Goal: Check status: Check status

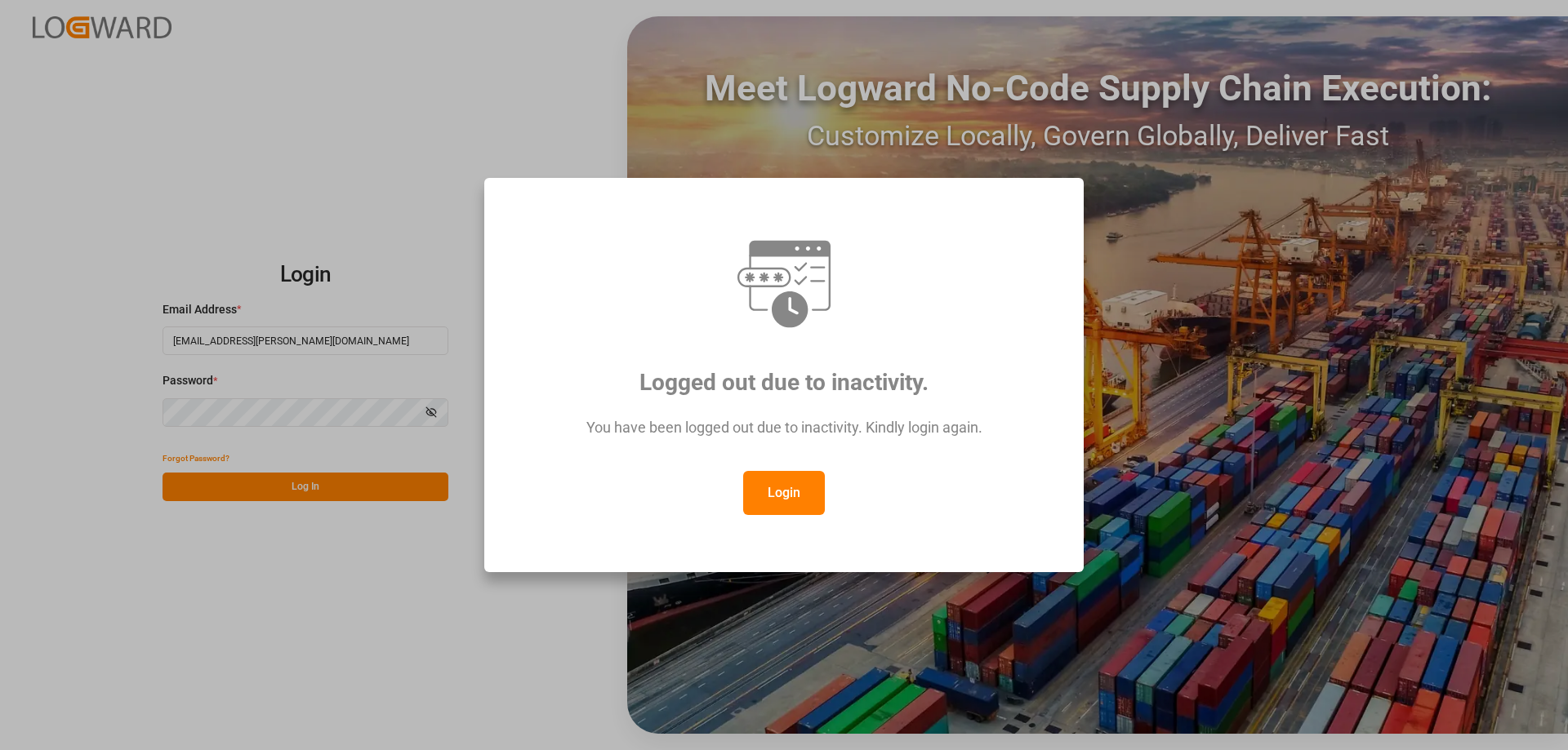
click at [769, 495] on button "Login" at bounding box center [784, 493] width 82 height 44
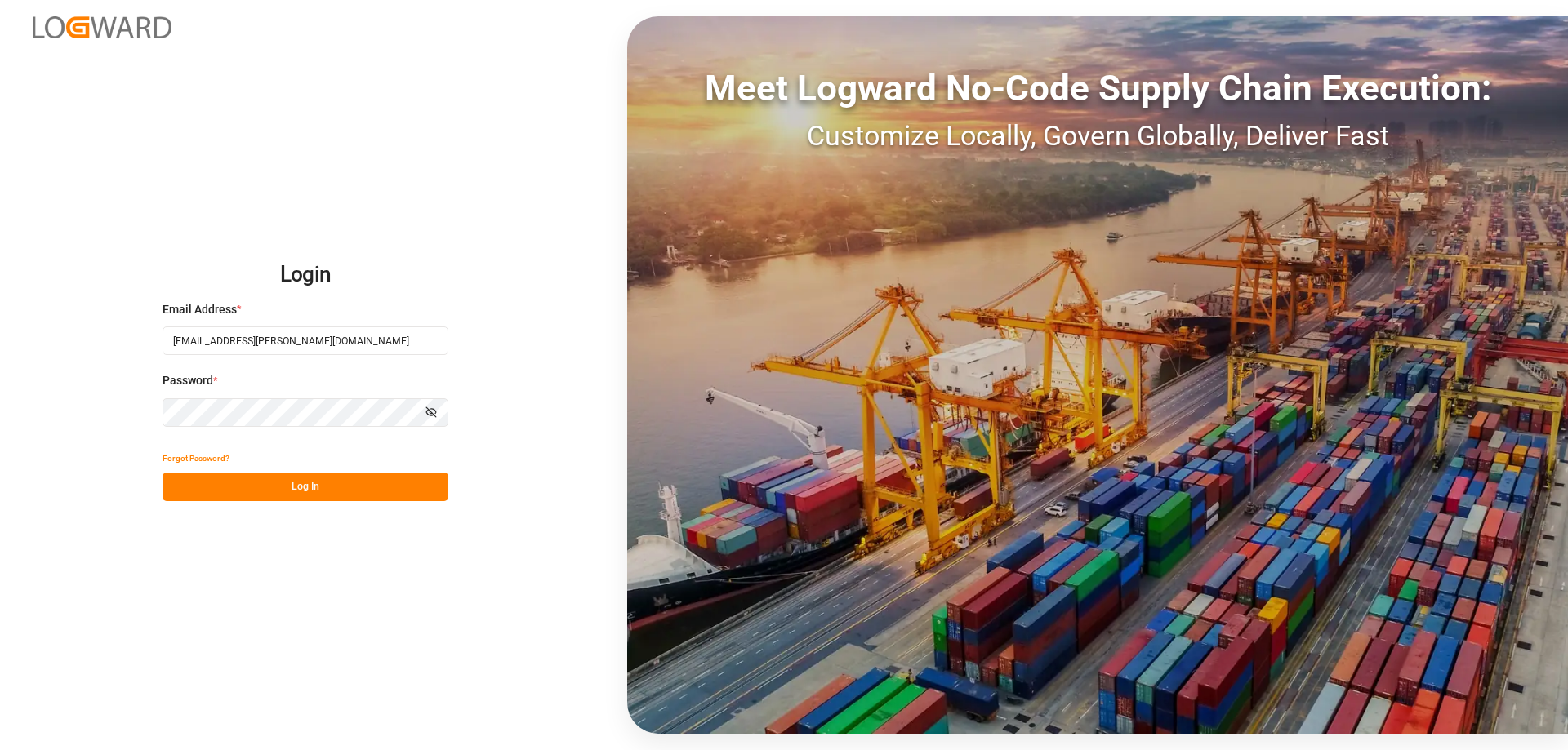
click at [307, 483] on button "Log In" at bounding box center [305, 487] width 286 height 28
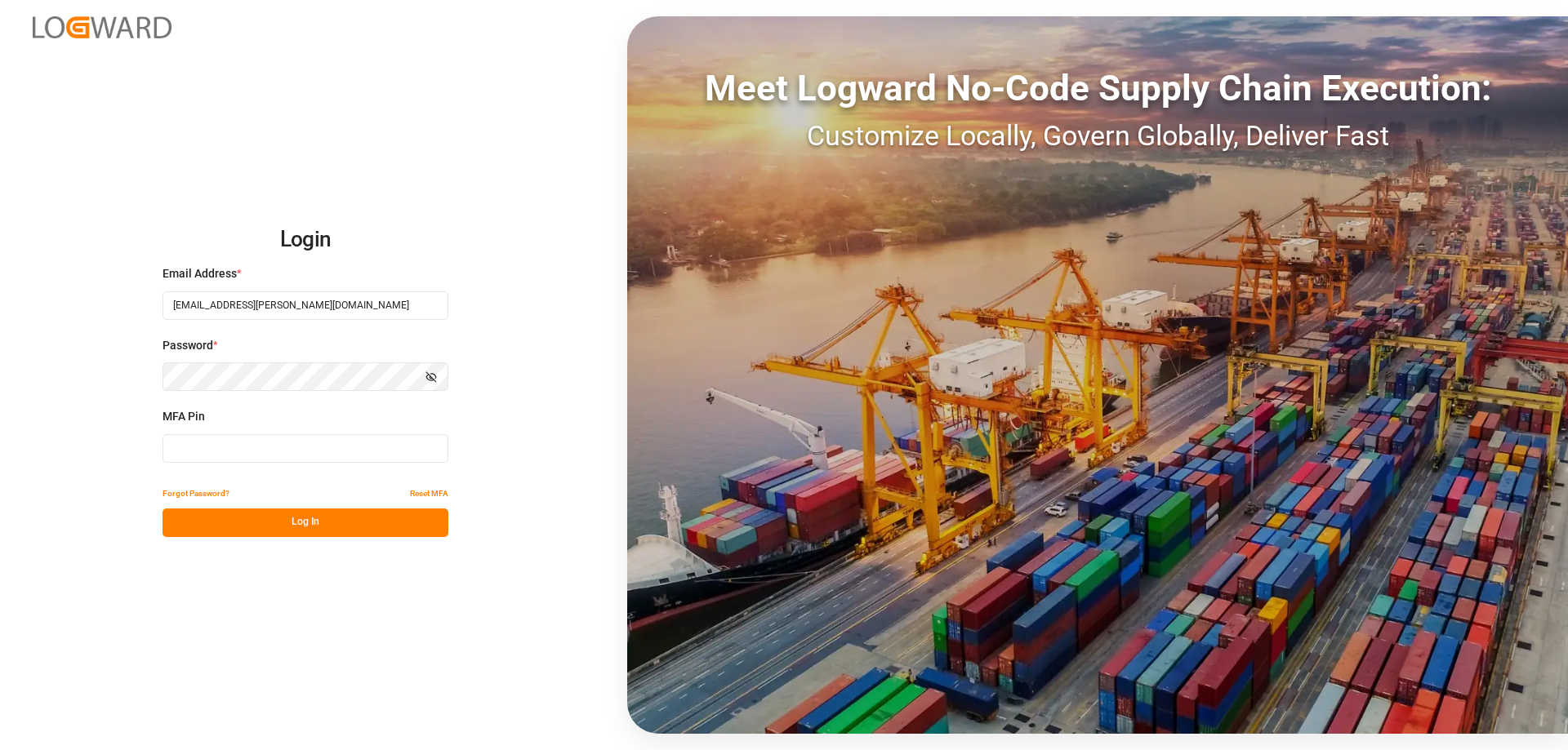
click at [192, 444] on input at bounding box center [305, 448] width 286 height 28
type input "965471"
click at [303, 524] on button "Log In" at bounding box center [305, 522] width 286 height 28
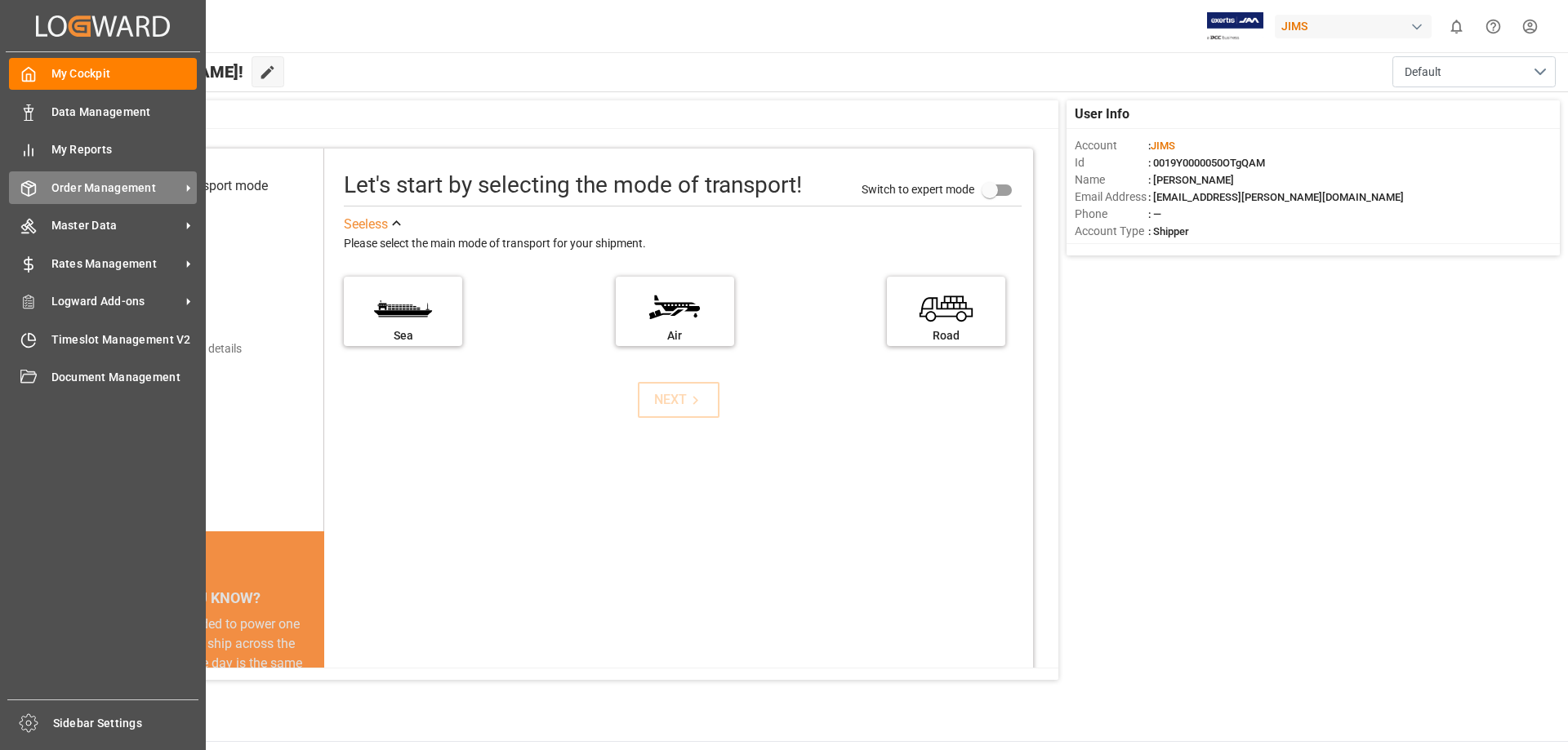
click at [95, 182] on span "Order Management" at bounding box center [116, 188] width 129 height 17
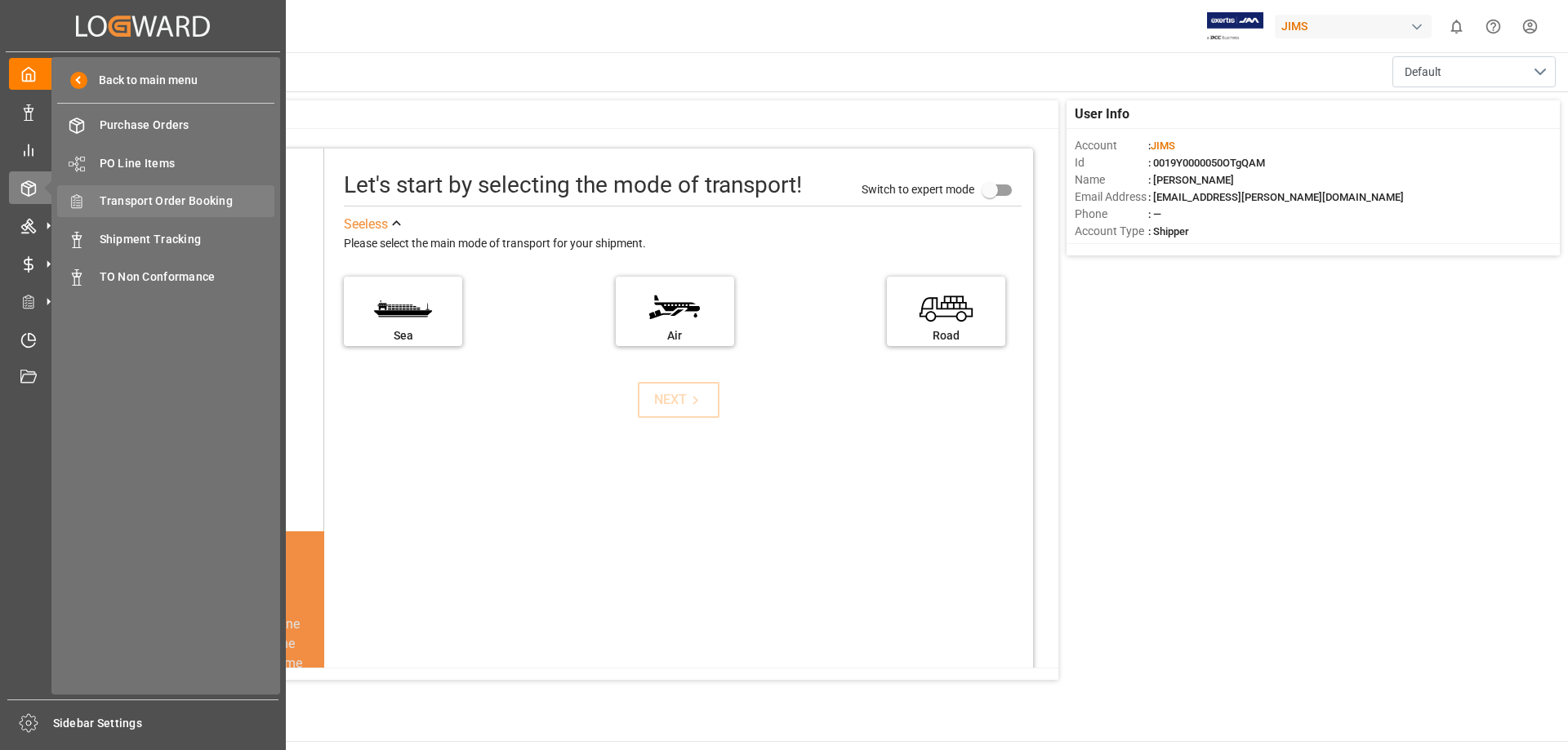
click at [216, 198] on span "Transport Order Booking" at bounding box center [187, 201] width 175 height 17
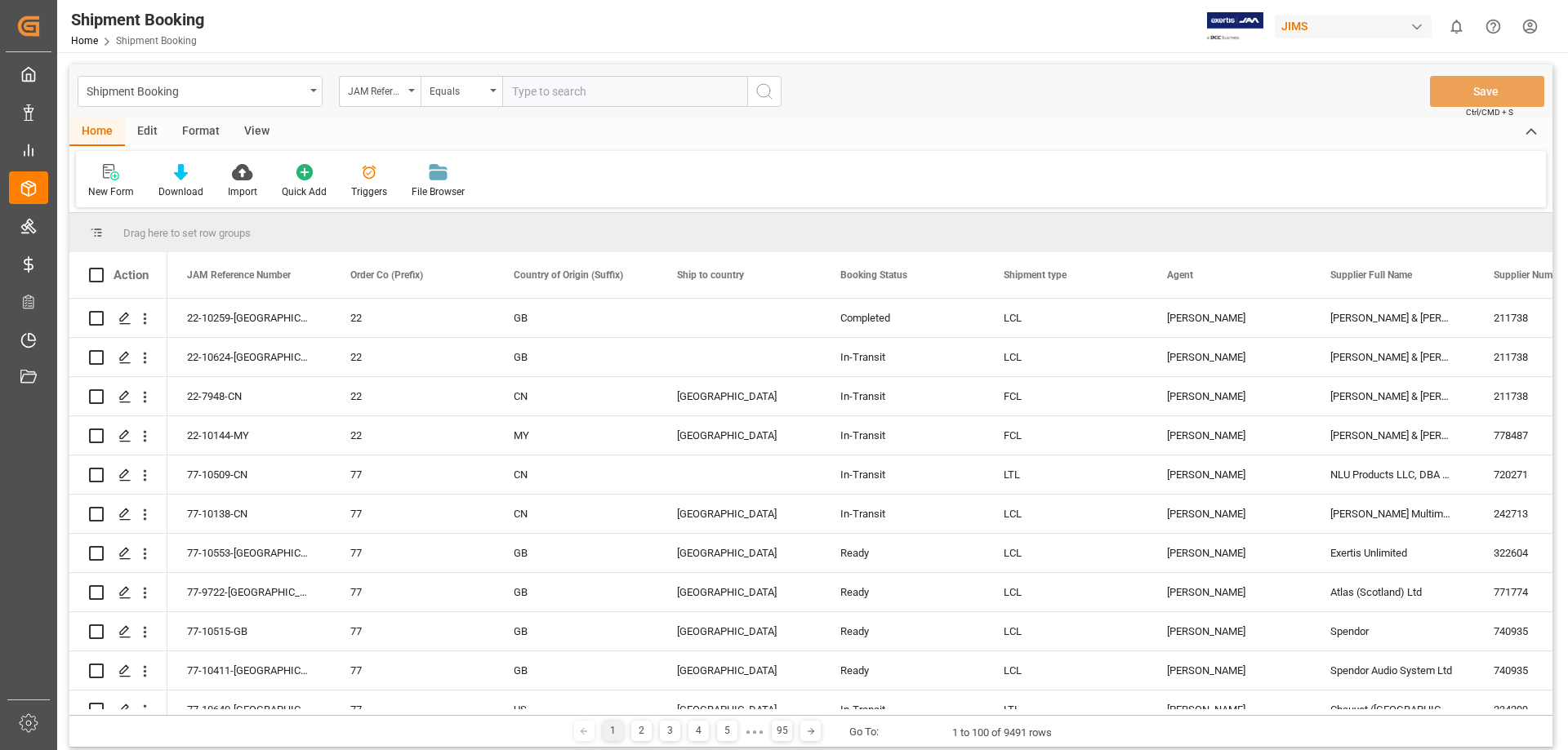
type input "AMS-BB-SUBLIM8-MK3"
drag, startPoint x: 658, startPoint y: 93, endPoint x: 436, endPoint y: 89, distance: 222.0
click at [436, 89] on div "JAM Reference Number Equals AMS-BB-SUBLIM8-MK3" at bounding box center [560, 91] width 443 height 31
click at [531, 91] on input "text" at bounding box center [625, 91] width 245 height 31
paste input "22-8741-[GEOGRAPHIC_DATA]"
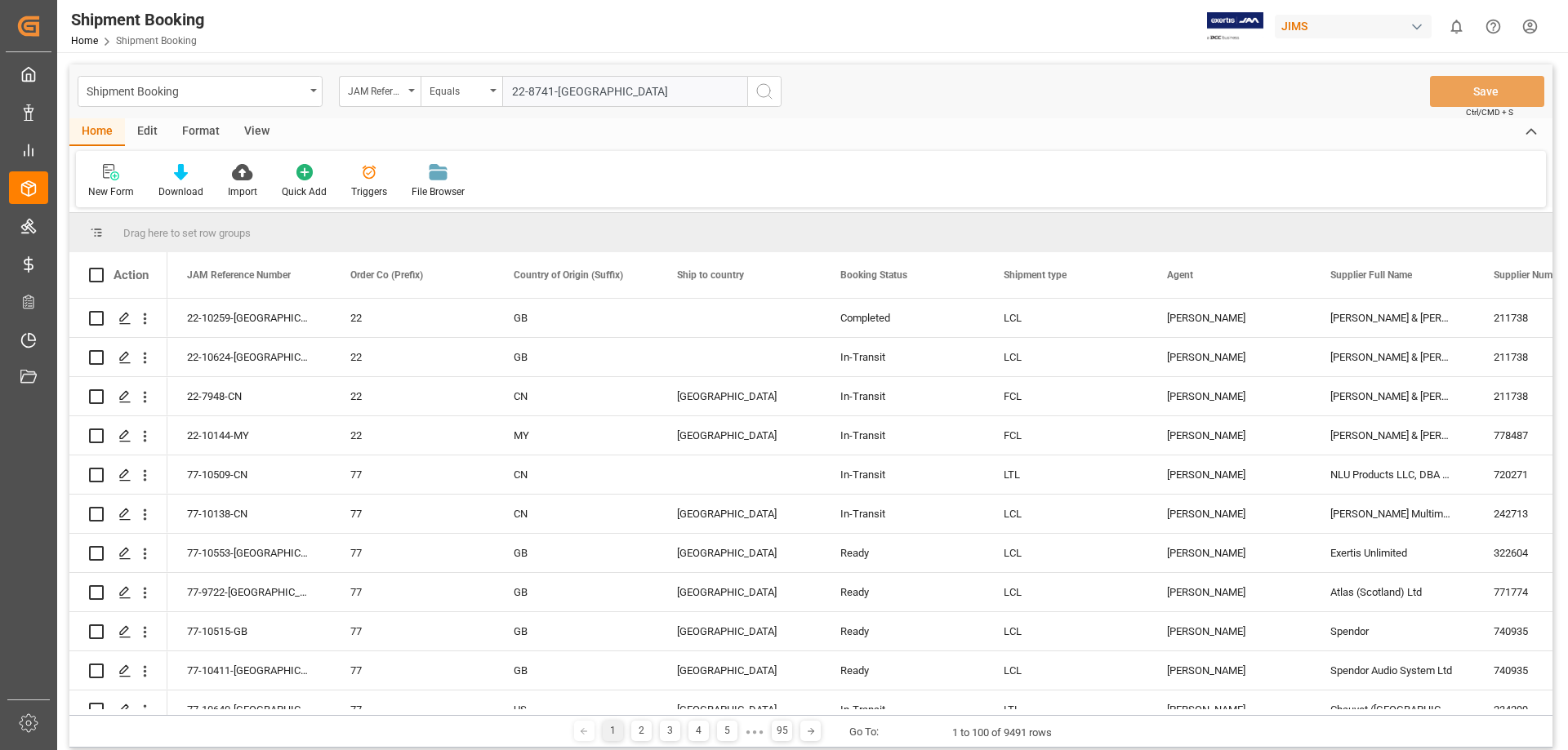
type input "22-8741-[GEOGRAPHIC_DATA]"
click at [762, 83] on icon "search button" at bounding box center [764, 91] width 20 height 20
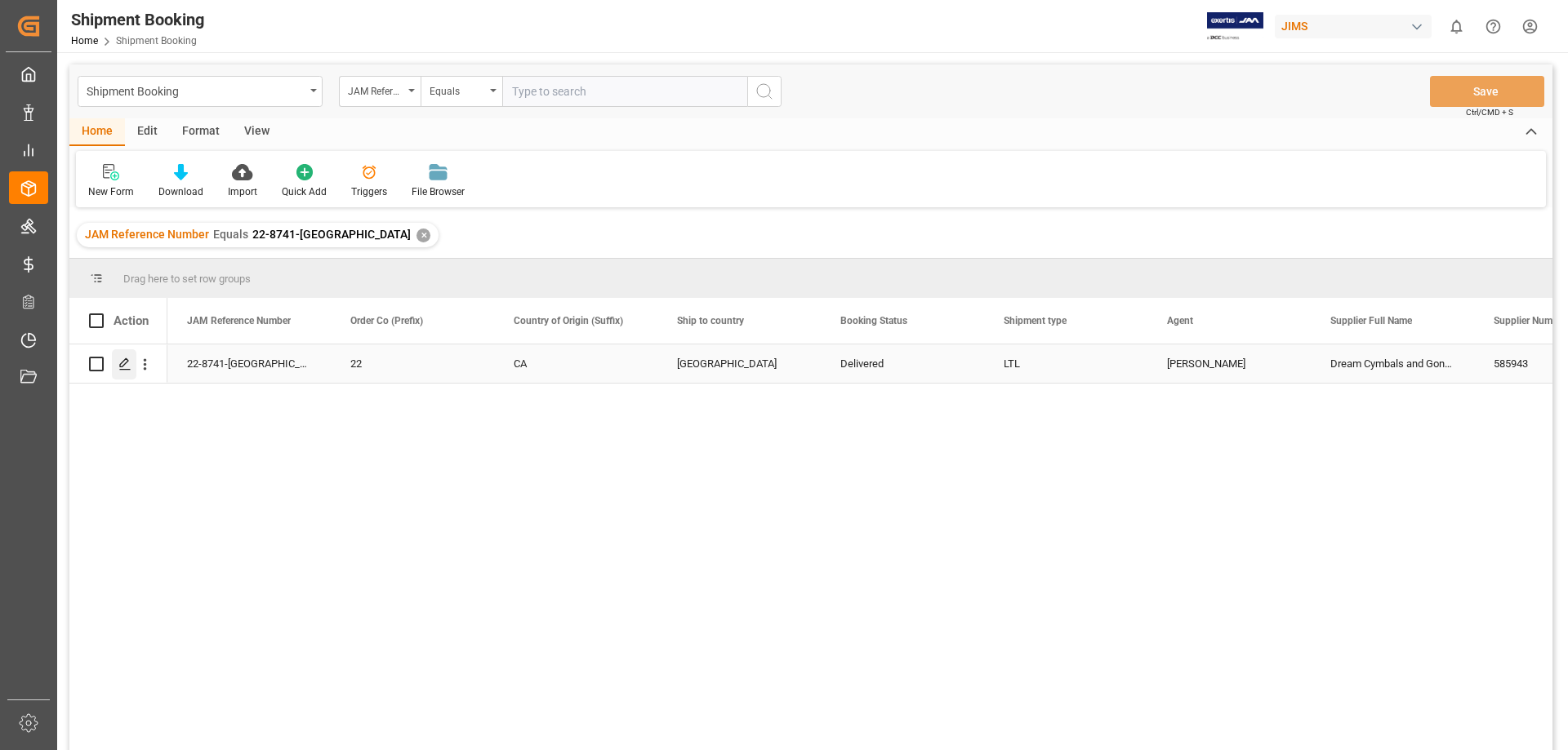
click at [122, 360] on icon "Press SPACE to select this row." at bounding box center [124, 363] width 13 height 13
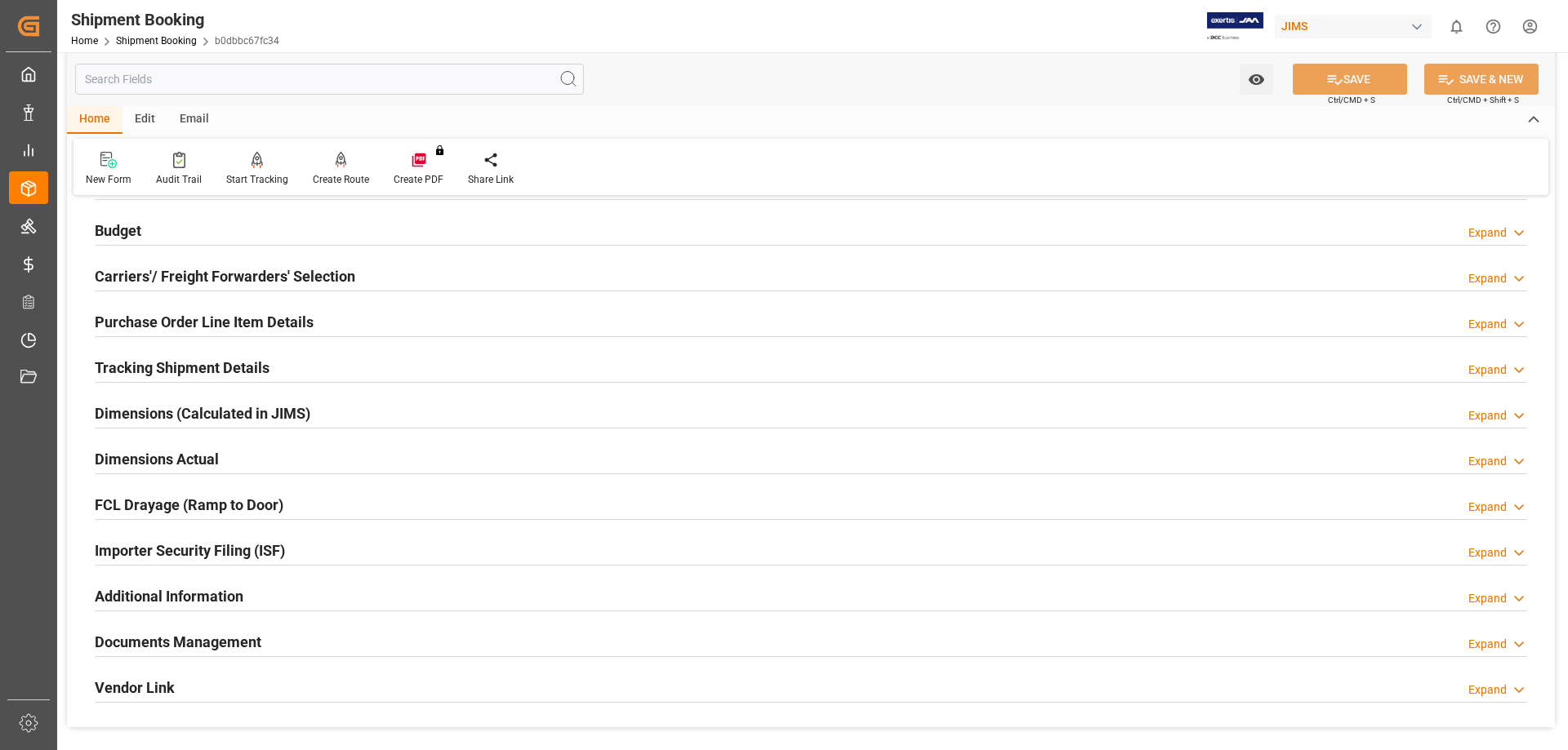
scroll to position [245, 0]
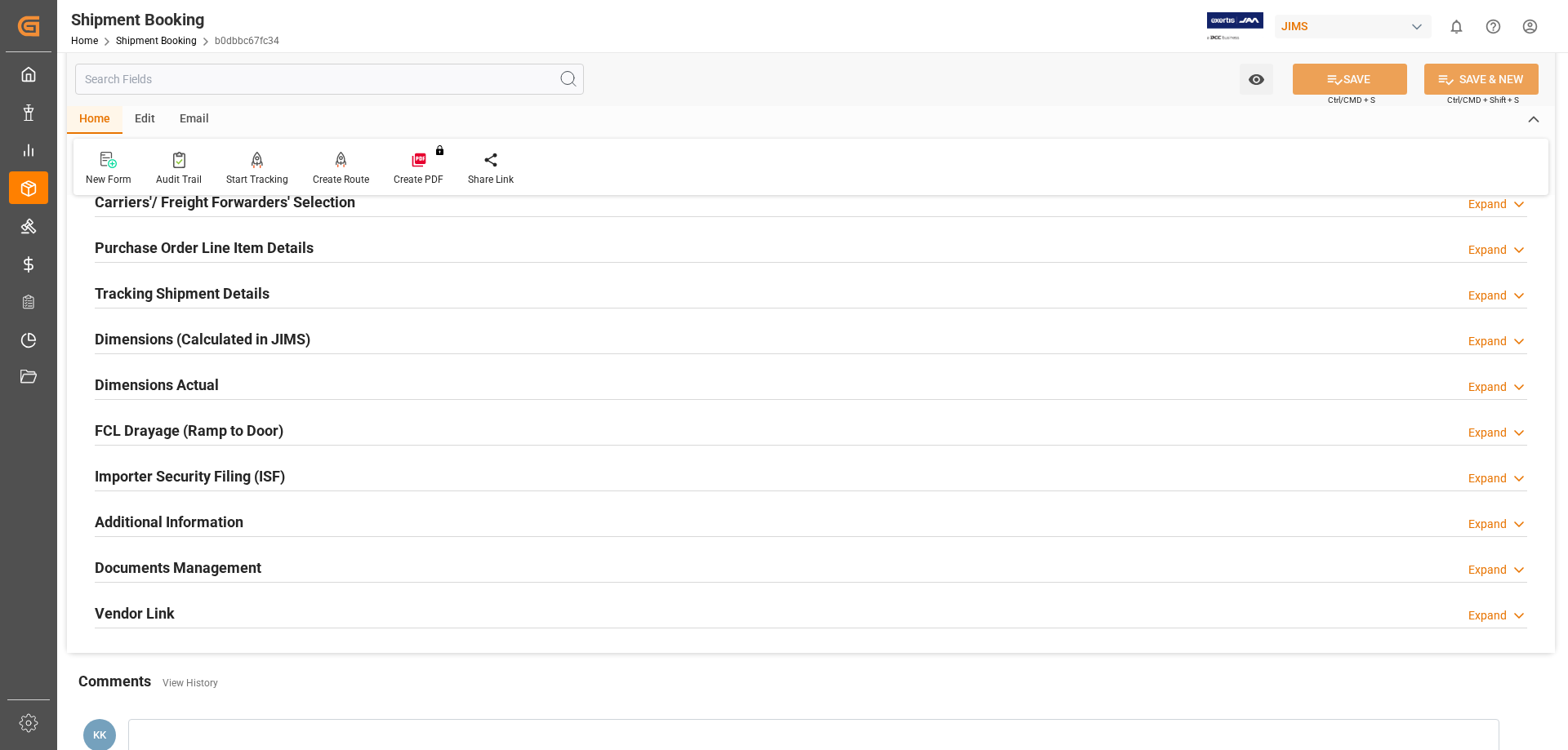
click at [191, 570] on h2 "Documents Management" at bounding box center [178, 568] width 167 height 22
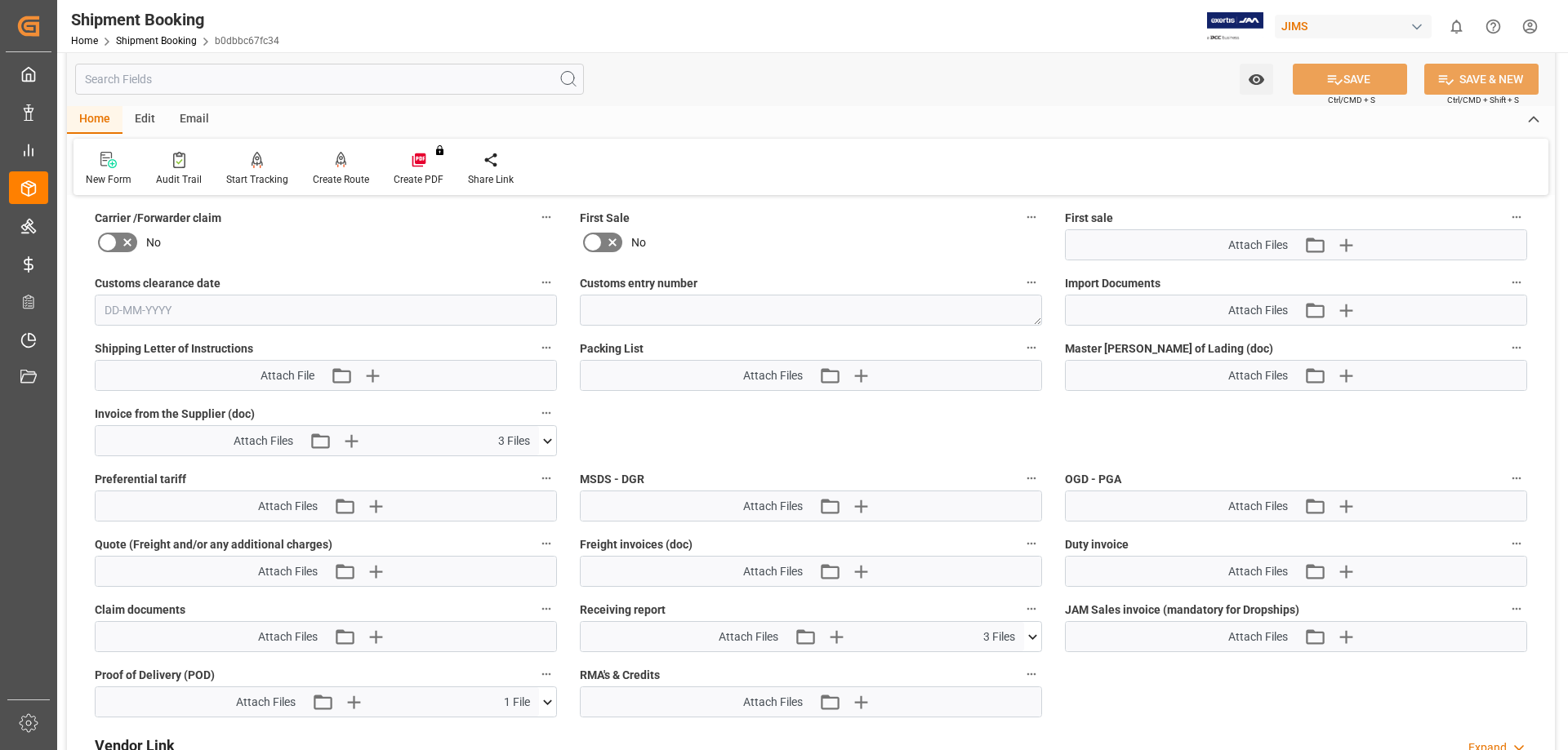
scroll to position [898, 0]
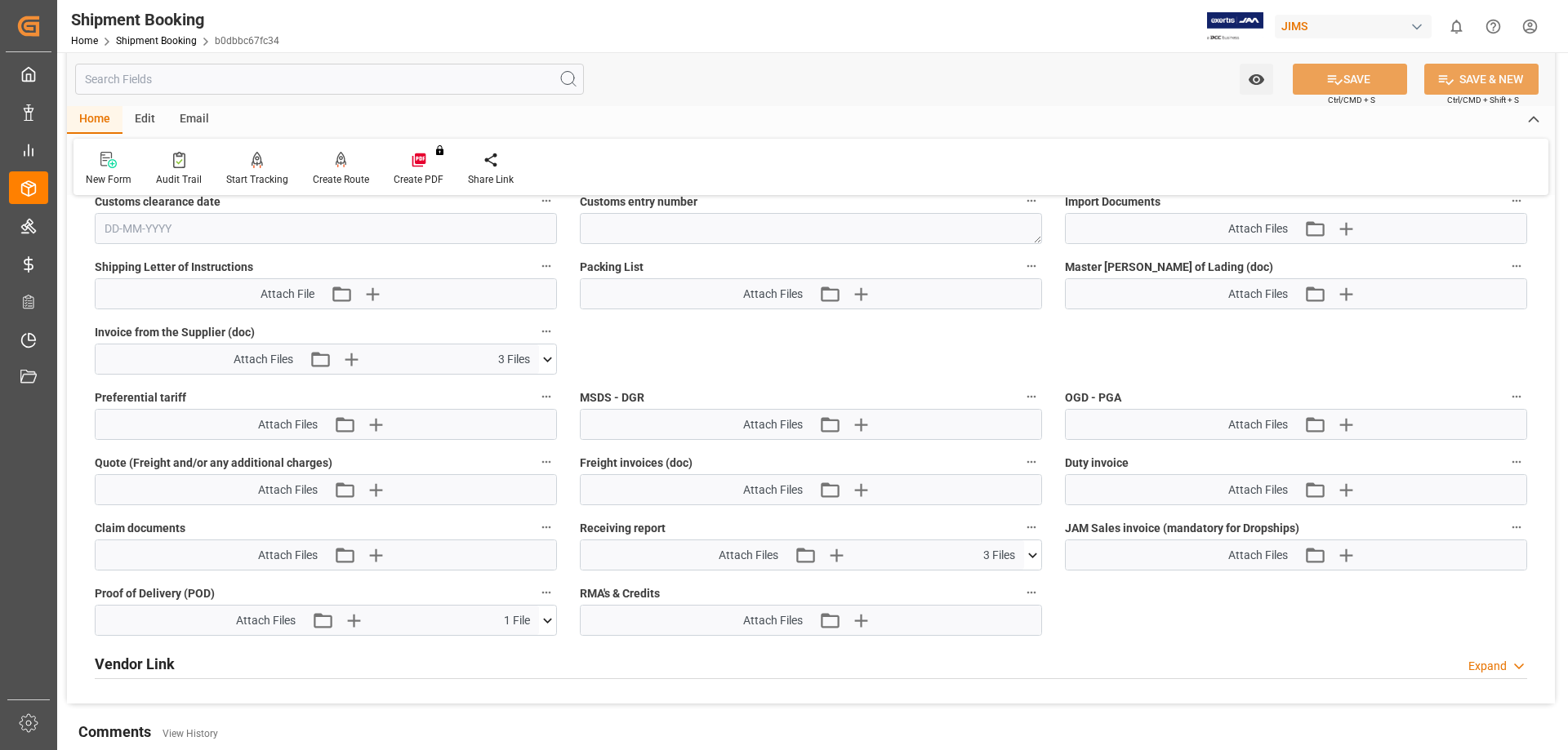
click at [546, 356] on icon at bounding box center [547, 360] width 17 height 17
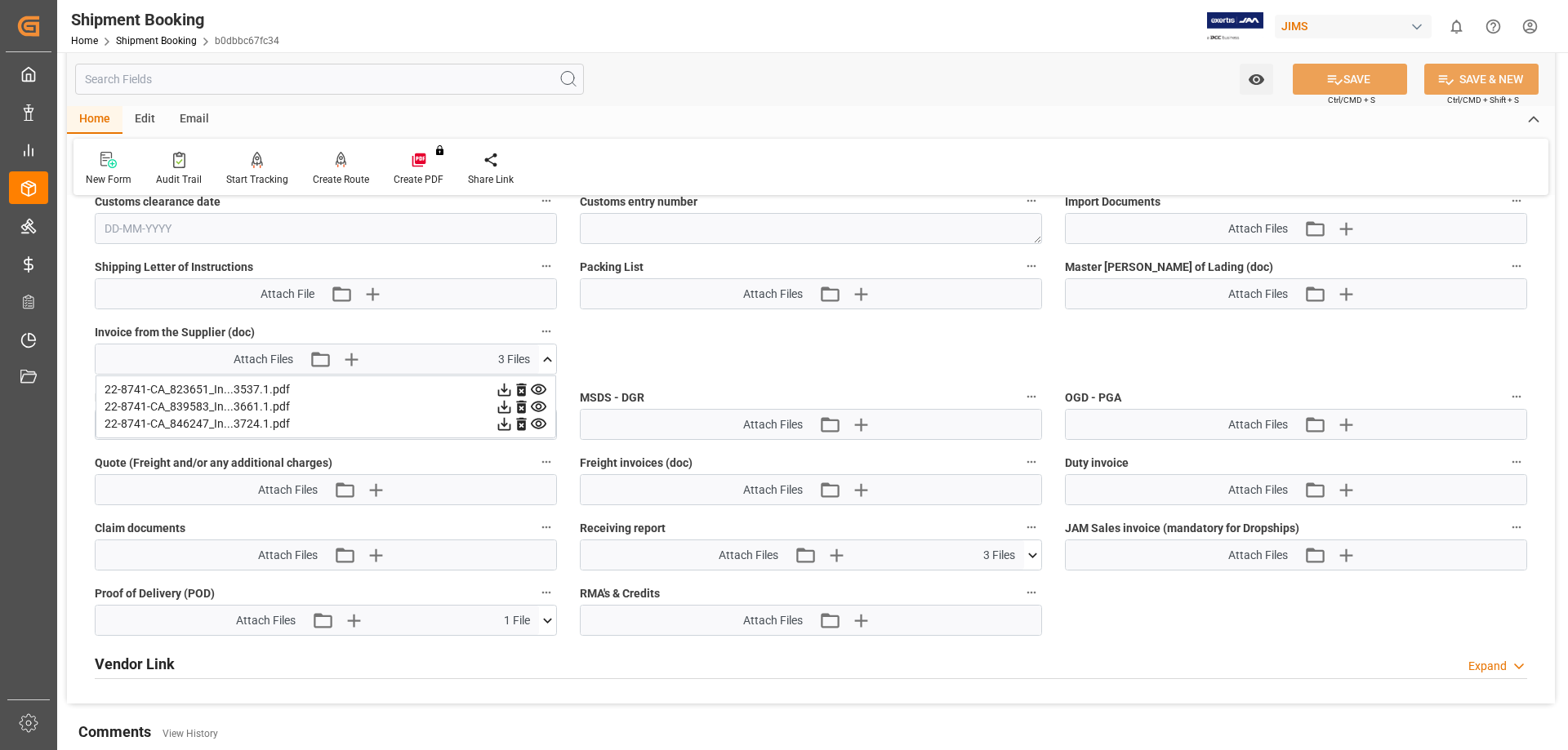
click at [546, 615] on icon at bounding box center [547, 621] width 17 height 17
click at [513, 398] on icon at bounding box center [504, 390] width 17 height 17
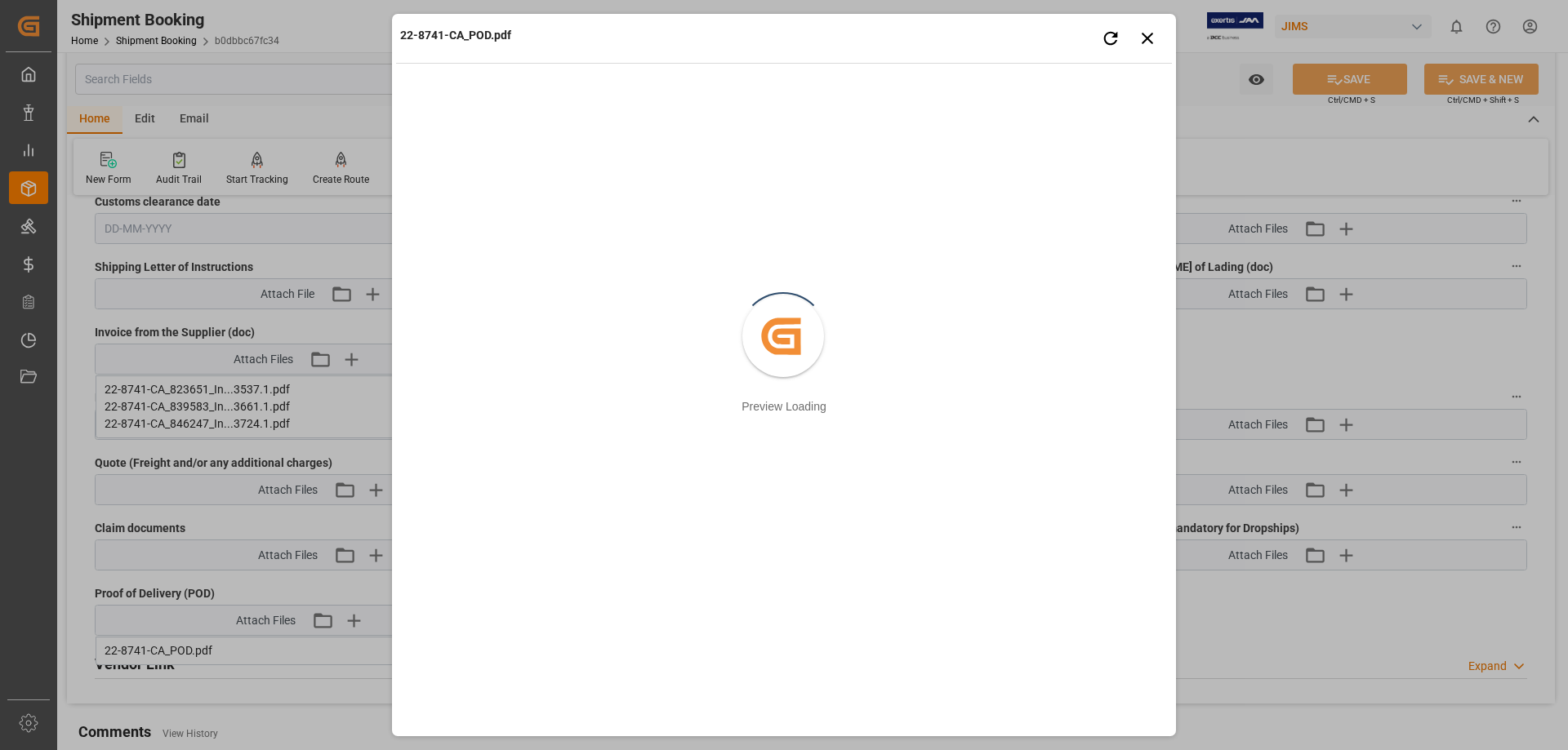
click at [212, 518] on div "22-8741-CA_POD.pdf Retry Close preview Created by potrace 1.15, written by [PER…" at bounding box center [784, 375] width 1568 height 750
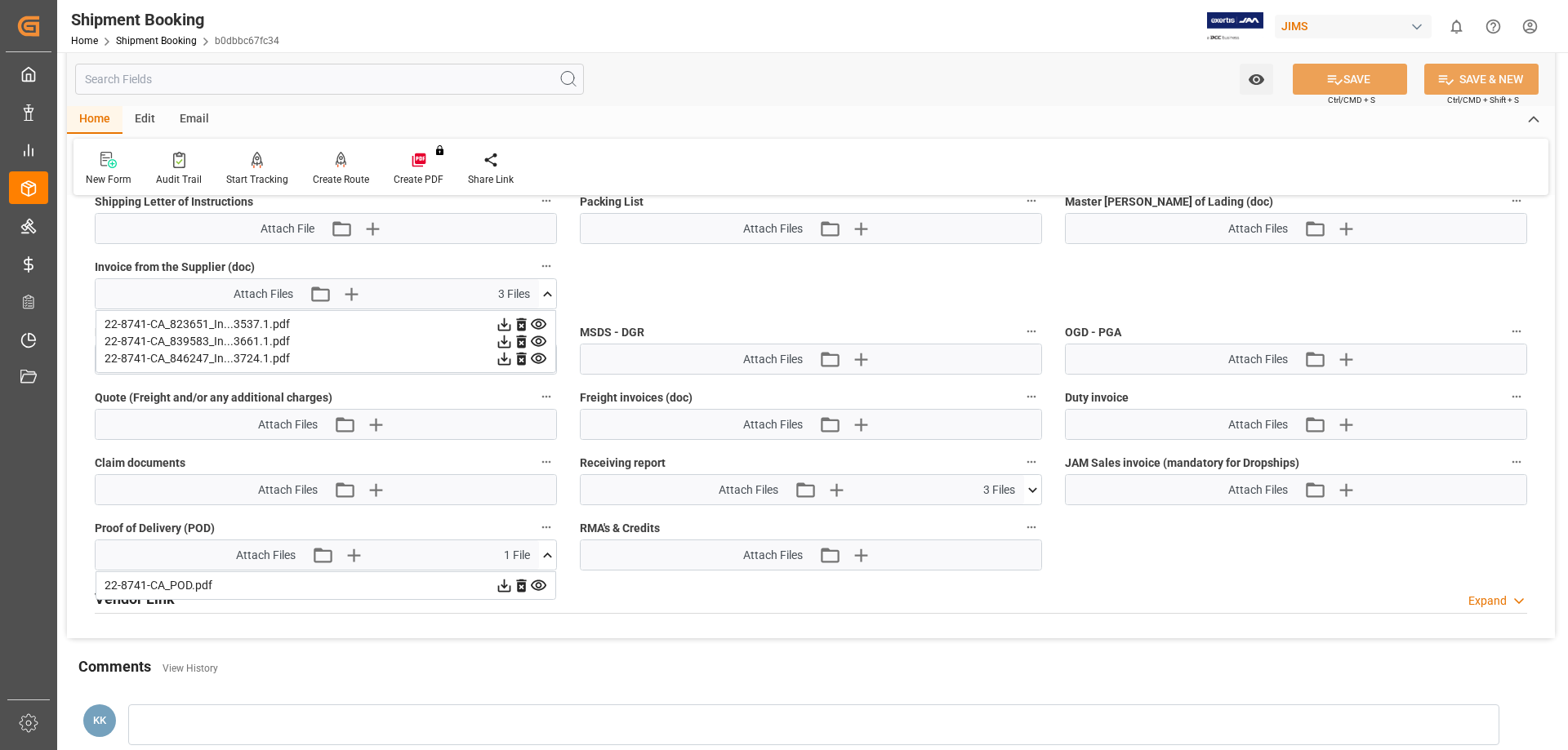
scroll to position [934, 0]
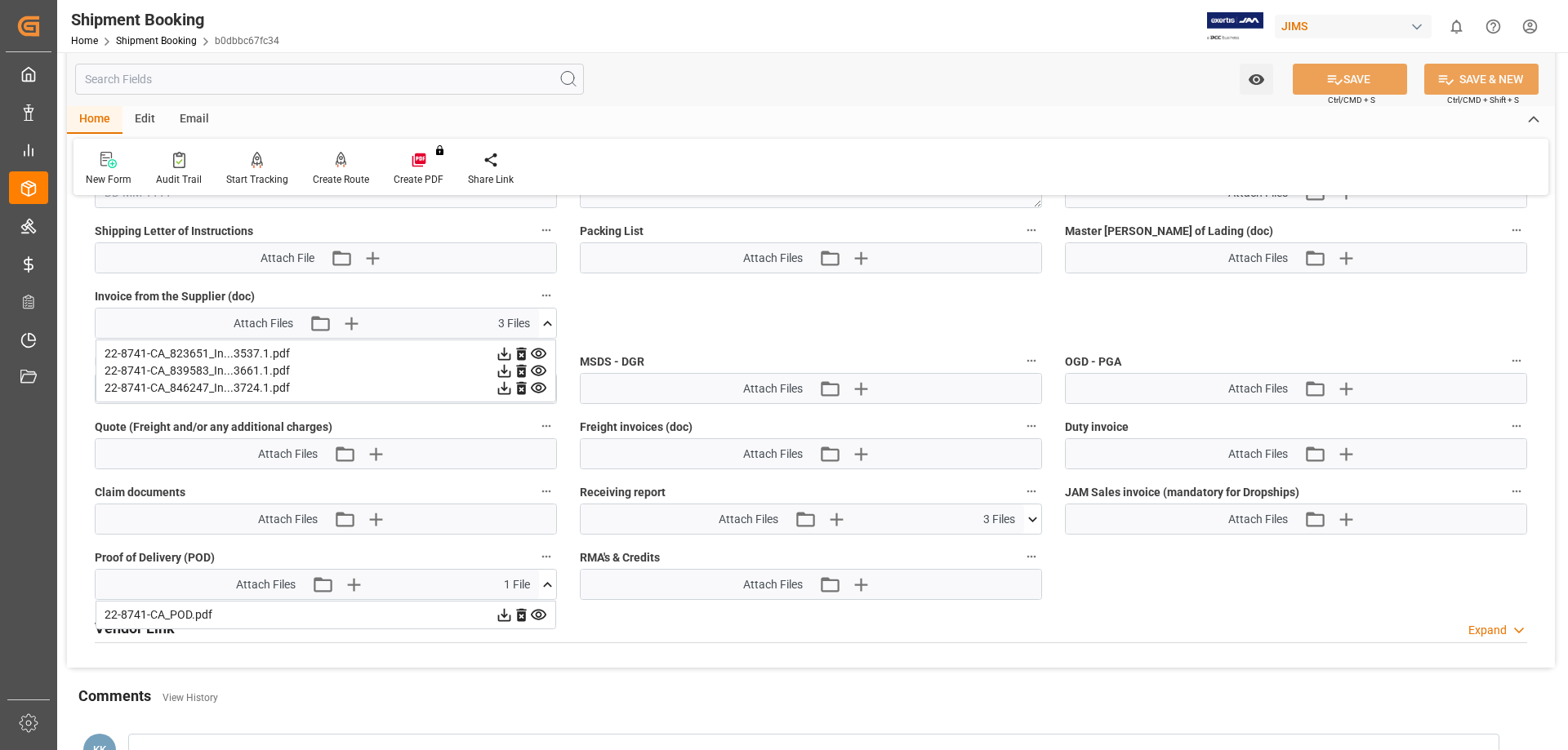
click at [513, 362] on icon at bounding box center [504, 354] width 17 height 17
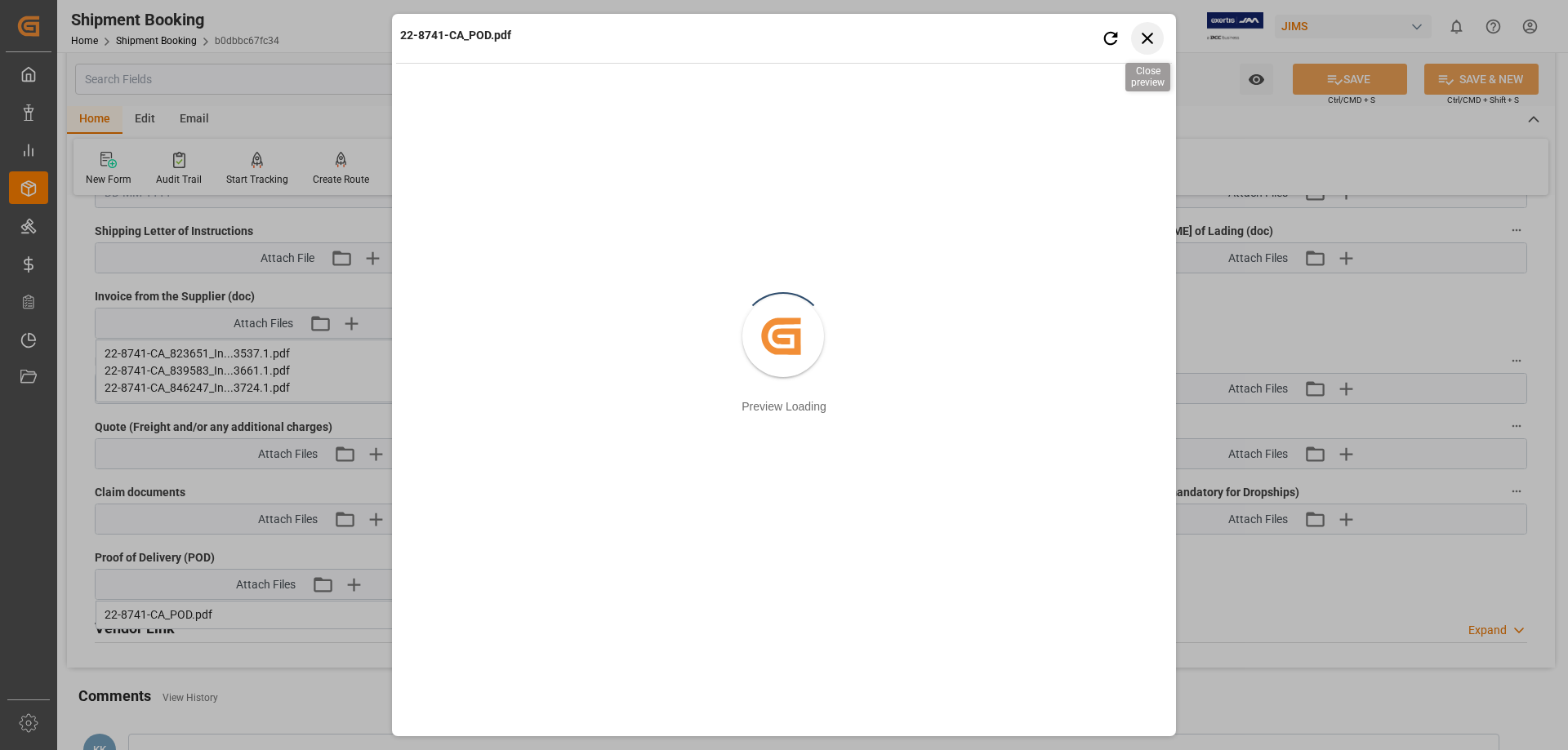
click at [1152, 41] on icon "button" at bounding box center [1148, 38] width 21 height 21
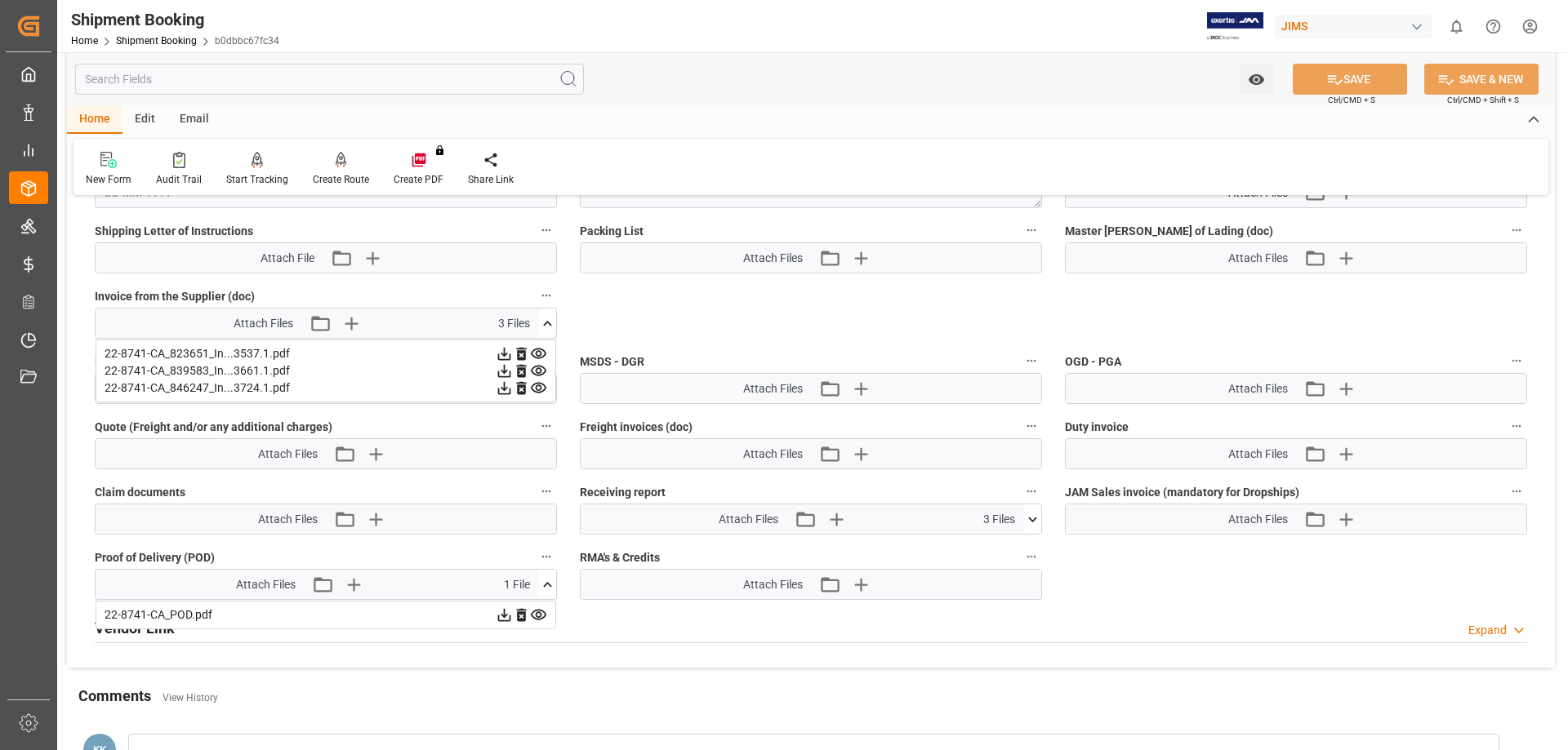
click at [513, 346] on icon at bounding box center [504, 354] width 17 height 17
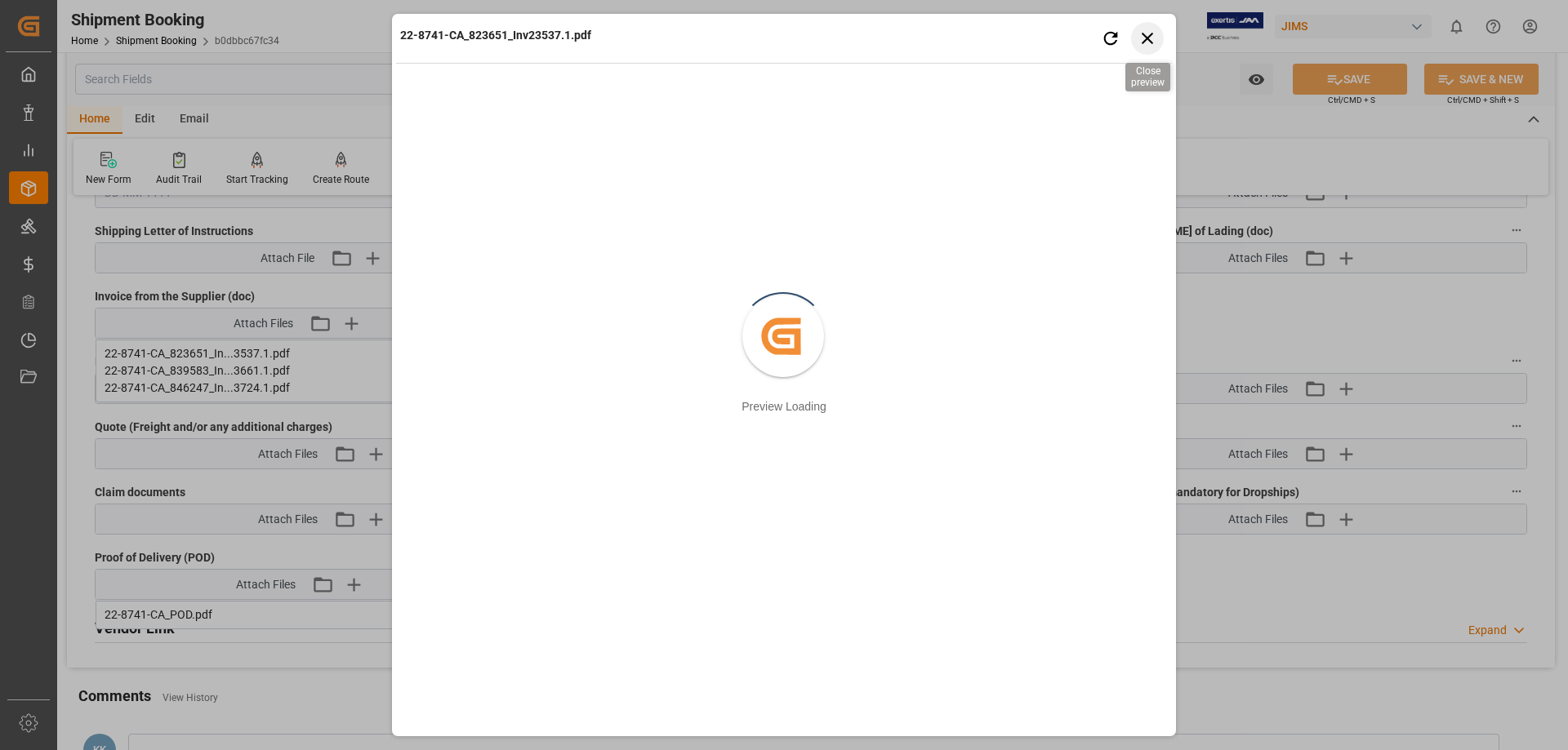
click at [1142, 36] on icon "button" at bounding box center [1148, 38] width 21 height 21
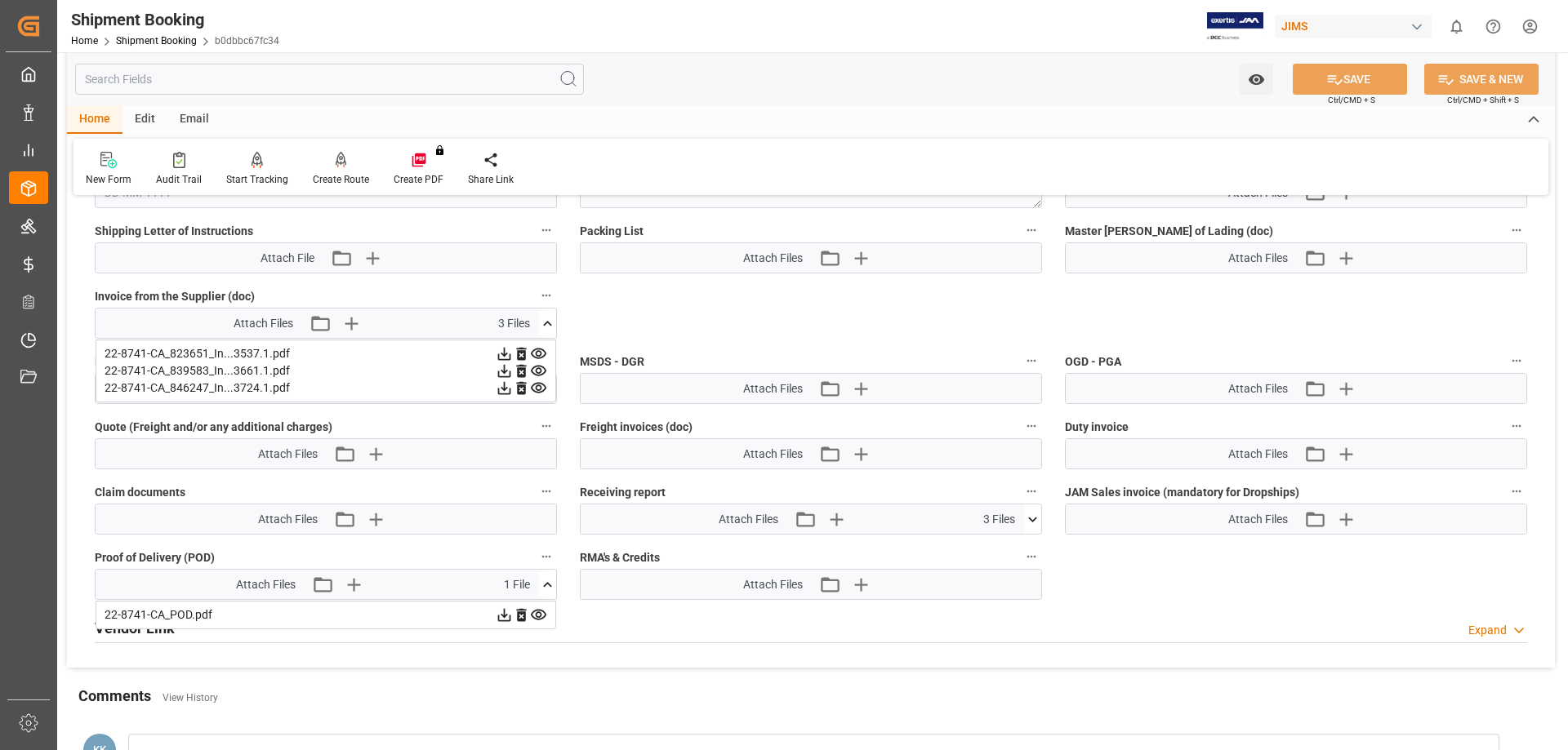
click at [511, 368] on icon at bounding box center [504, 371] width 13 height 13
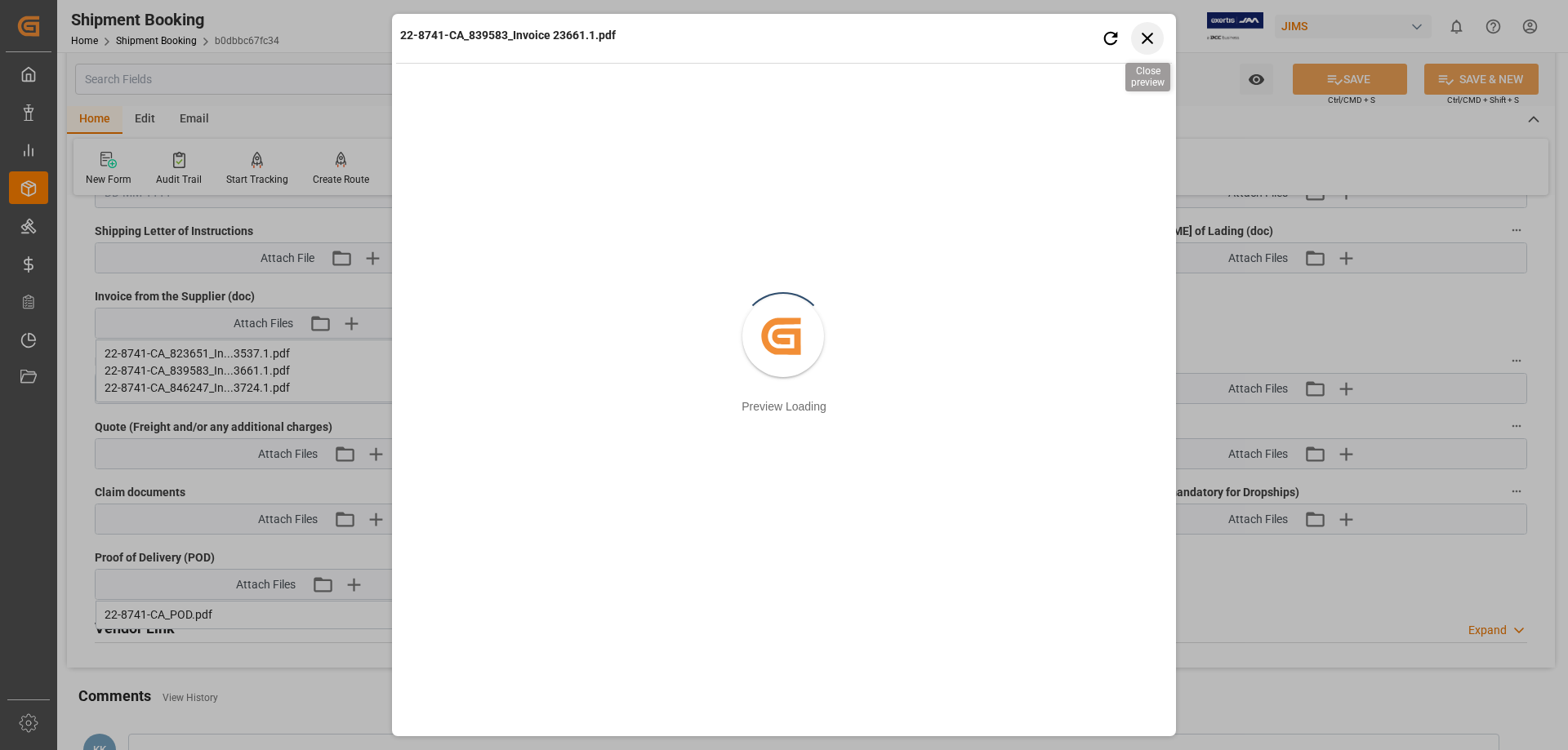
click at [1146, 32] on icon "button" at bounding box center [1148, 38] width 21 height 21
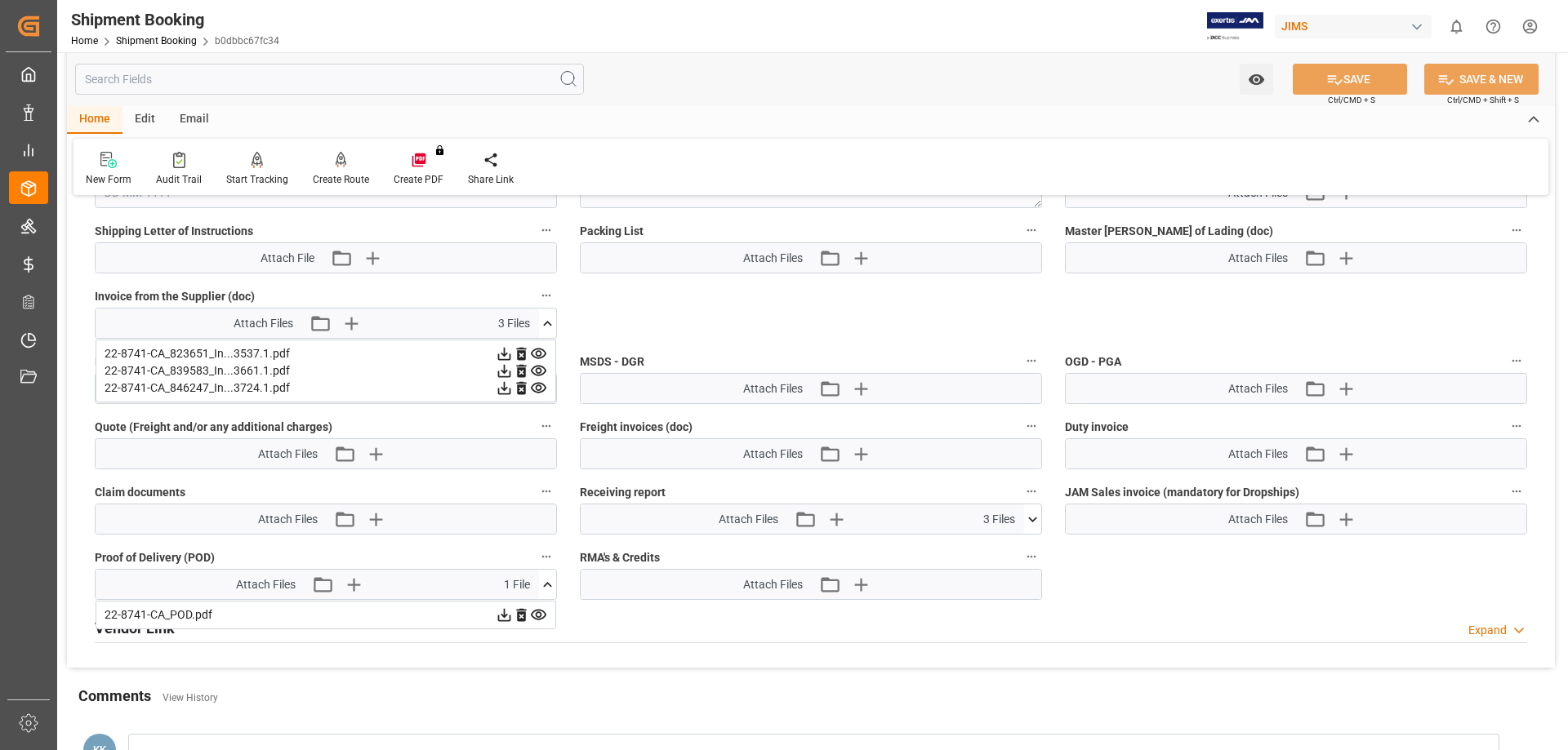
click at [513, 386] on icon at bounding box center [504, 388] width 17 height 17
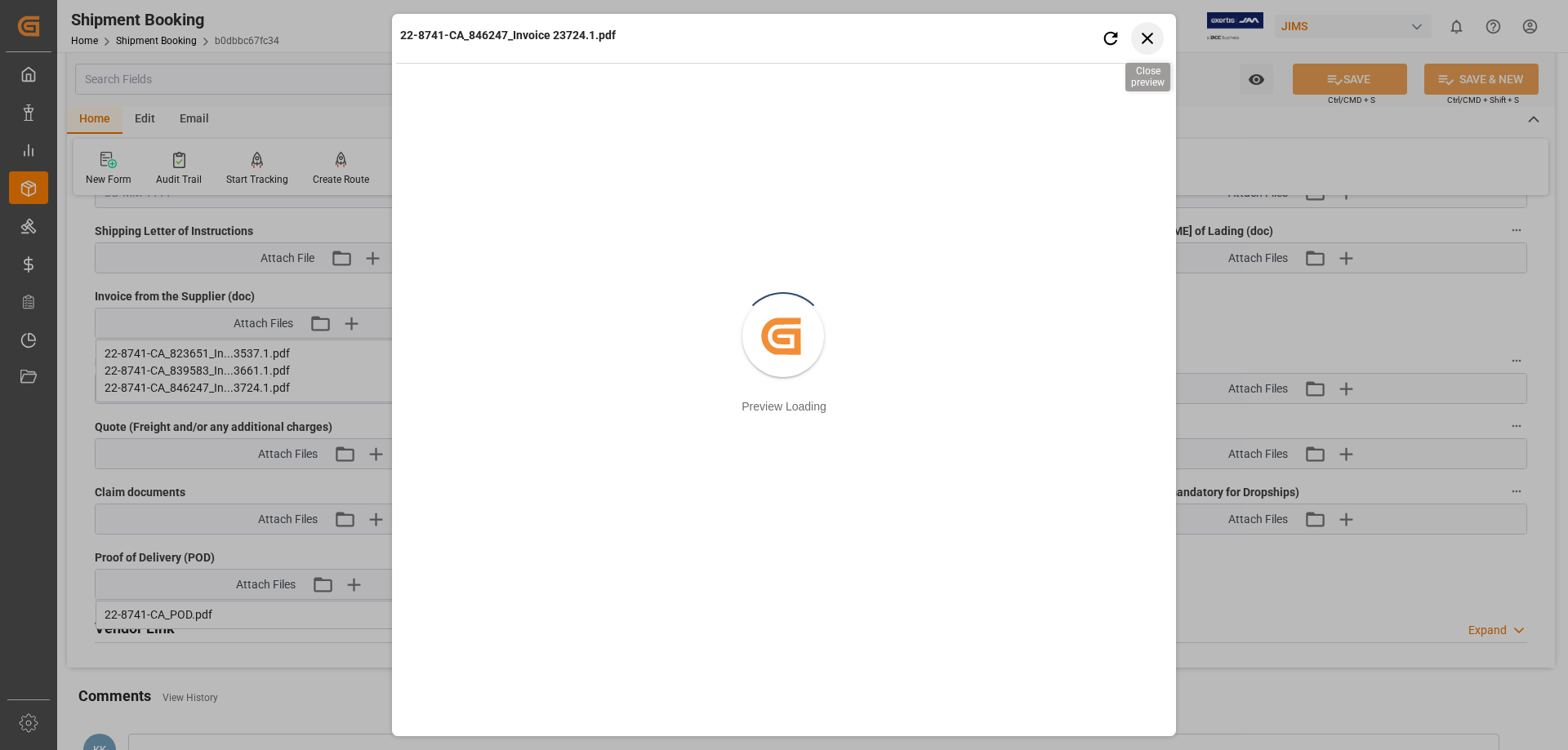
click at [1147, 36] on icon "button" at bounding box center [1148, 38] width 21 height 21
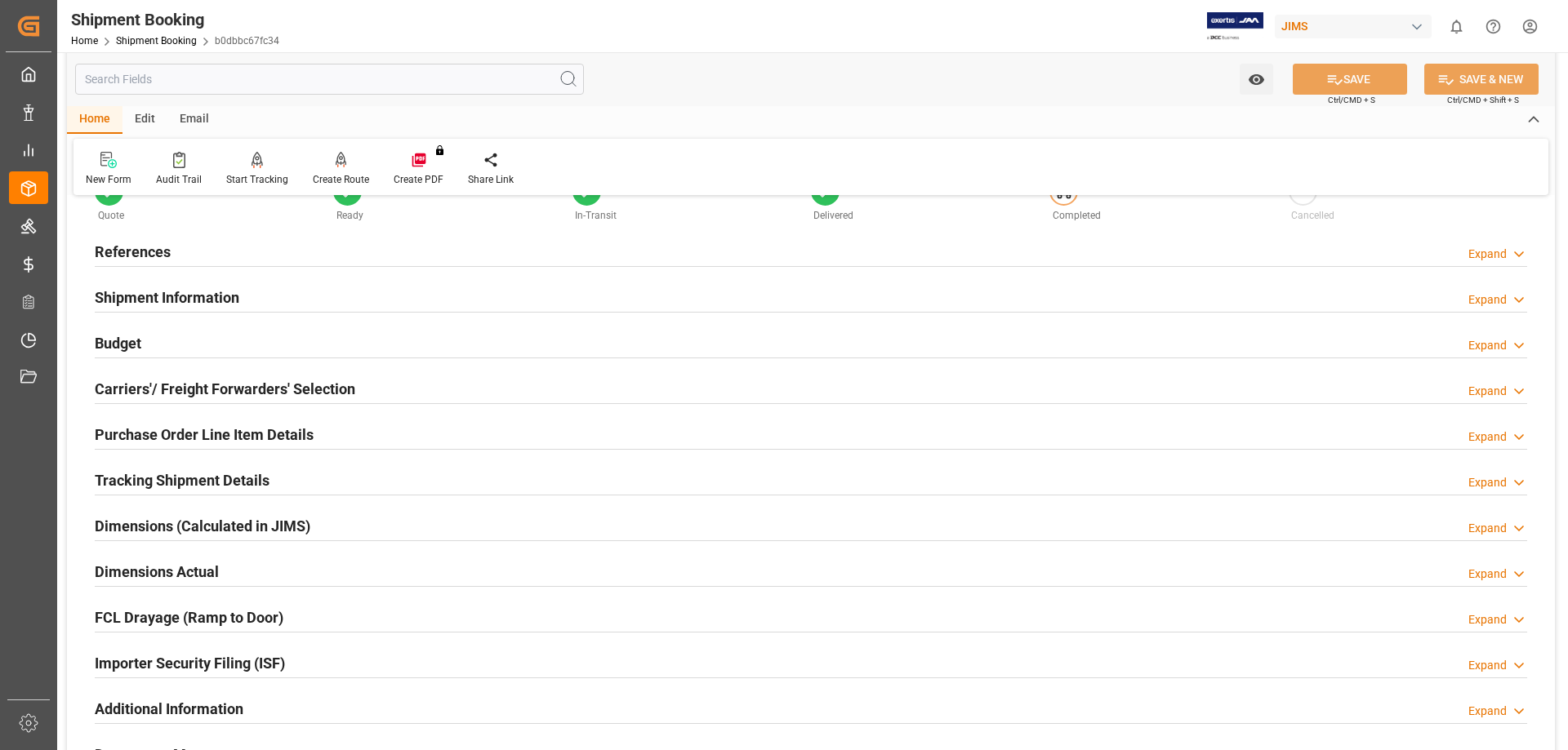
scroll to position [0, 0]
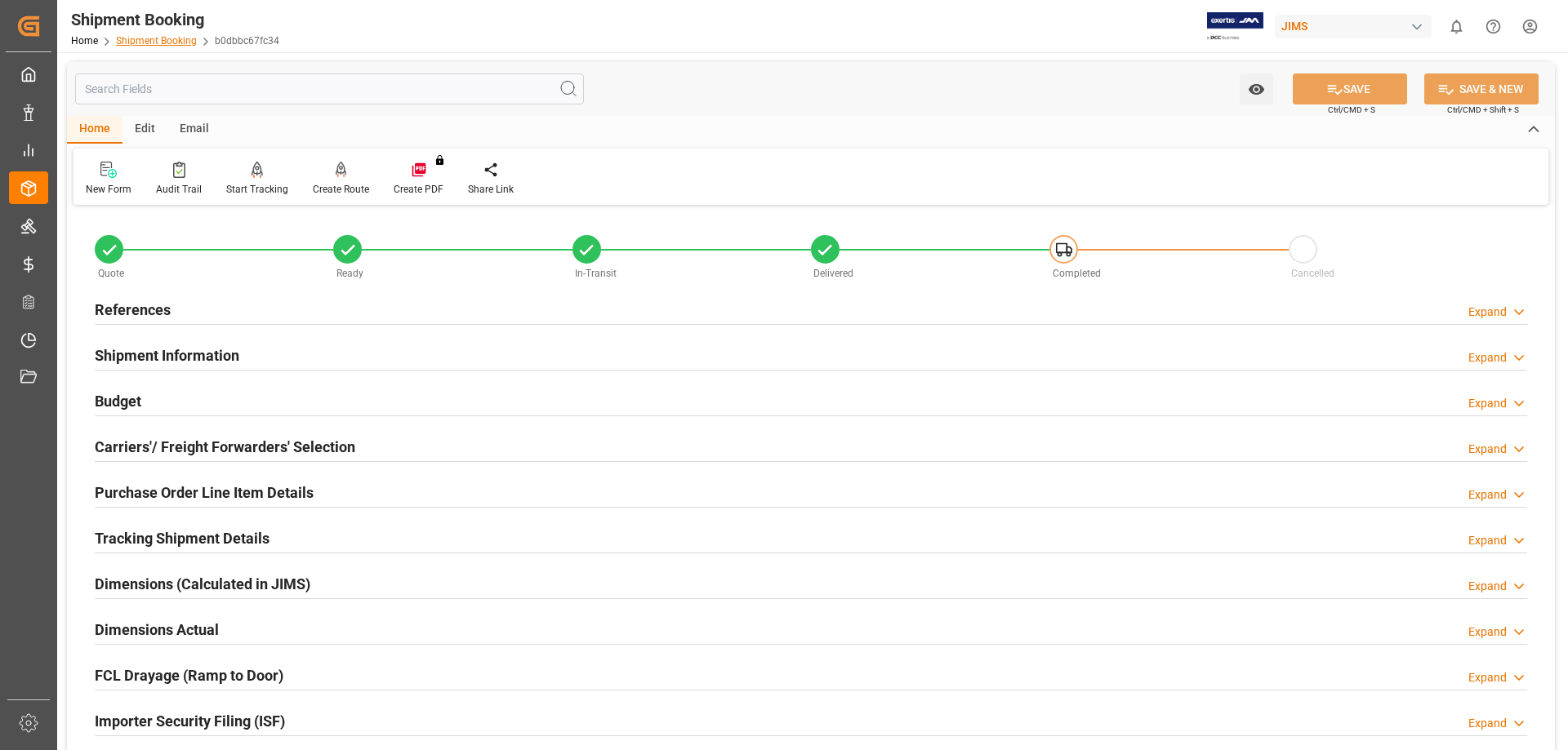
click at [145, 38] on link "Shipment Booking" at bounding box center [156, 41] width 81 height 11
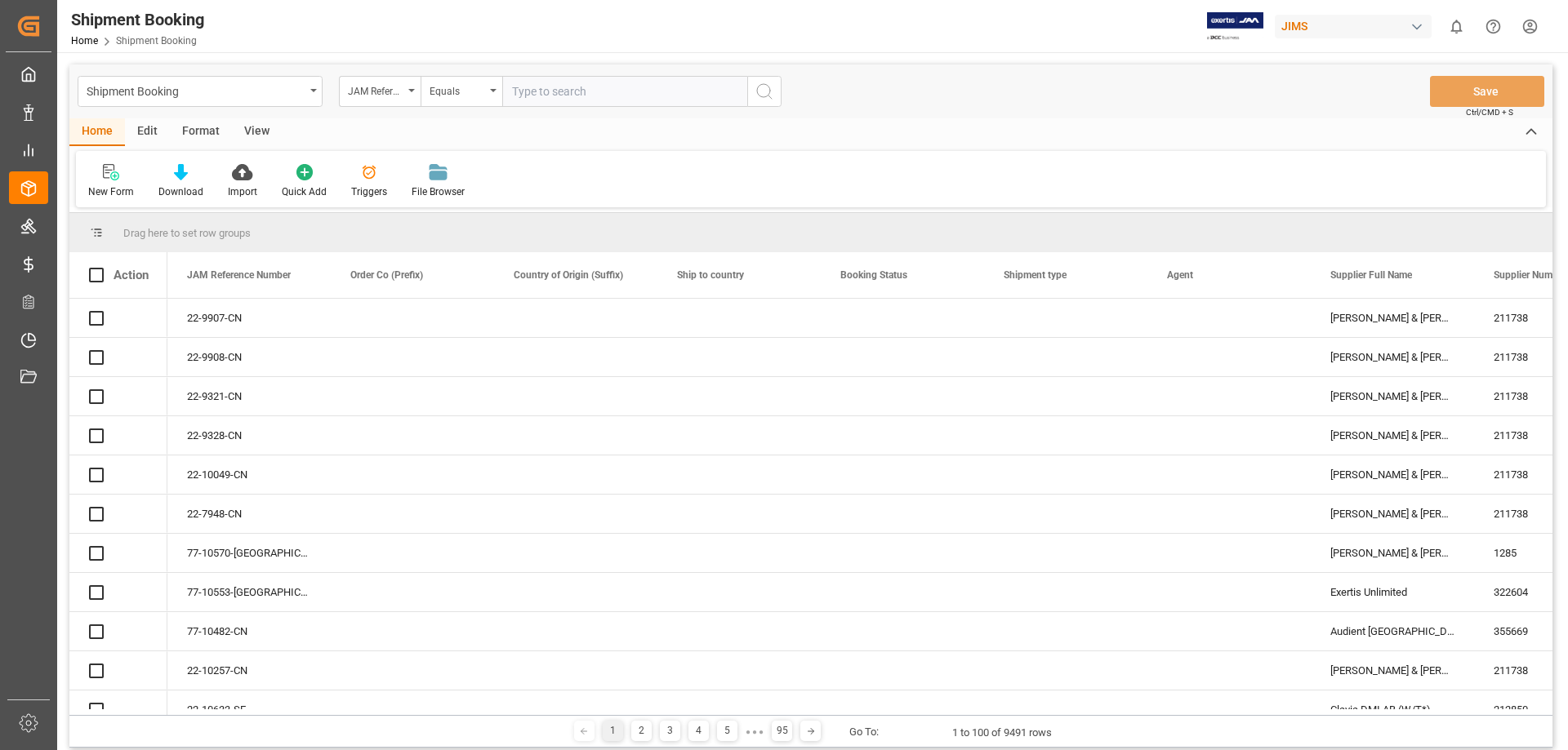
click at [580, 94] on input "text" at bounding box center [625, 91] width 245 height 31
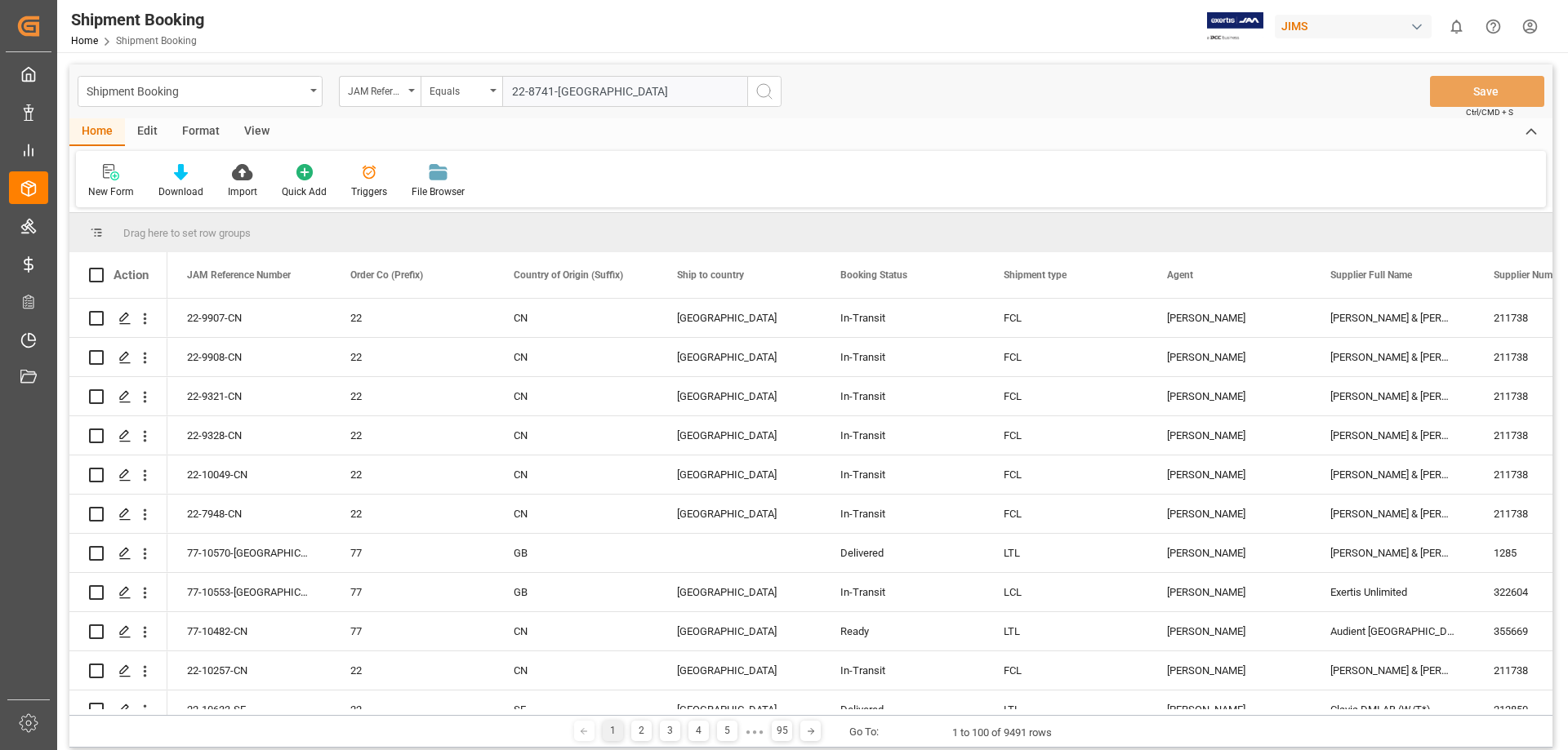
type input "22-8741-[GEOGRAPHIC_DATA]"
click at [761, 87] on icon "search button" at bounding box center [764, 91] width 20 height 20
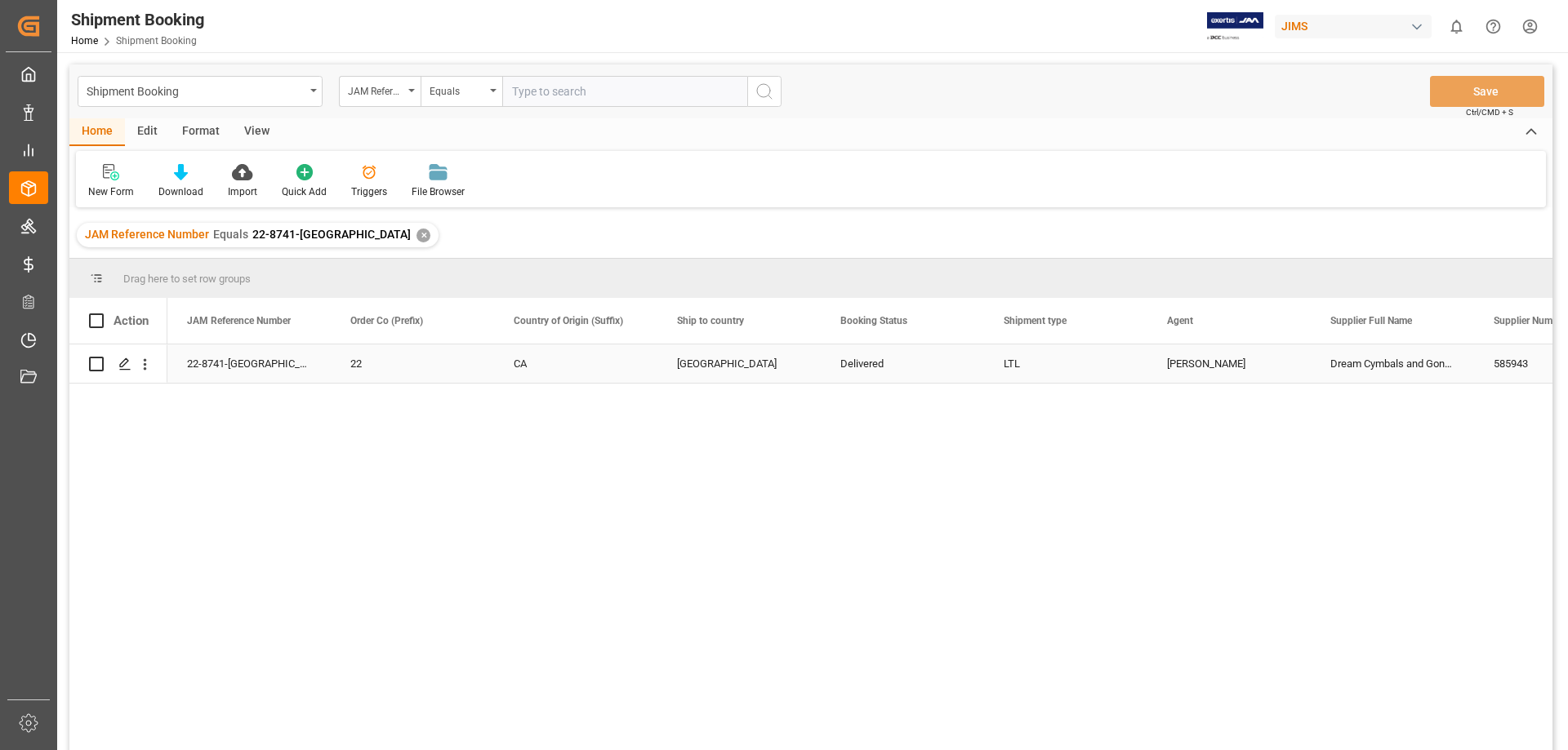
click at [1055, 363] on div "LTL" at bounding box center [1065, 364] width 124 height 38
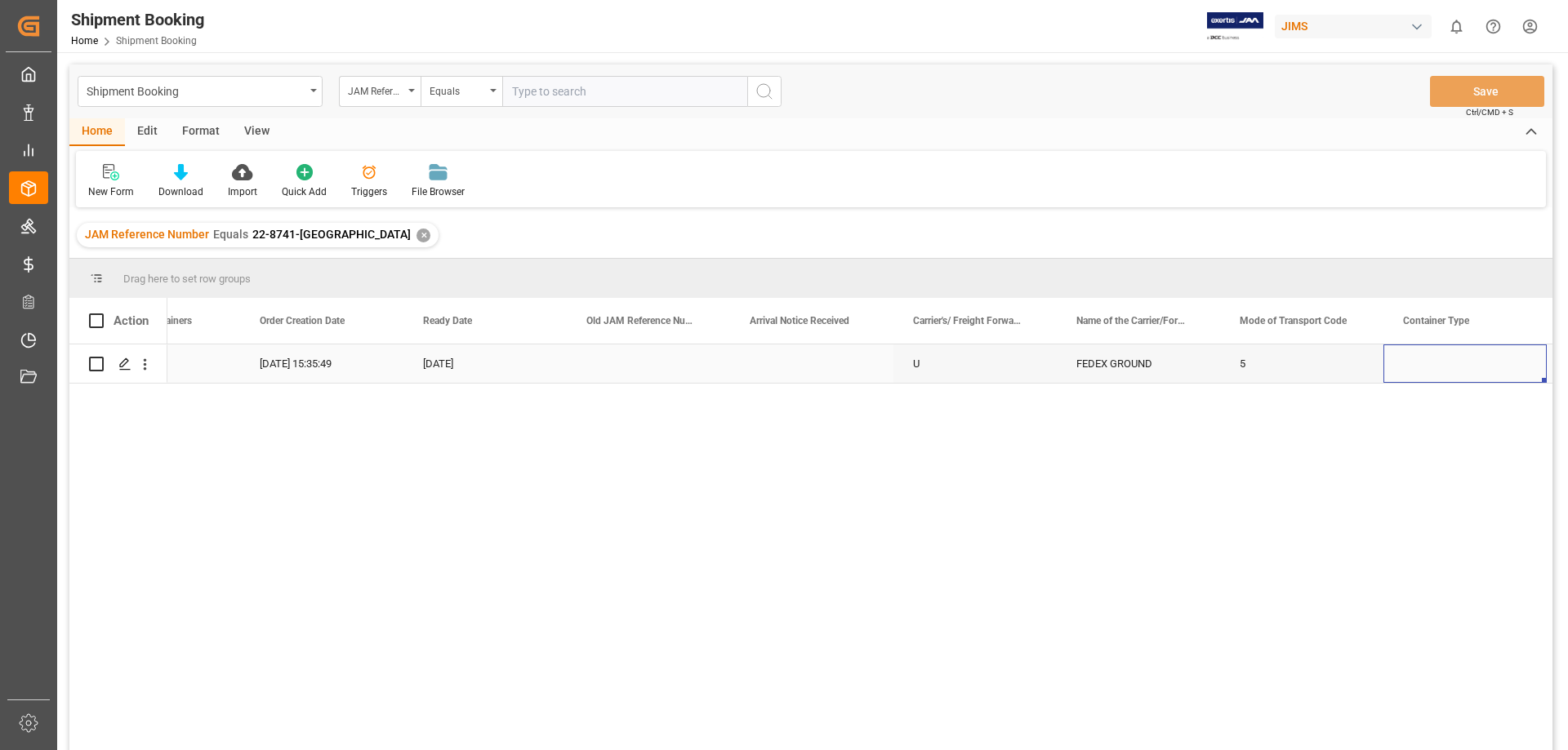
scroll to position [0, 1723]
click at [1298, 366] on div "Press SPACE to select this row." at bounding box center [1301, 363] width 163 height 38
drag, startPoint x: 128, startPoint y: 476, endPoint x: 116, endPoint y: 444, distance: 34.2
click at [128, 476] on div "JAM Industries USA, LLC [STREET_ADDRESS][GEOGRAPHIC_DATA][PERSON_NAME] US KMC M…" at bounding box center [810, 550] width 1483 height 411
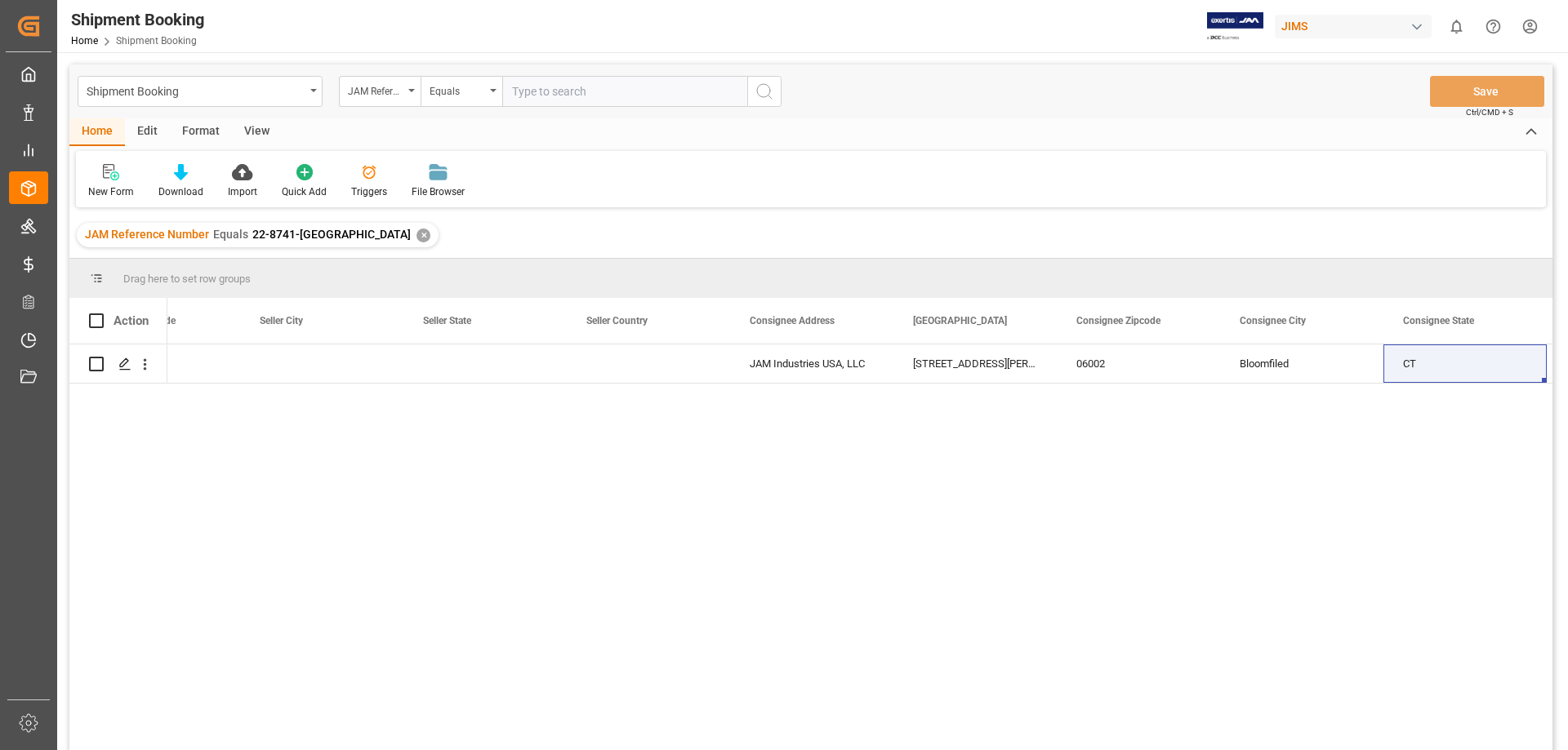
click at [573, 88] on input "text" at bounding box center [625, 91] width 245 height 31
paste input "NCDI2000-U"
type input "NCDI2000-U"
drag, startPoint x: 594, startPoint y: 98, endPoint x: 470, endPoint y: 96, distance: 124.0
click at [470, 96] on div "JAM Reference Number Equals NCDI2000-U" at bounding box center [560, 91] width 443 height 31
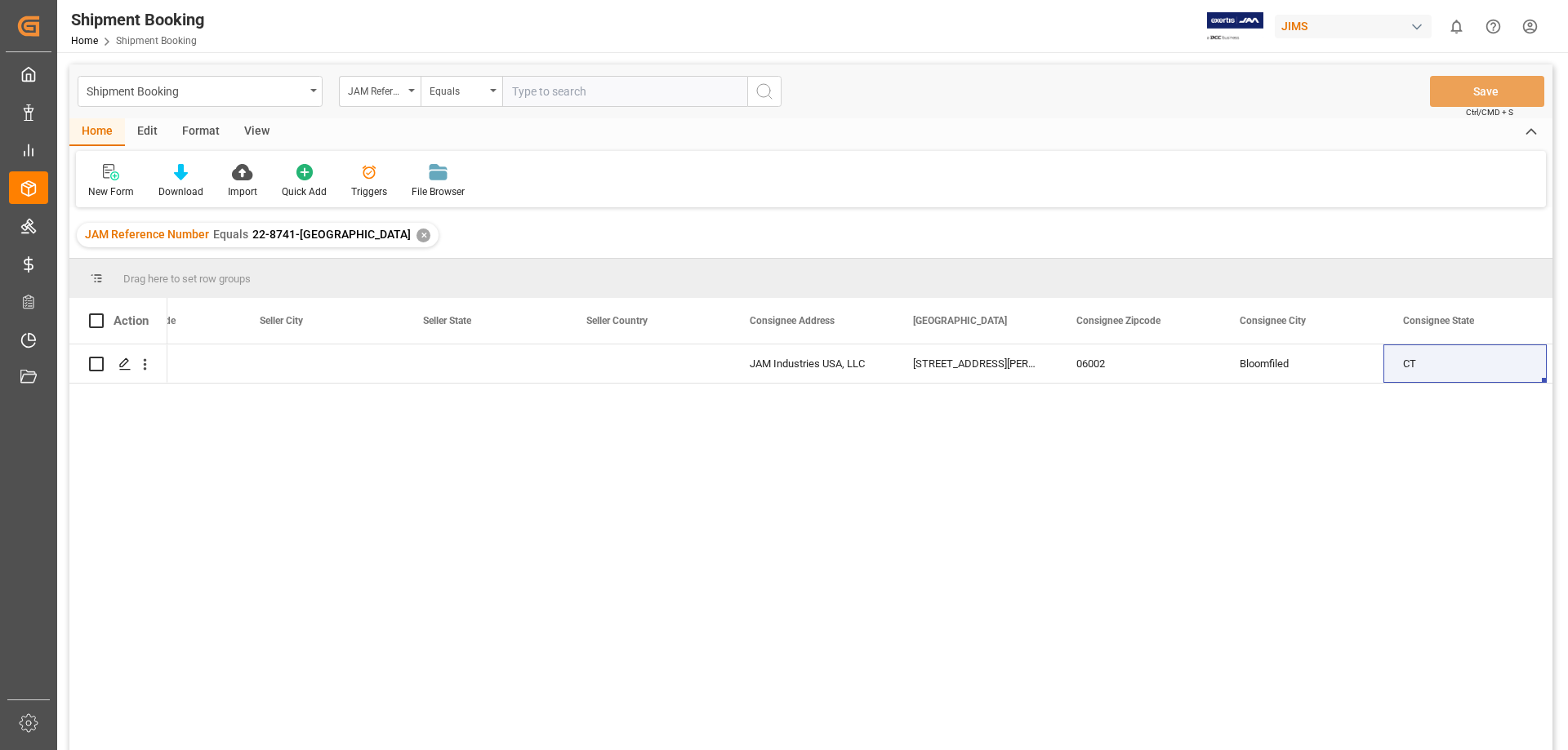
click at [549, 91] on input "text" at bounding box center [625, 91] width 245 height 31
paste input "22-8143-[GEOGRAPHIC_DATA]"
type input "22-8143-[GEOGRAPHIC_DATA]"
click at [764, 90] on icon "search button" at bounding box center [764, 91] width 20 height 20
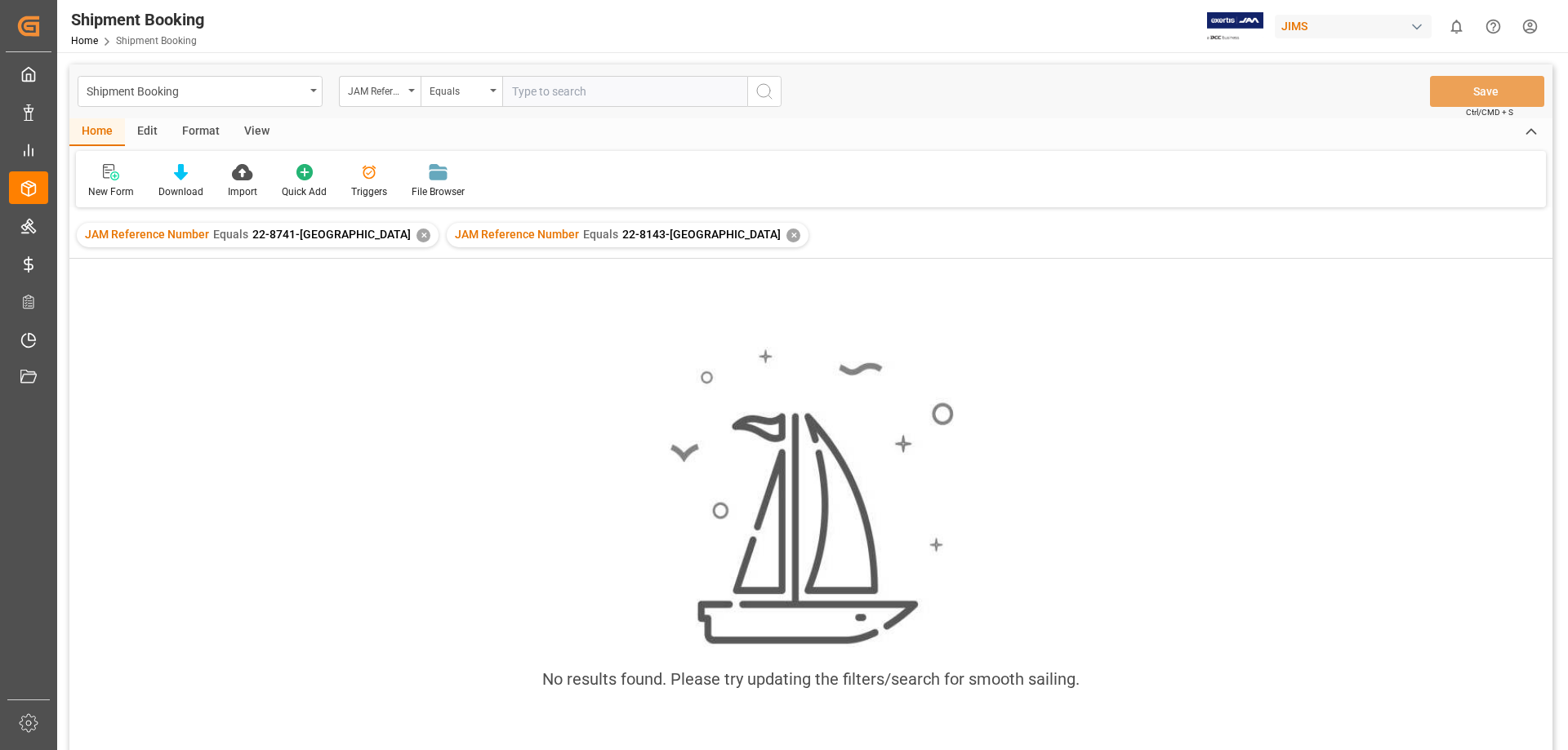
click at [416, 234] on div "✕" at bounding box center [423, 236] width 14 height 14
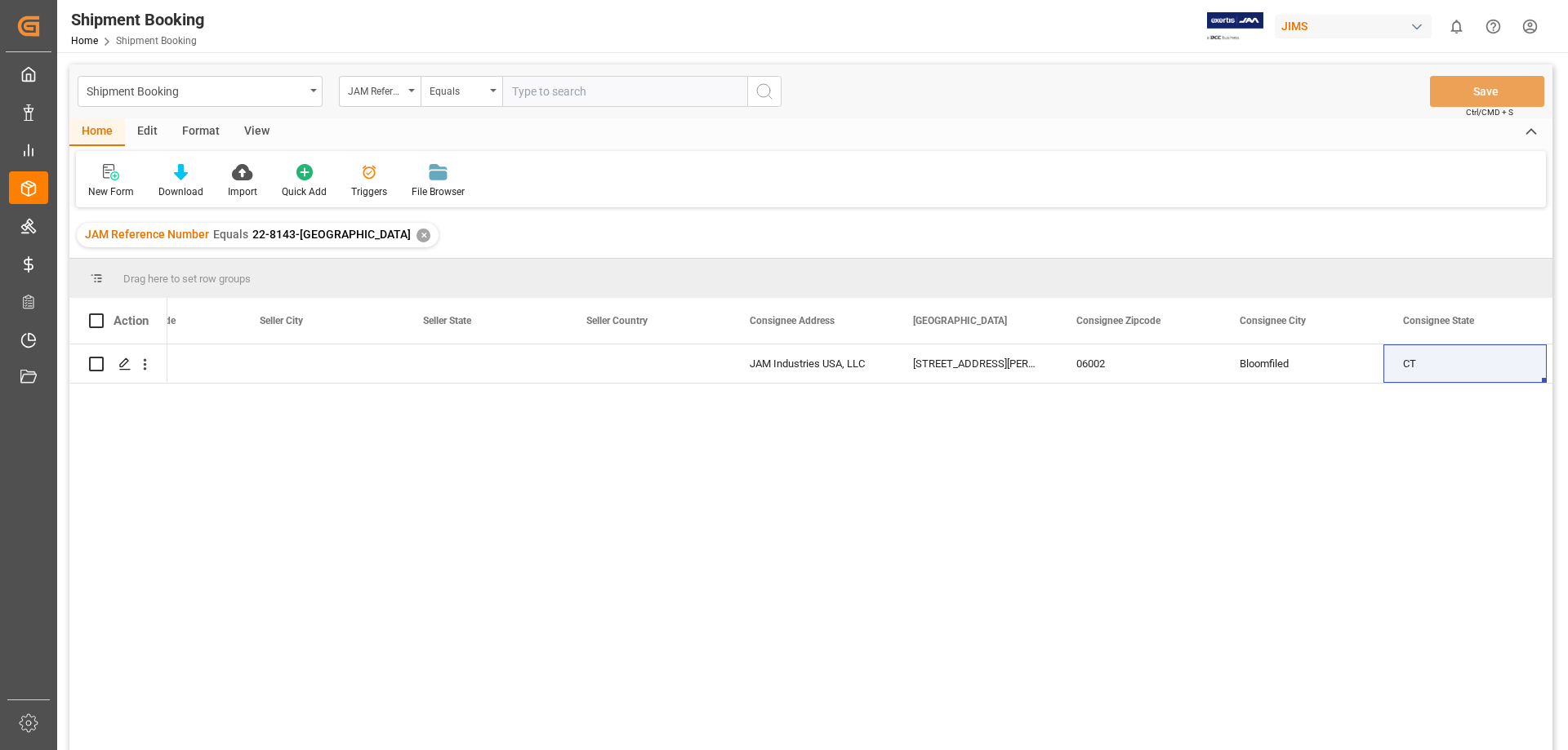
click at [416, 231] on div "✕" at bounding box center [423, 236] width 14 height 14
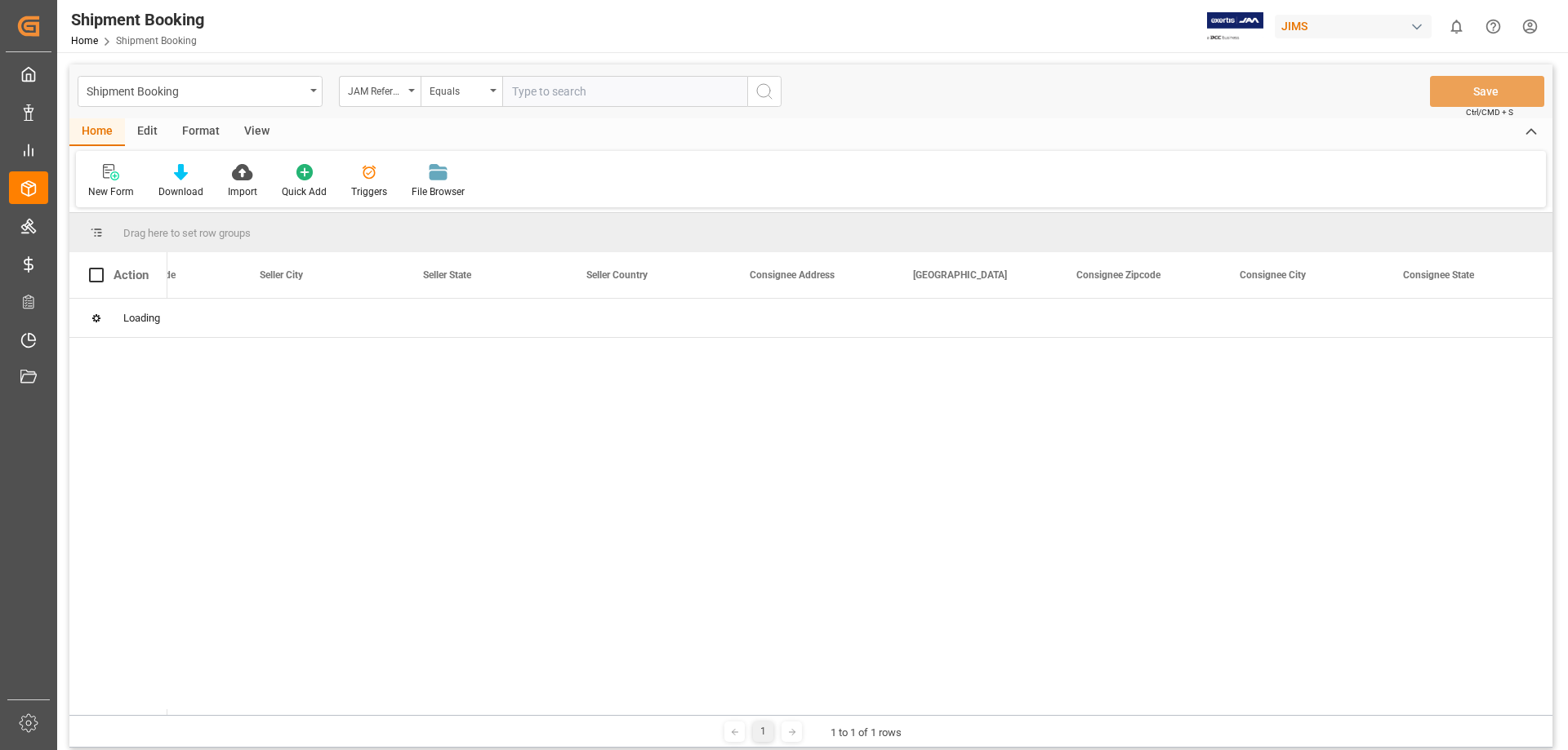
click at [520, 92] on input "text" at bounding box center [625, 91] width 245 height 31
paste input "22-8143-[GEOGRAPHIC_DATA]"
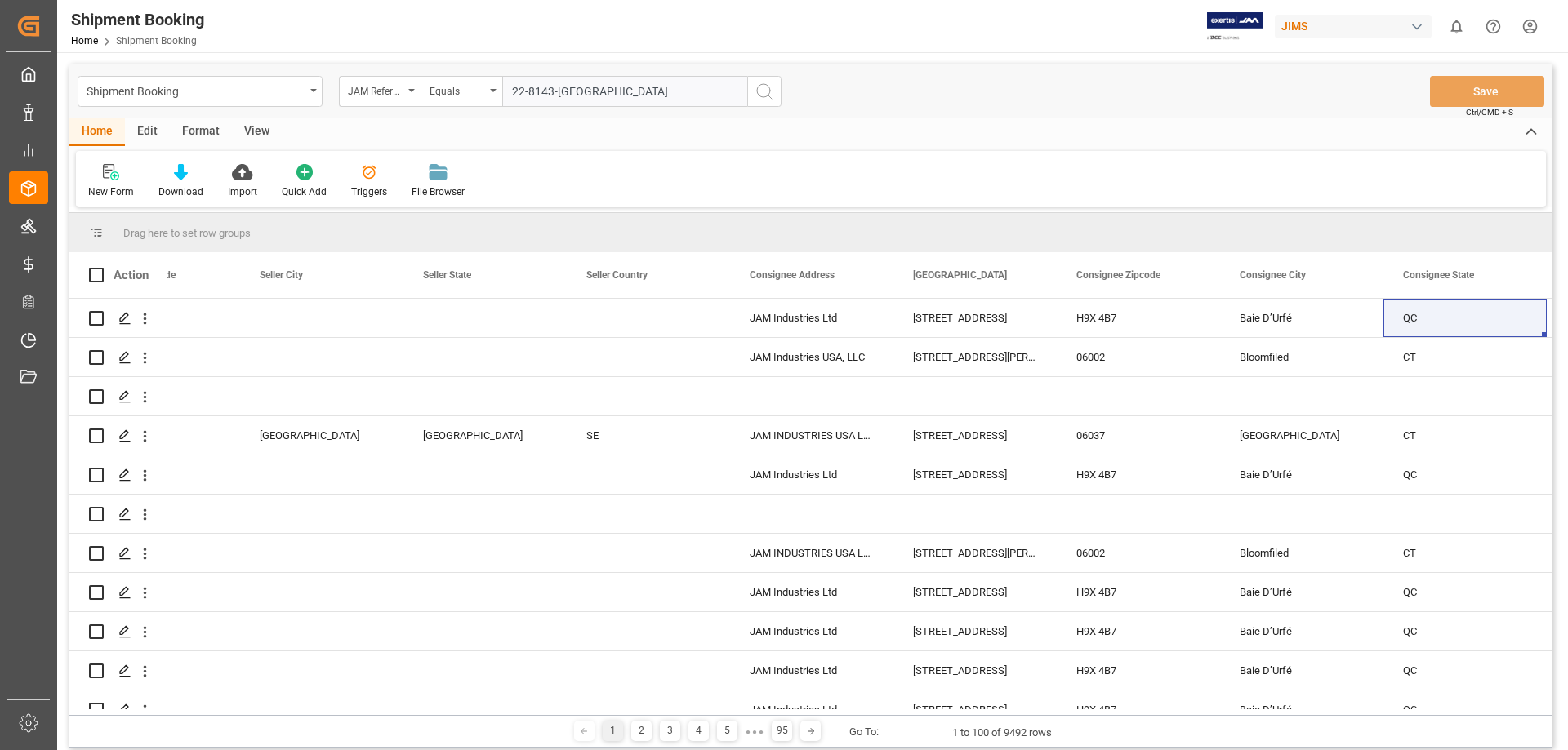
type input "22-8143-[GEOGRAPHIC_DATA]"
click at [762, 88] on icon "search button" at bounding box center [764, 91] width 20 height 20
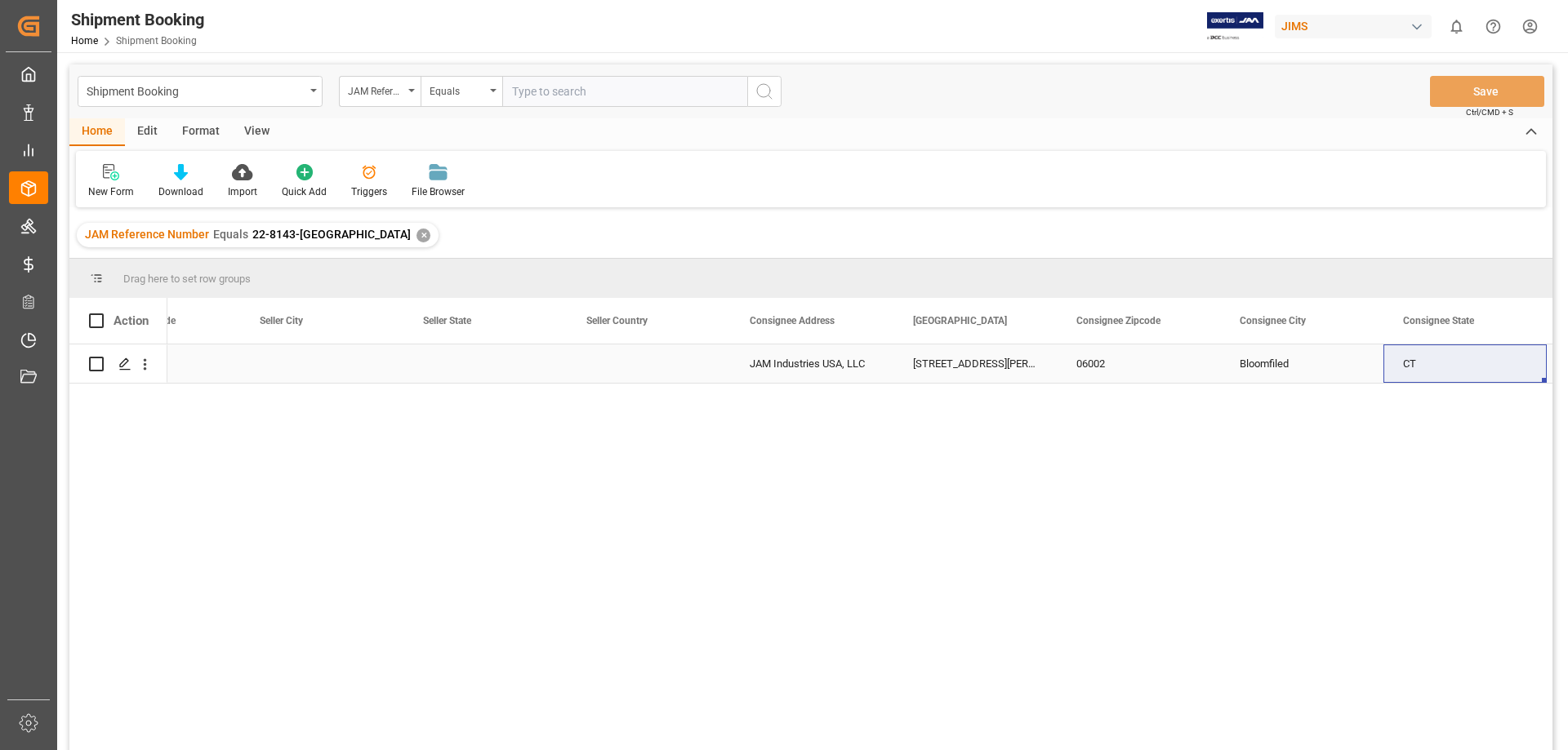
click at [1232, 357] on div "Bloomfiled" at bounding box center [1301, 363] width 163 height 38
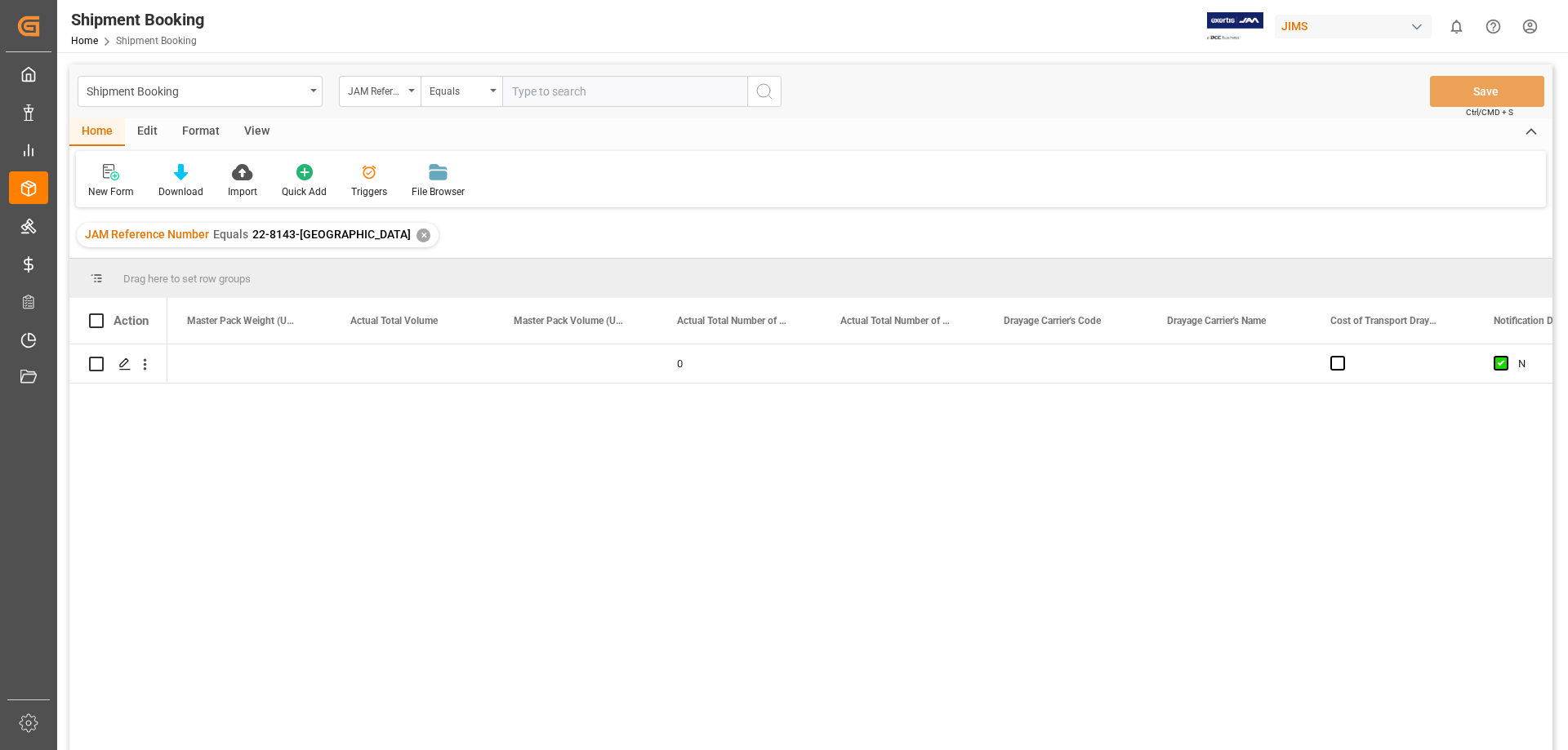
scroll to position [0, 9146]
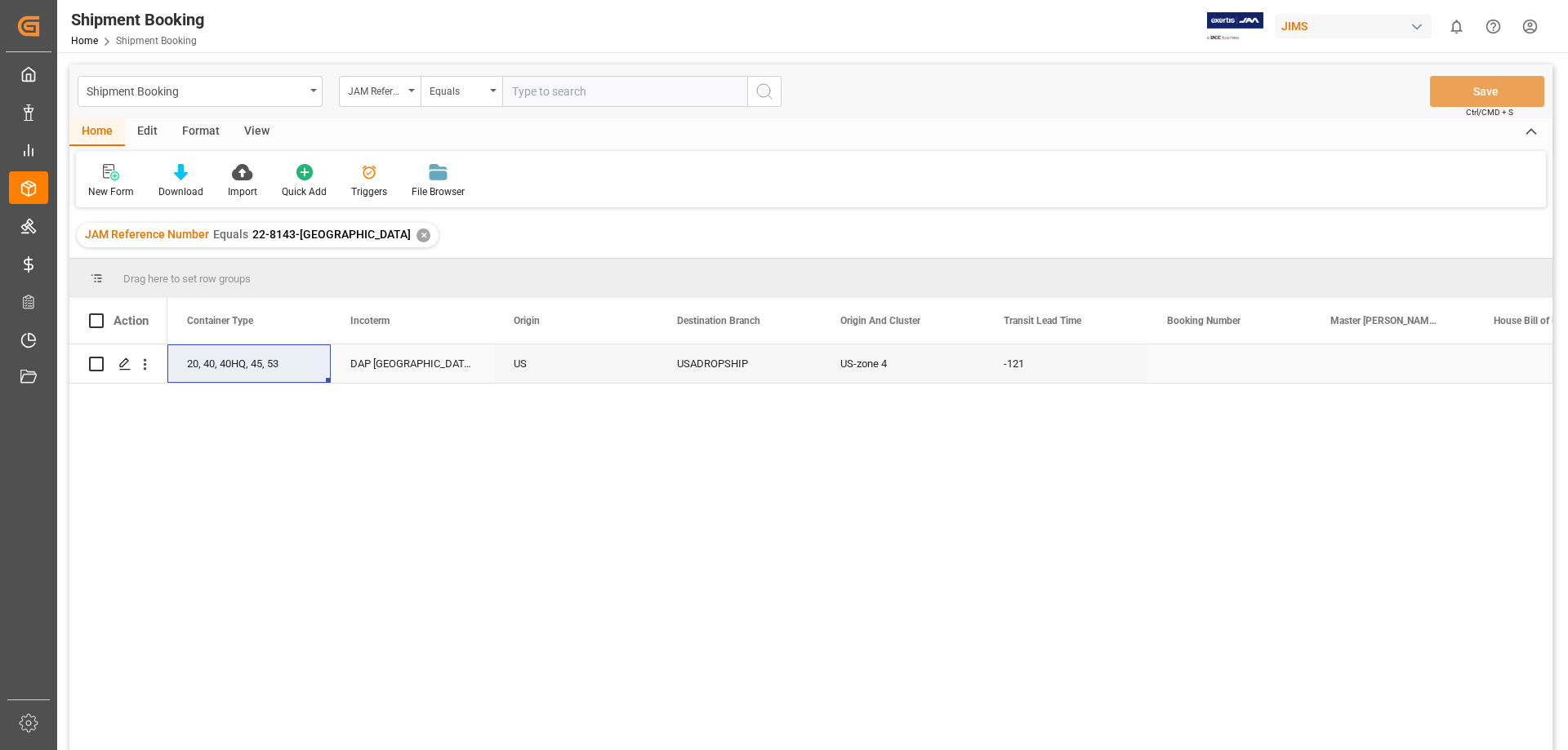
click at [572, 368] on div "US" at bounding box center [575, 363] width 163 height 38
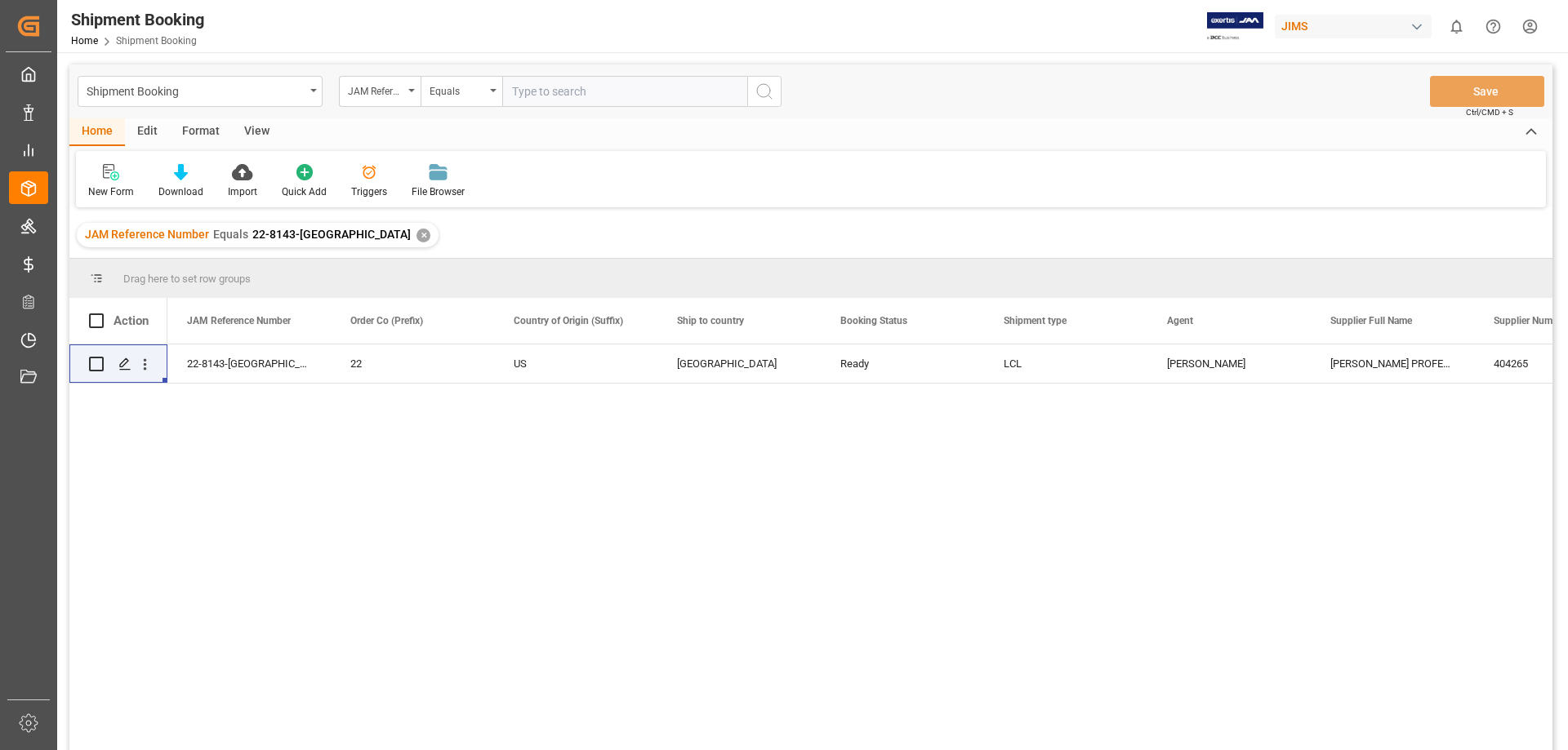
click at [534, 91] on input "text" at bounding box center [625, 91] width 245 height 31
paste input "U857QLU-U"
type input "U857QLU-U"
drag, startPoint x: 577, startPoint y: 90, endPoint x: 457, endPoint y: 90, distance: 120.0
click at [457, 90] on div "JAM Reference Number Equals U857QLU-U" at bounding box center [560, 91] width 443 height 31
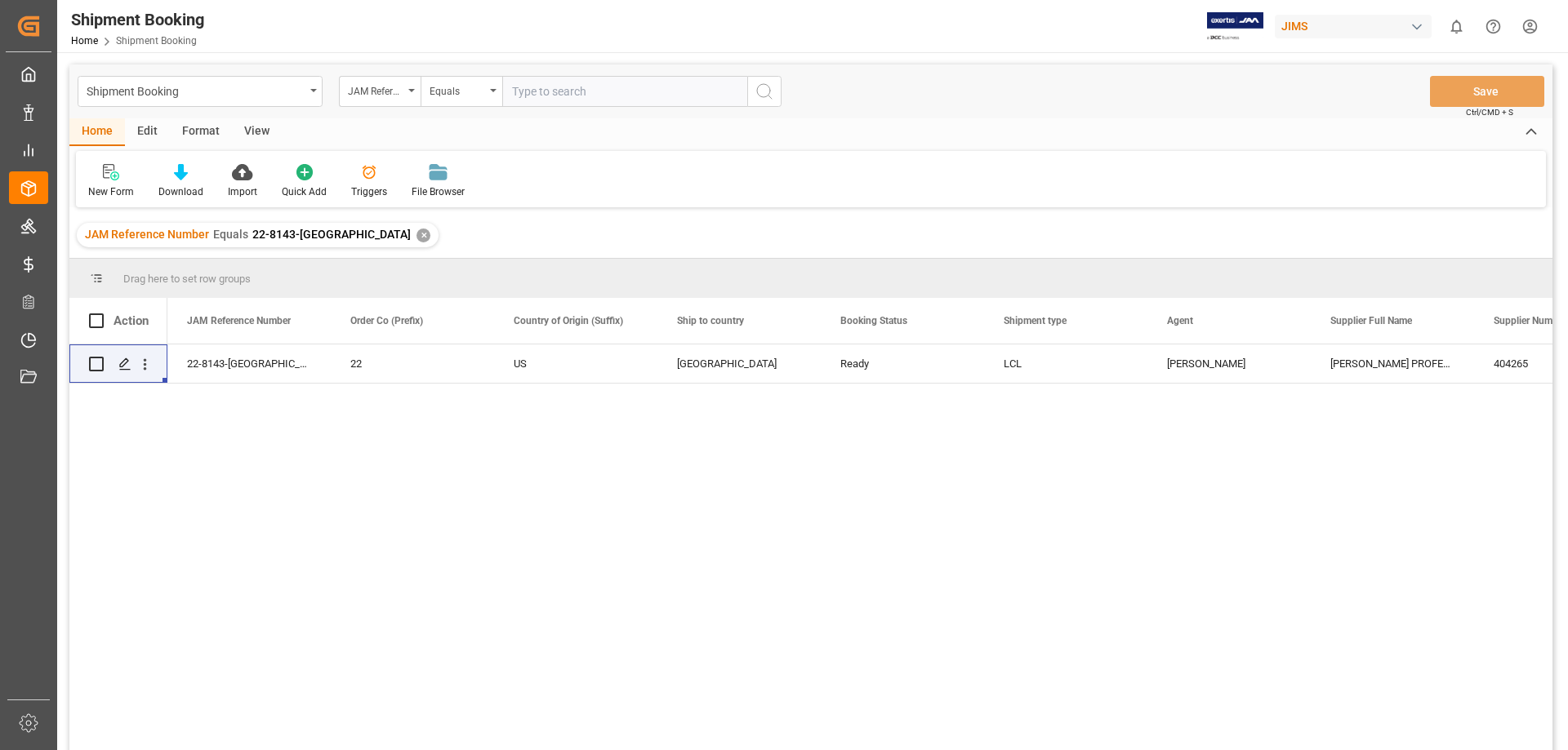
click at [524, 85] on input "text" at bounding box center [625, 91] width 245 height 31
paste input "22-10489-[GEOGRAPHIC_DATA]"
type input "22-10489-[GEOGRAPHIC_DATA]"
click at [766, 88] on icon "search button" at bounding box center [764, 91] width 20 height 20
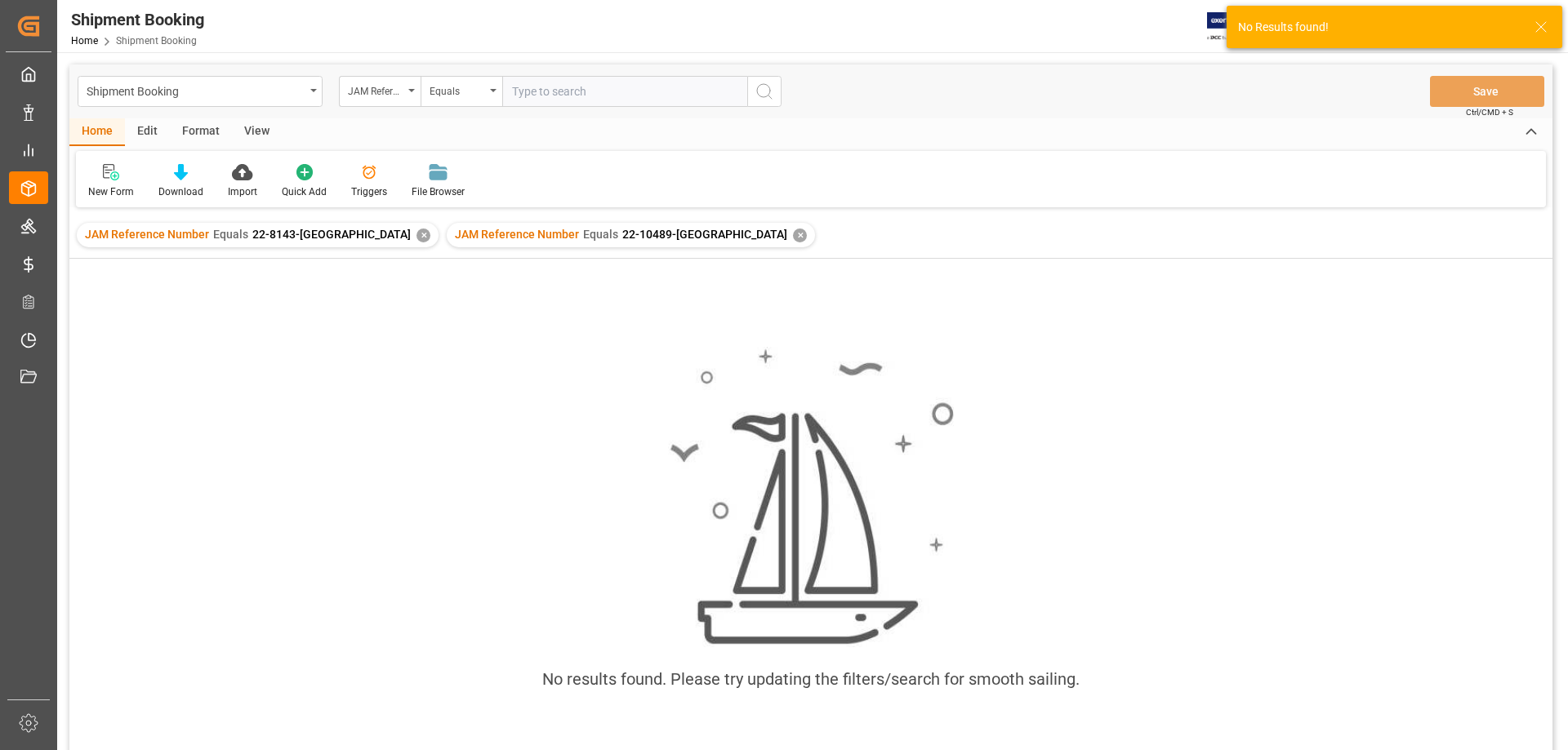
click at [416, 235] on div "✕" at bounding box center [423, 236] width 14 height 14
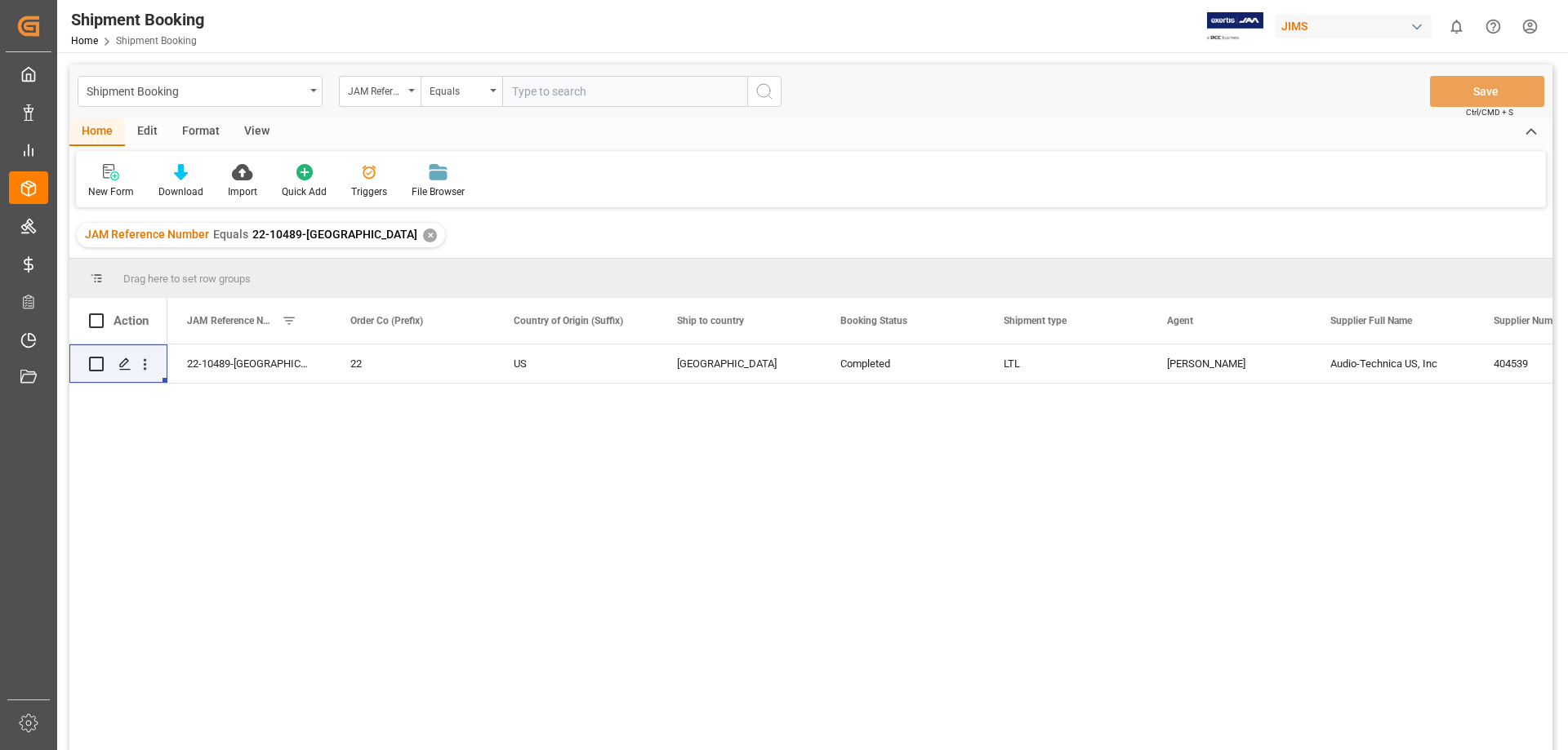
click at [539, 93] on input "text" at bounding box center [625, 91] width 245 height 31
paste input "22-10489-[GEOGRAPHIC_DATA]"
type input "22-10489-[GEOGRAPHIC_DATA]"
click at [765, 90] on icon "search button" at bounding box center [764, 91] width 20 height 20
click at [125, 362] on icon "Press SPACE to select this row." at bounding box center [124, 363] width 13 height 13
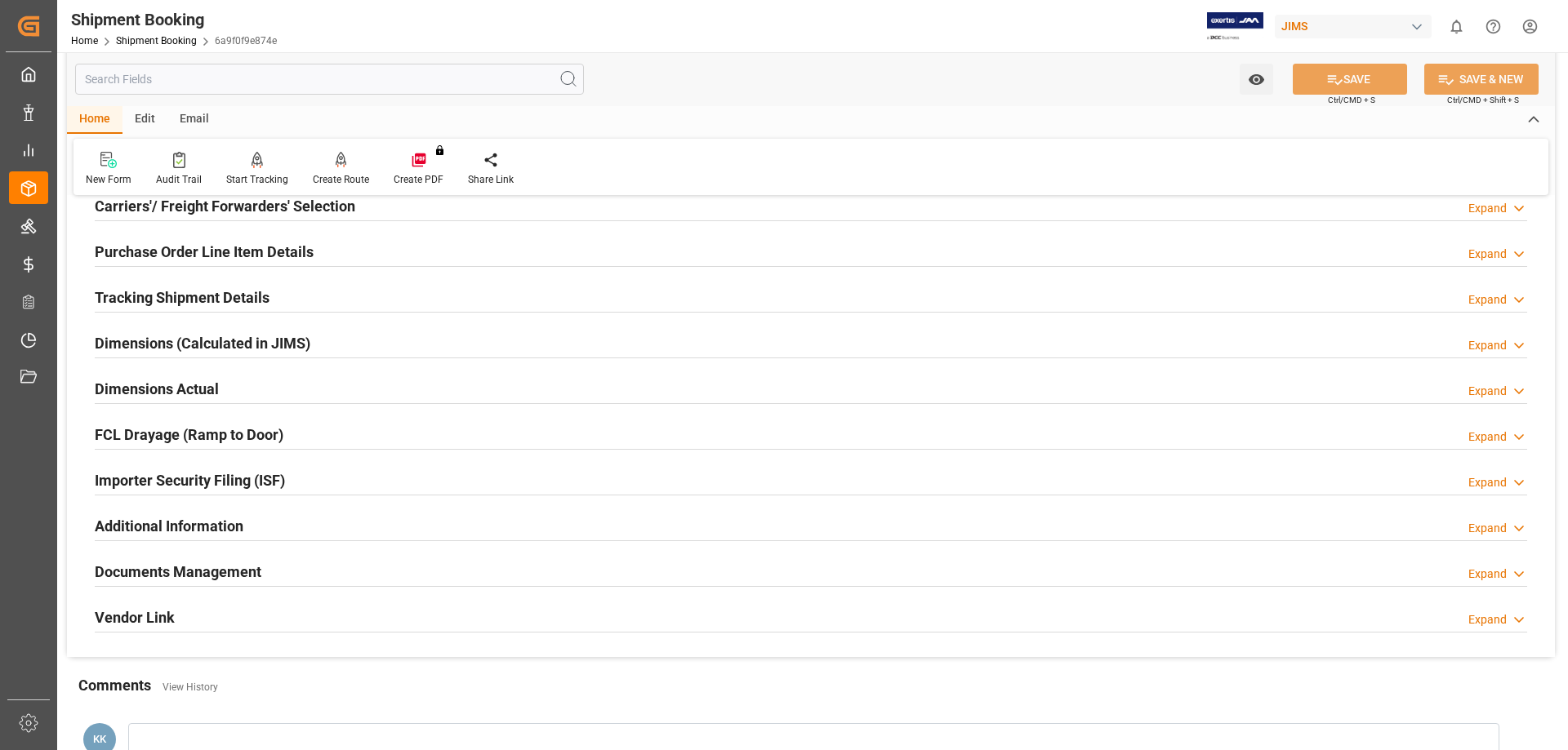
scroll to position [245, 0]
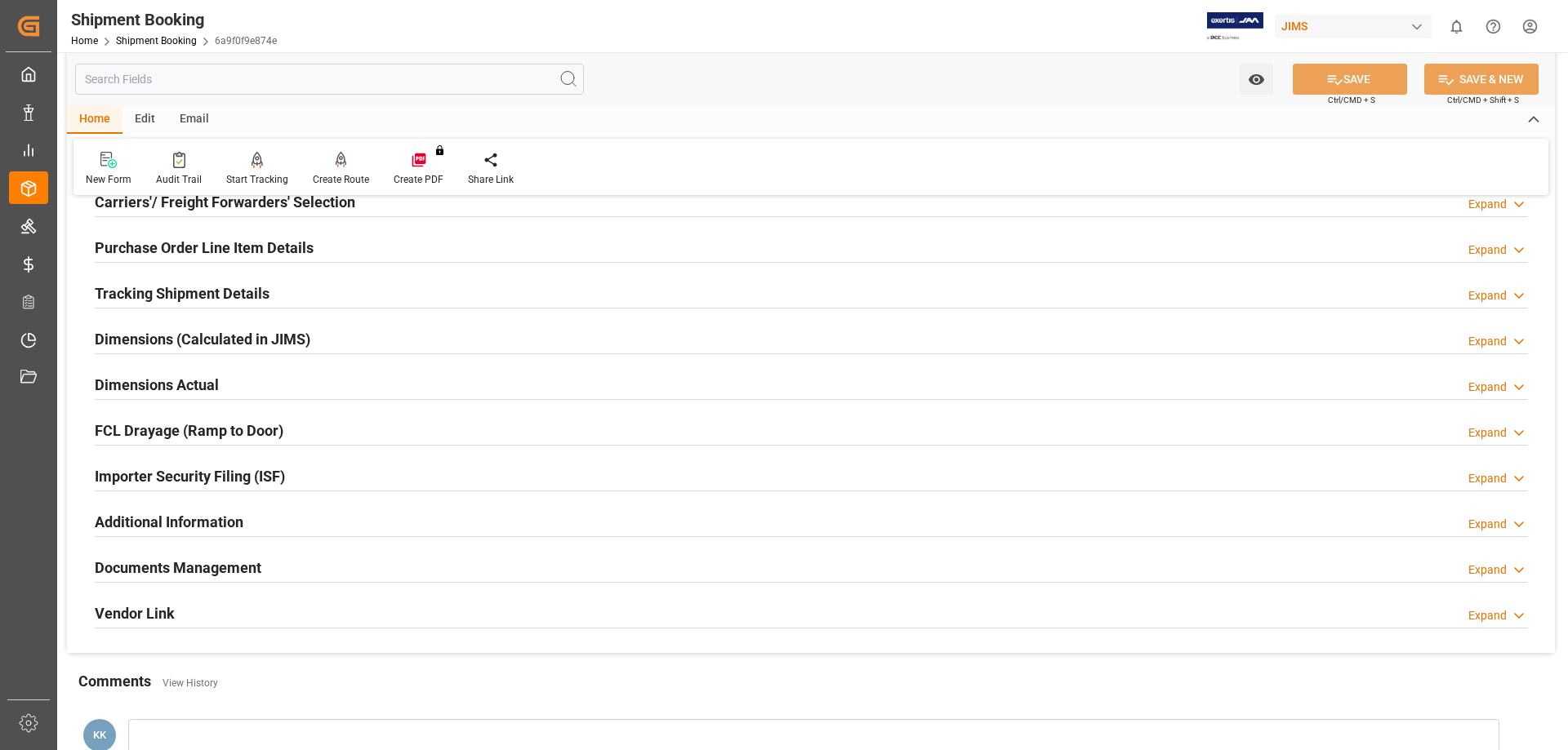
click at [192, 560] on h2 "Documents Management" at bounding box center [178, 568] width 167 height 22
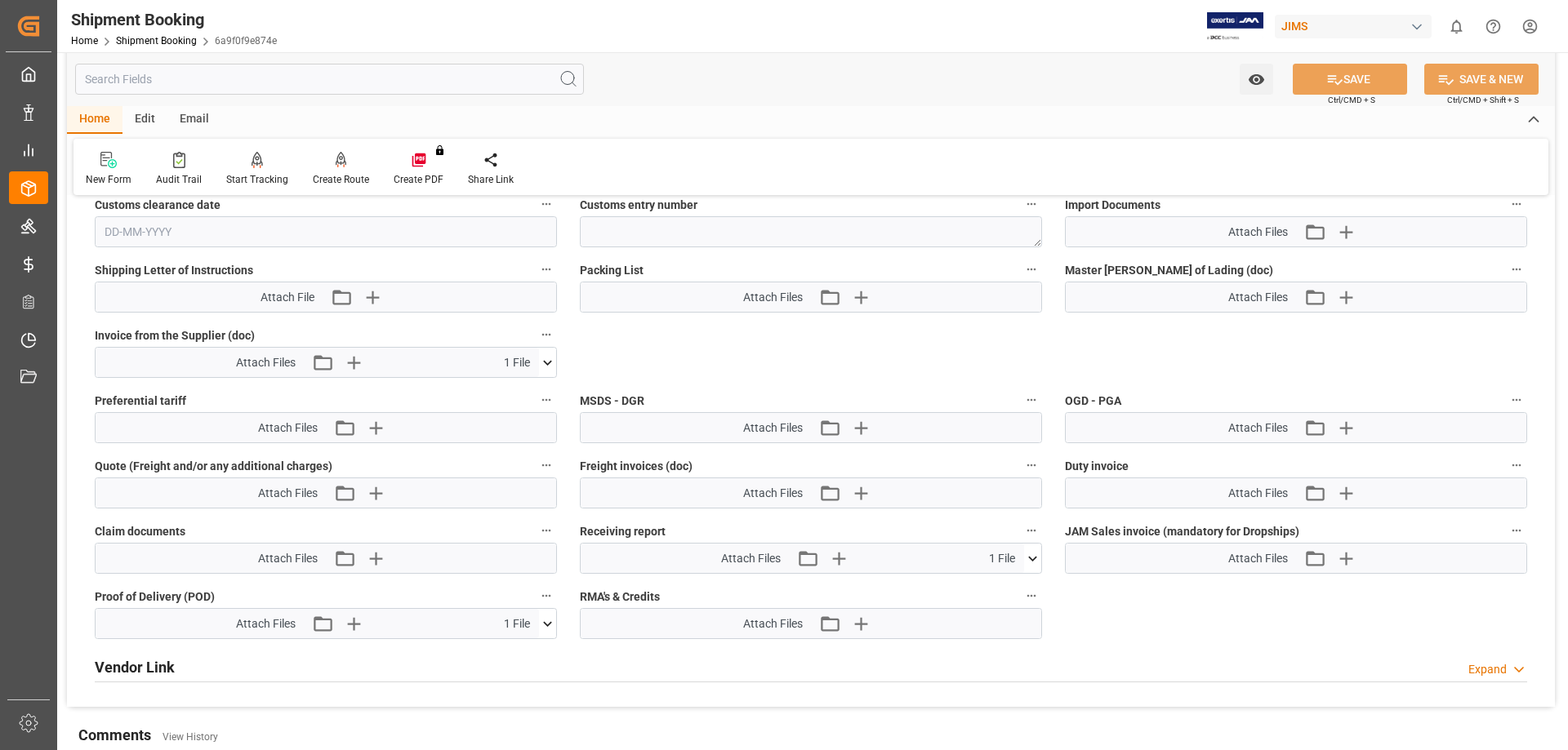
scroll to position [898, 0]
click at [547, 358] on icon at bounding box center [547, 360] width 17 height 17
click at [513, 385] on icon at bounding box center [504, 390] width 17 height 17
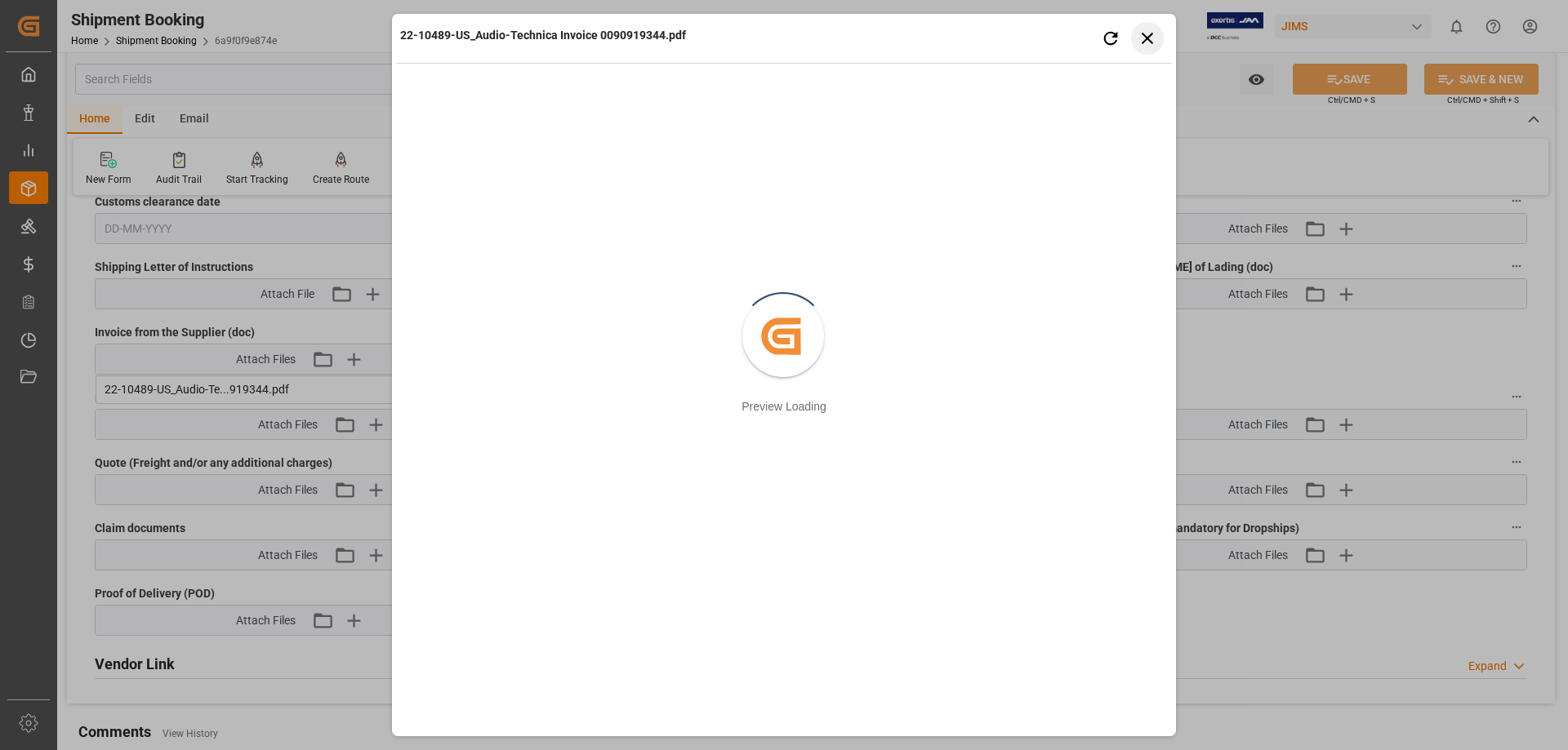
click at [1143, 33] on icon "button" at bounding box center [1148, 38] width 21 height 21
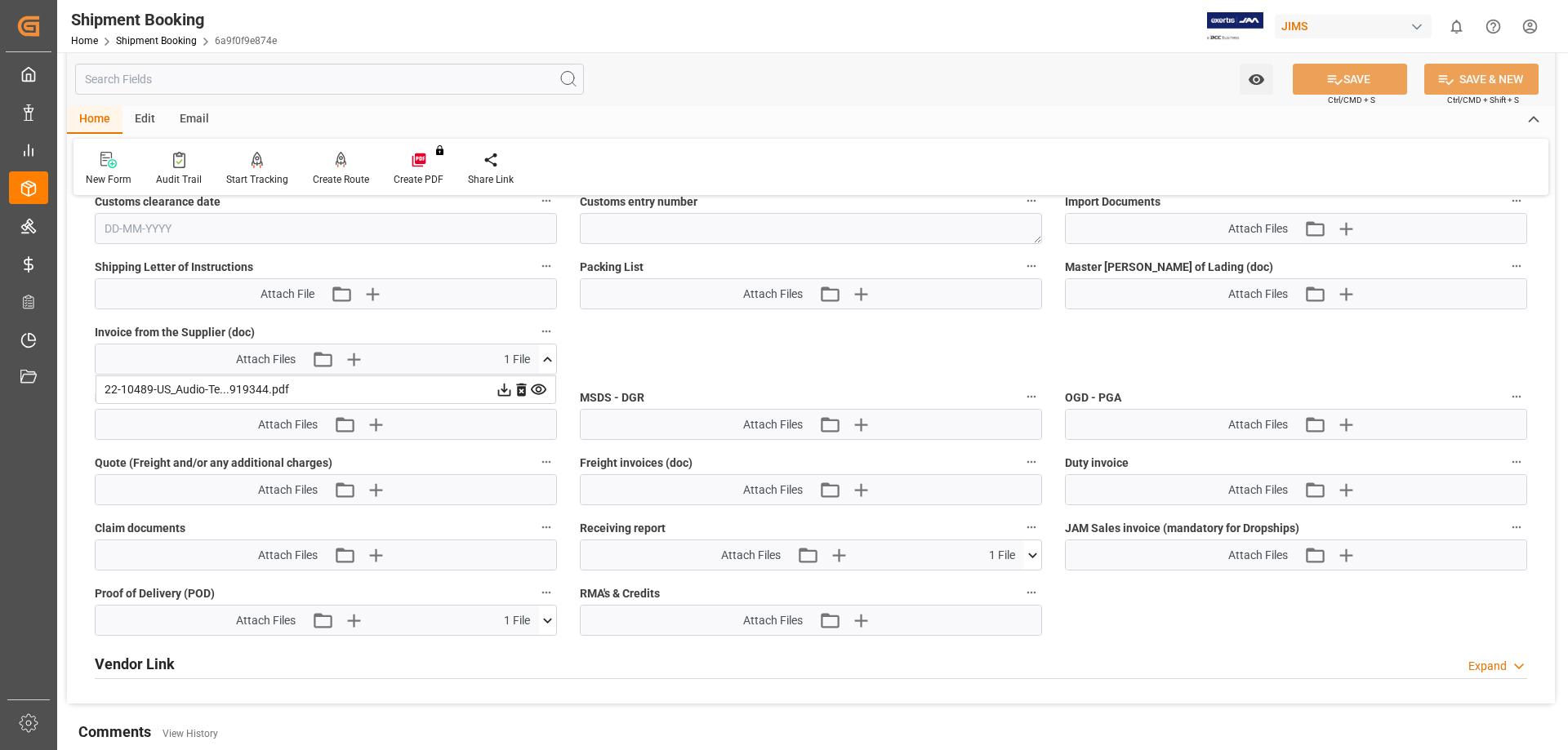
click at [546, 357] on icon at bounding box center [547, 360] width 17 height 17
click at [546, 357] on icon at bounding box center [547, 359] width 9 height 5
click at [511, 384] on icon at bounding box center [504, 389] width 13 height 13
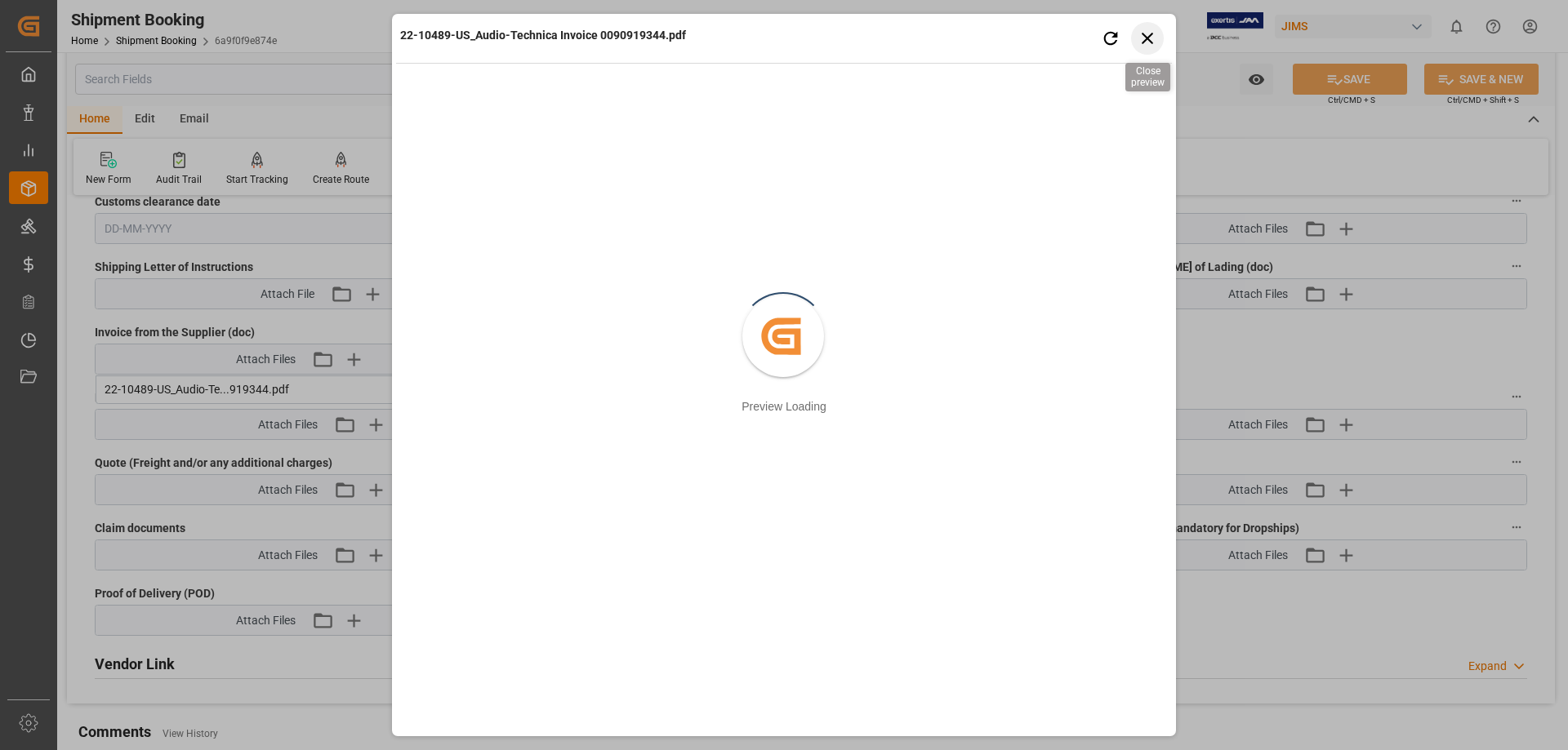
click at [1155, 35] on icon "button" at bounding box center [1148, 38] width 21 height 21
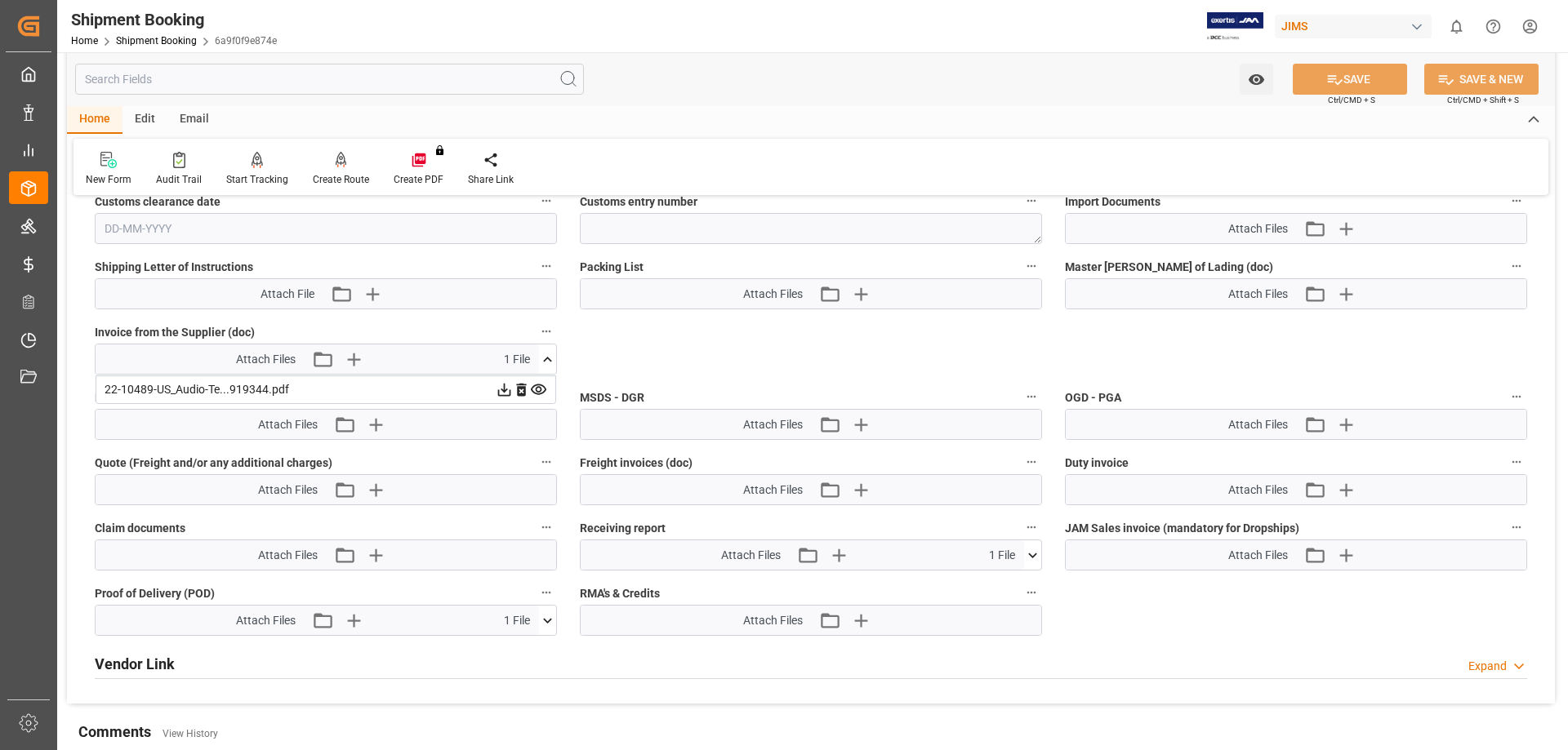
click at [156, 35] on div "Home Shipment Booking 6a9f0f9e874e" at bounding box center [174, 41] width 205 height 17
click at [158, 41] on link "Shipment Booking" at bounding box center [156, 41] width 81 height 11
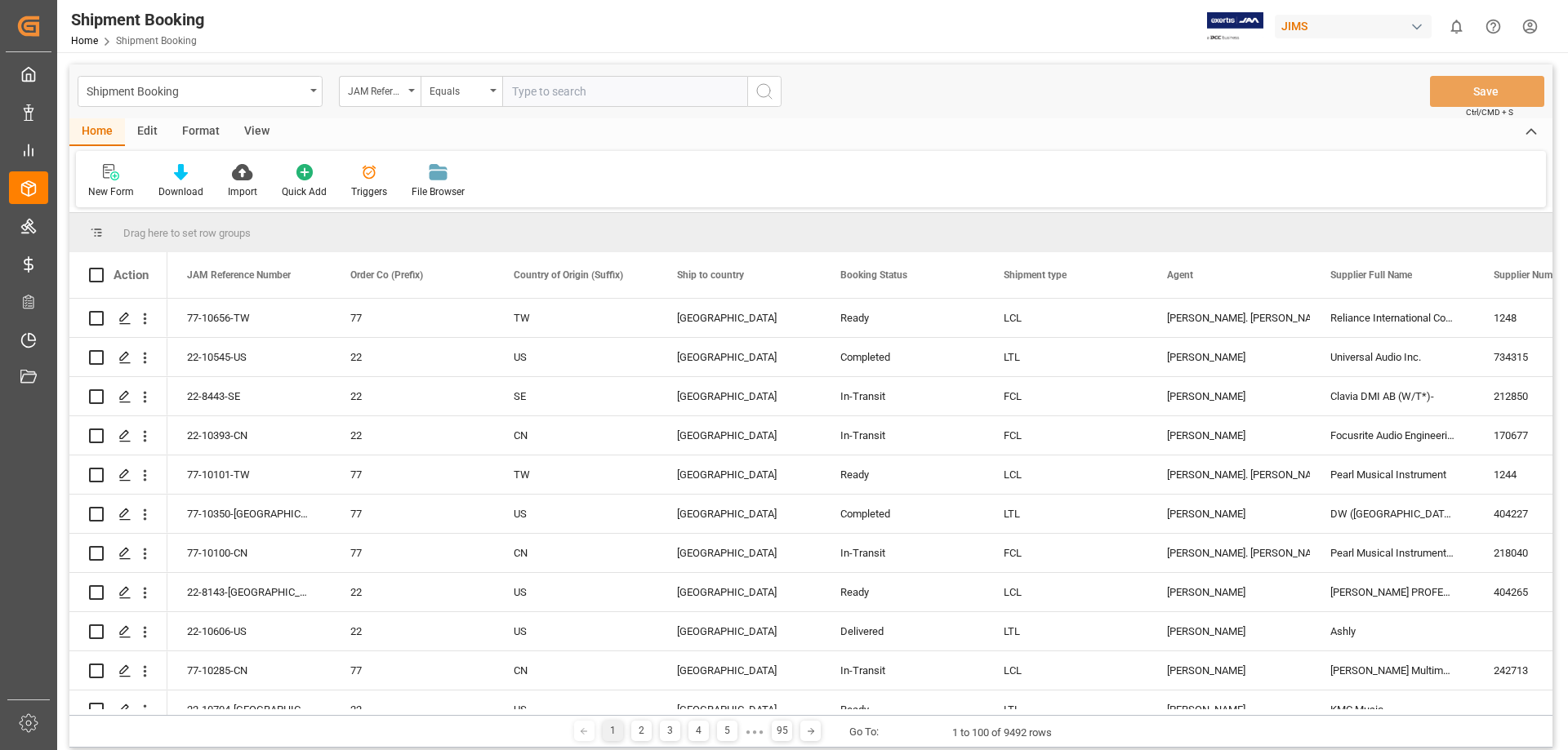
click at [548, 84] on input "text" at bounding box center [625, 91] width 245 height 31
type input "22-8741-[GEOGRAPHIC_DATA]"
click at [764, 88] on icon "search button" at bounding box center [764, 91] width 20 height 20
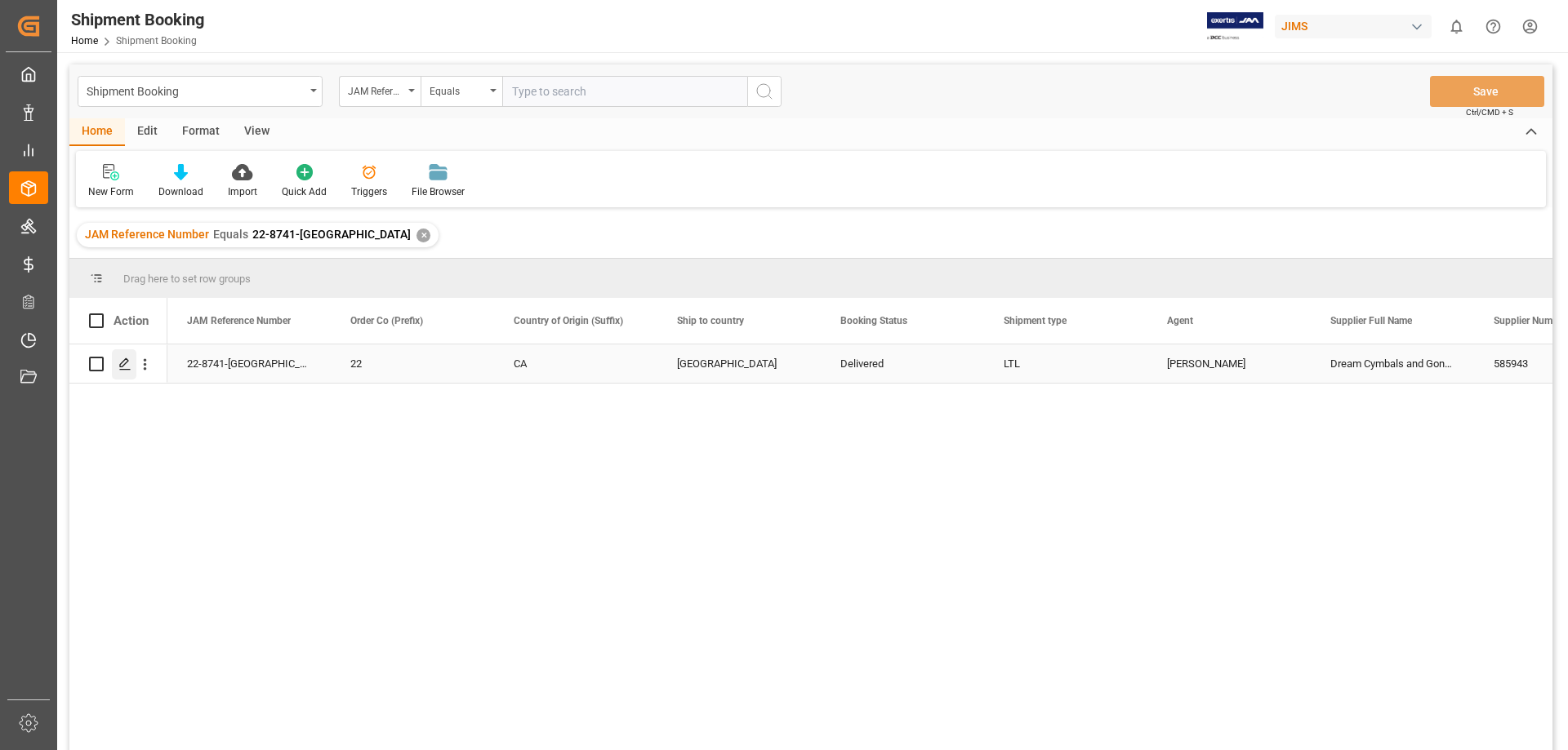
click at [122, 362] on icon "Press SPACE to select this row." at bounding box center [124, 363] width 13 height 13
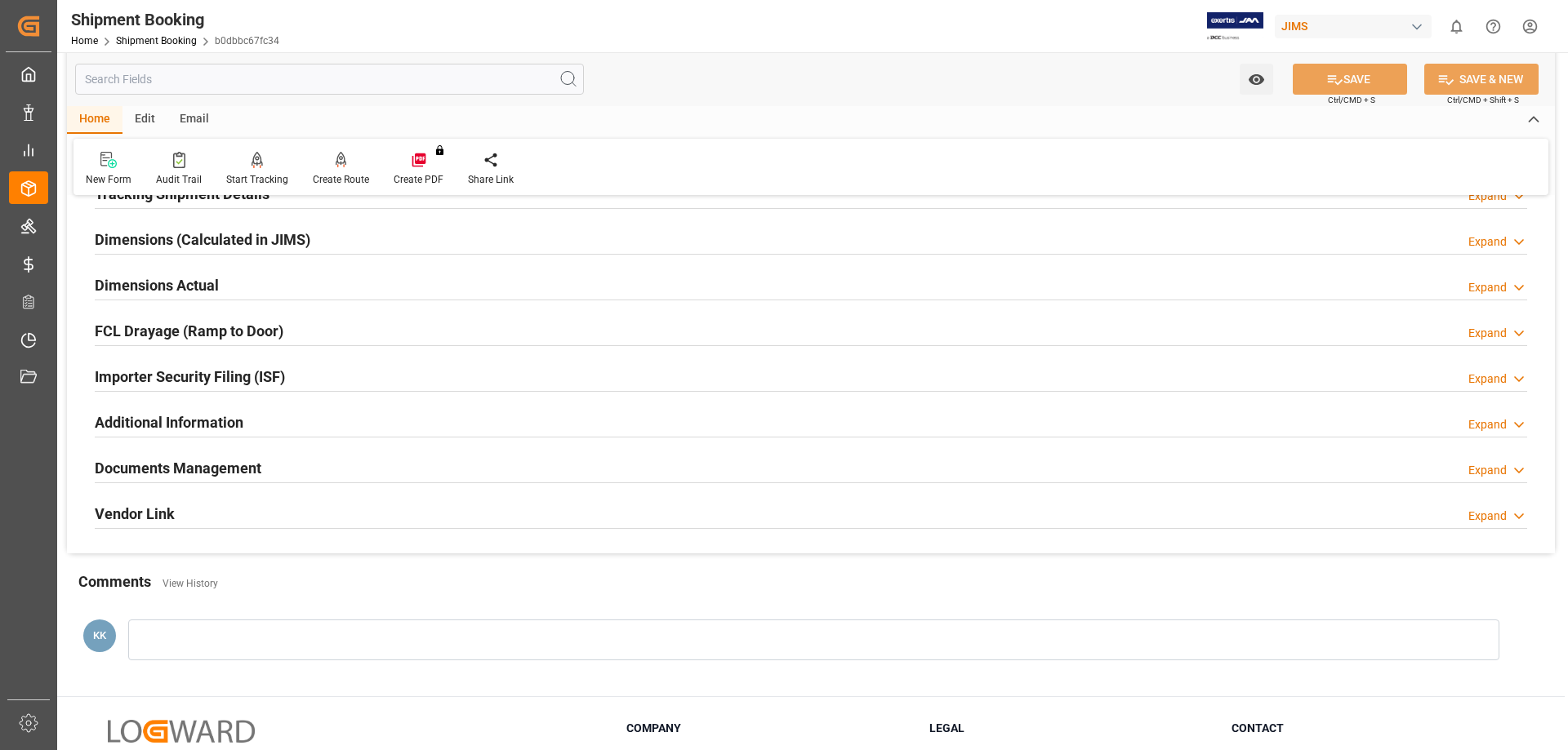
scroll to position [408, 0]
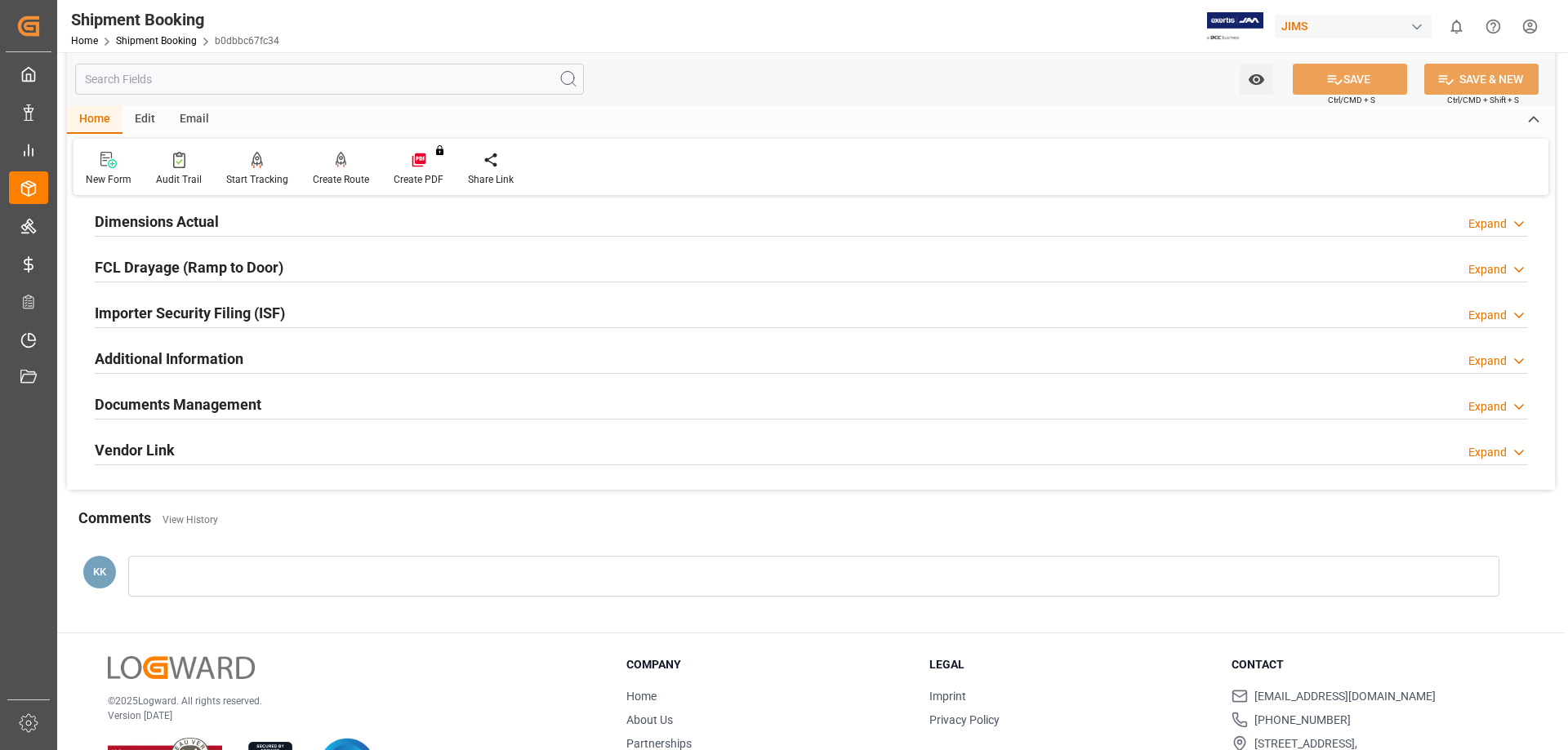
click at [144, 405] on h2 "Documents Management" at bounding box center [178, 405] width 167 height 22
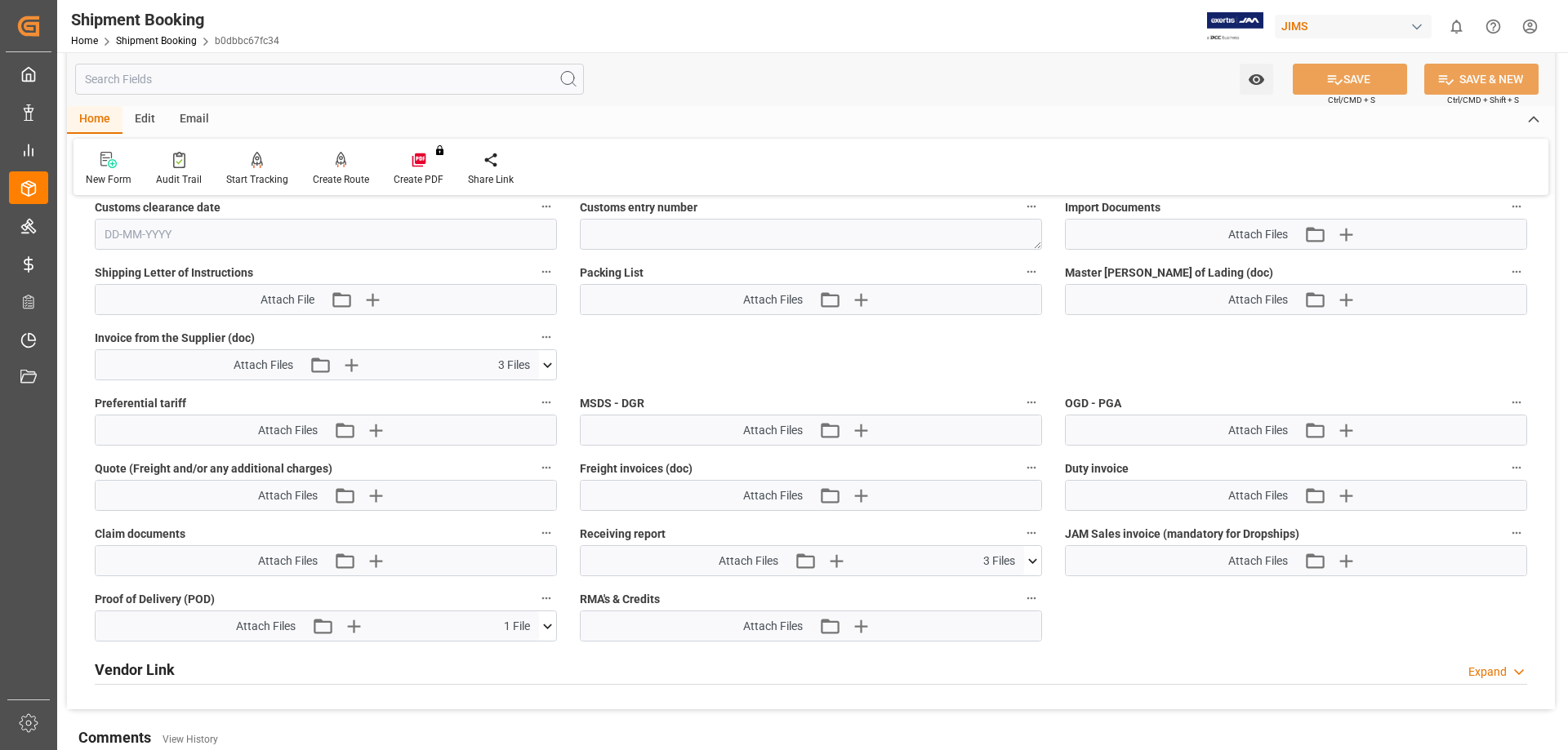
scroll to position [898, 0]
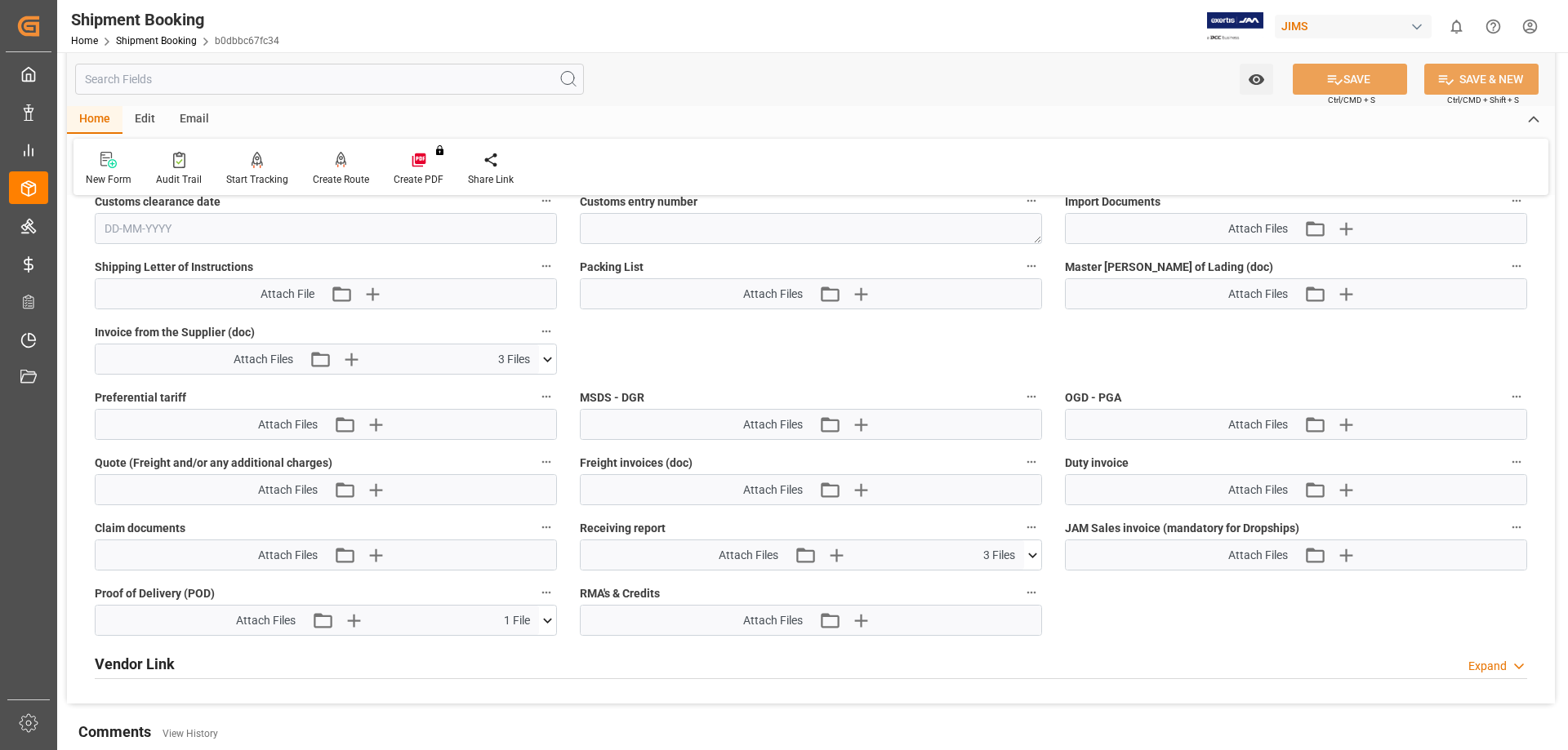
click at [545, 617] on icon at bounding box center [547, 621] width 17 height 17
click at [513, 644] on icon at bounding box center [504, 651] width 17 height 17
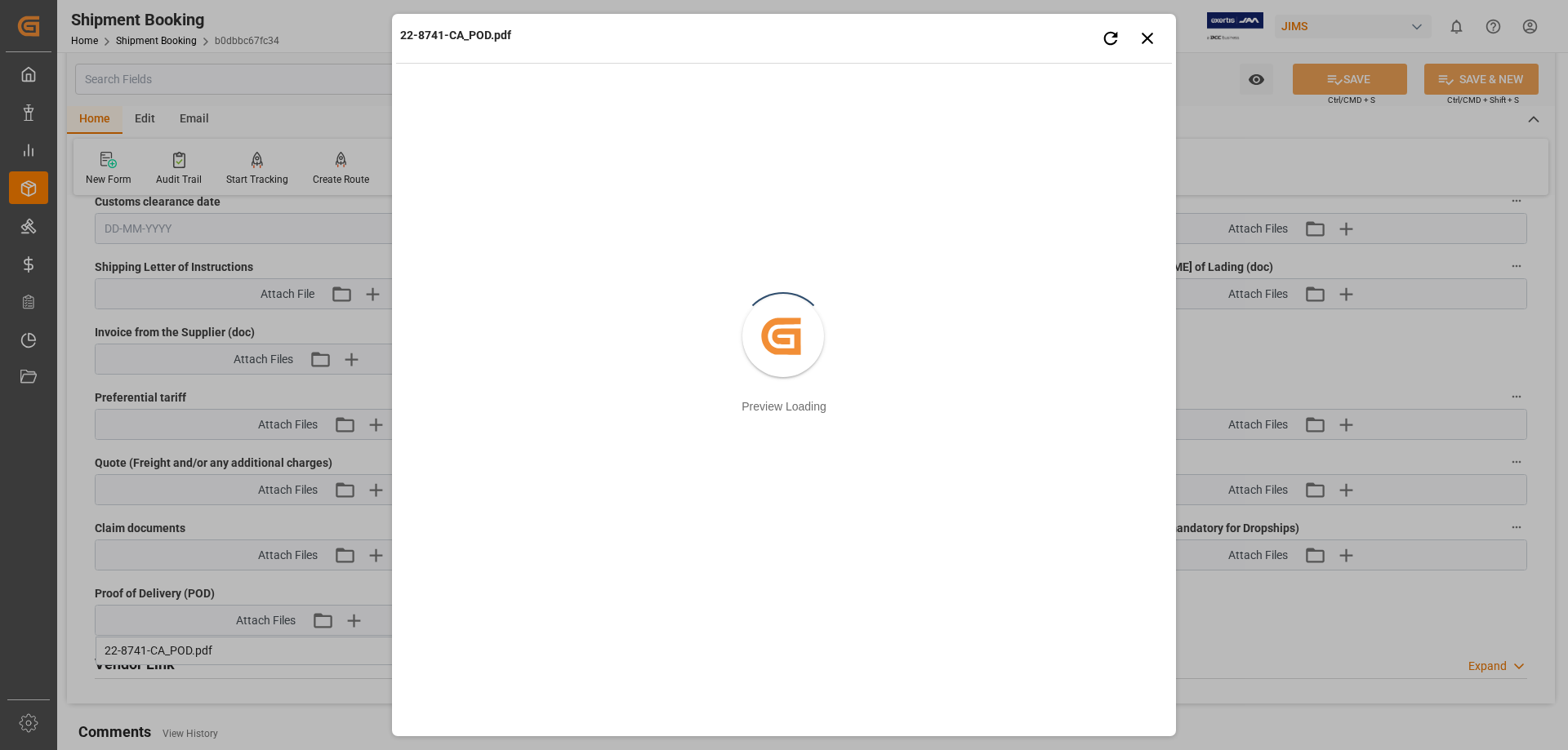
click at [270, 649] on div "22-8741-CA_POD.pdf Retry Close preview Created by potrace 1.15, written by [PER…" at bounding box center [784, 375] width 1568 height 750
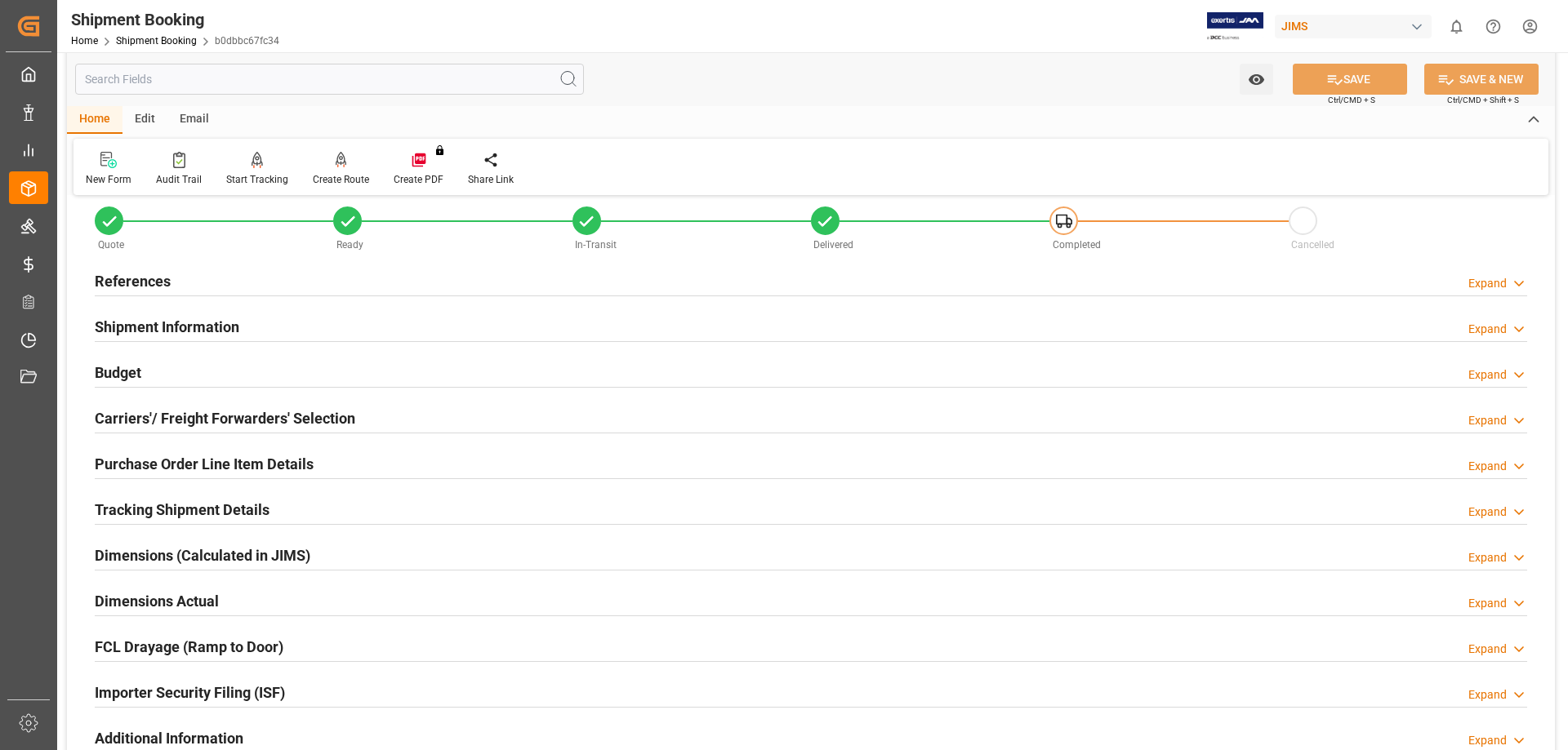
scroll to position [0, 0]
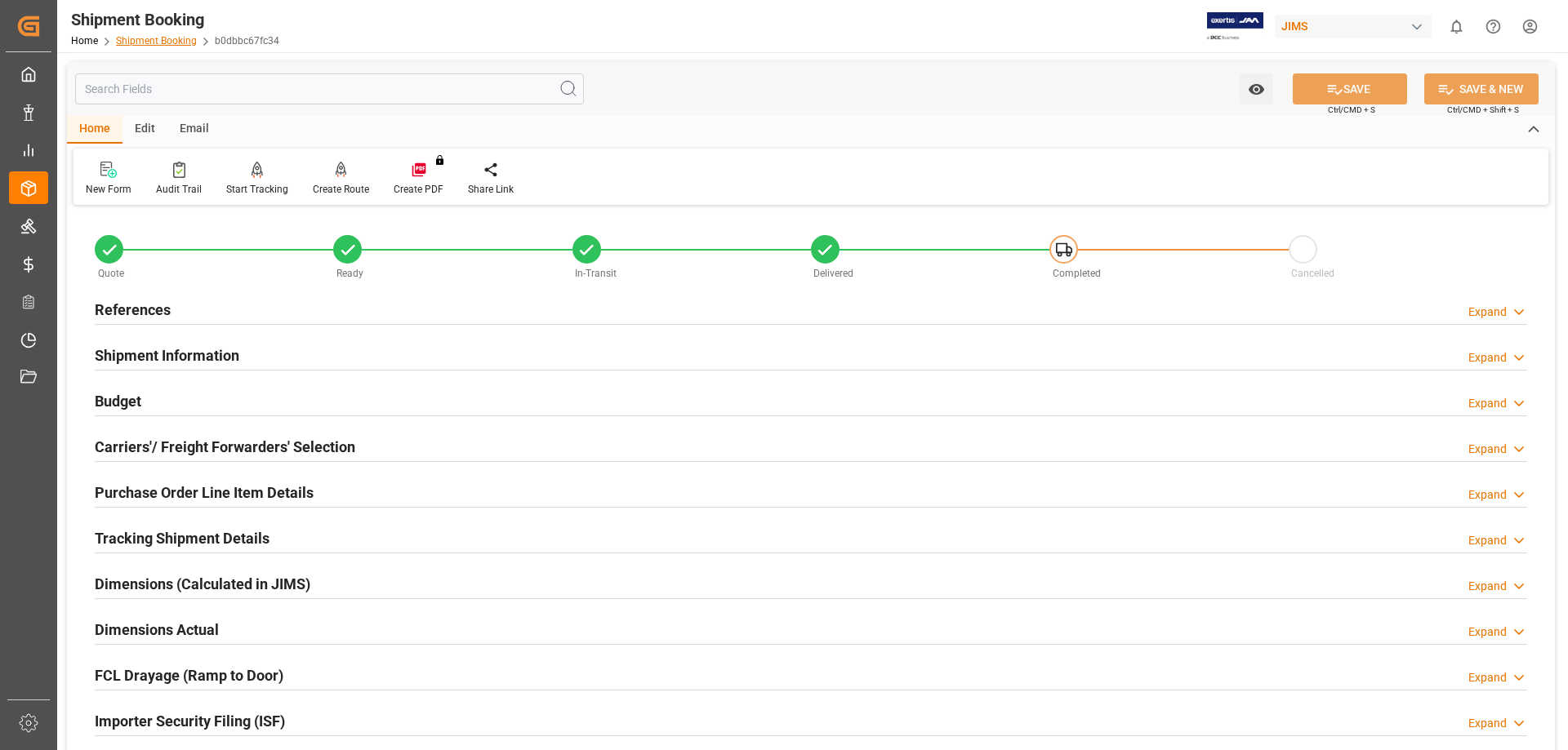
click at [149, 38] on link "Shipment Booking" at bounding box center [156, 41] width 81 height 11
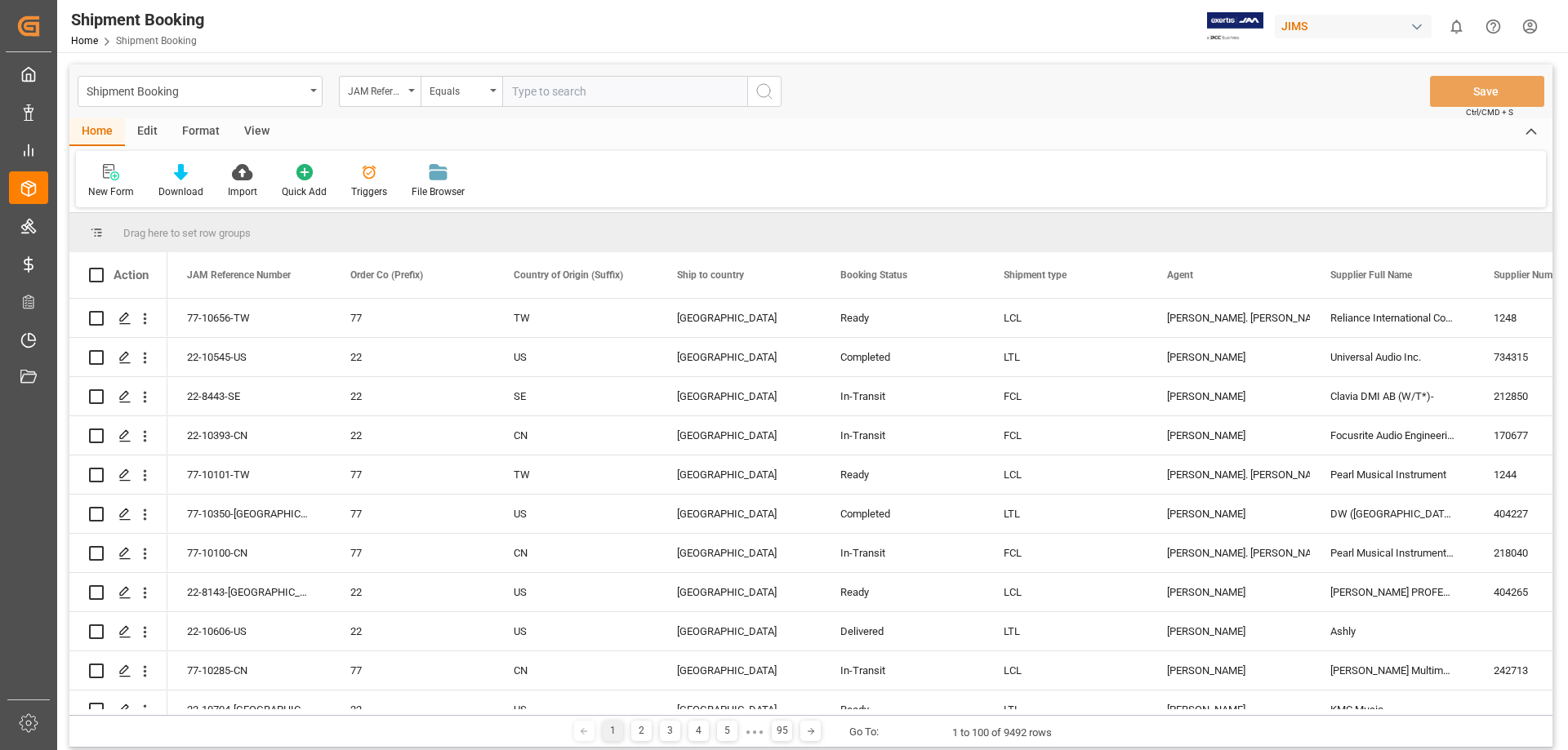
click at [236, 728] on div "1 2 3 4 5 ● ● ● 95 Go To: 1 to 100 of 9492 rows" at bounding box center [810, 731] width 1483 height 33
click at [566, 91] on input "text" at bounding box center [625, 91] width 245 height 31
paste input "22-8741-[GEOGRAPHIC_DATA]"
type input "22-8741-[GEOGRAPHIC_DATA]"
click at [760, 91] on icon "search button" at bounding box center [764, 91] width 20 height 20
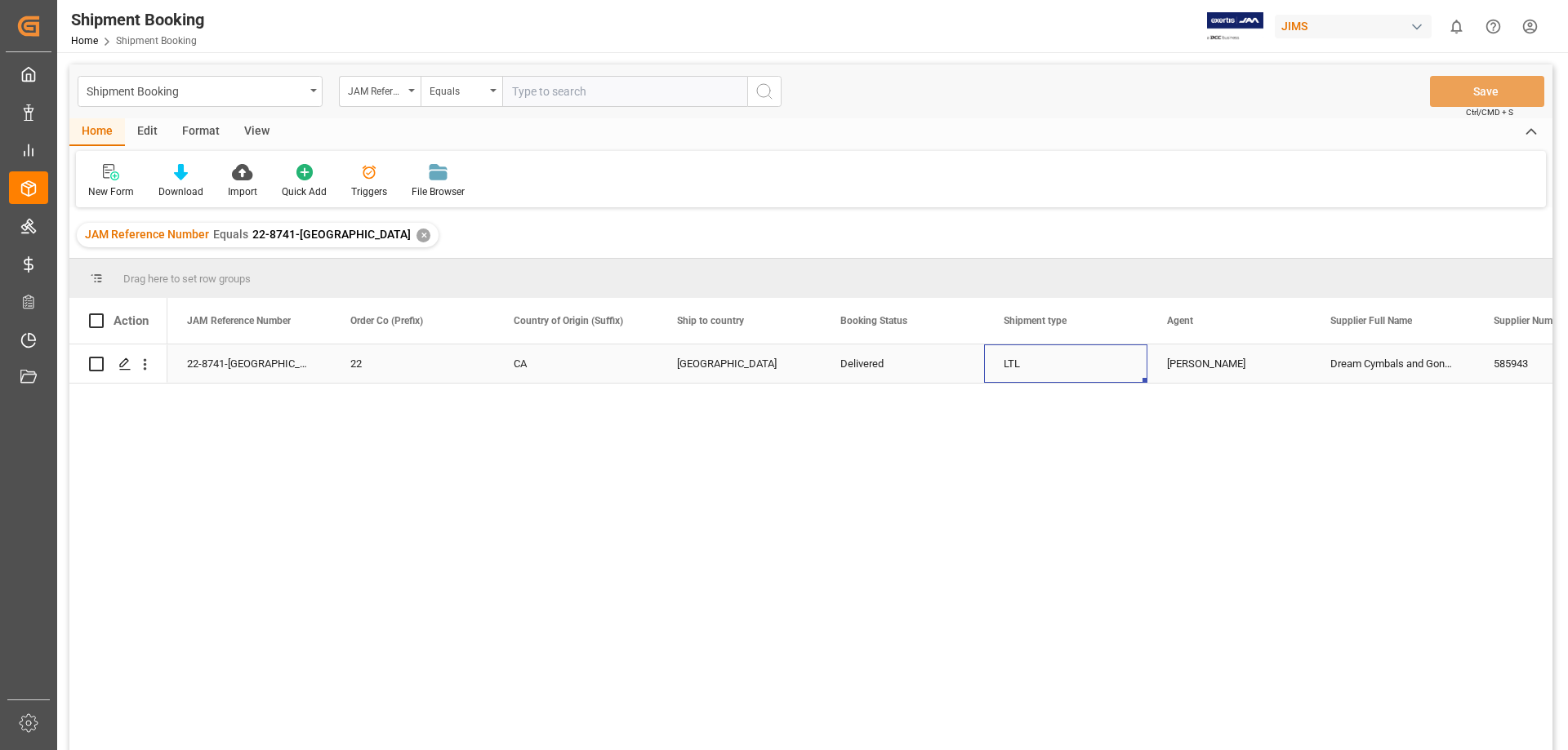
click at [1058, 370] on div "LTL" at bounding box center [1065, 364] width 124 height 38
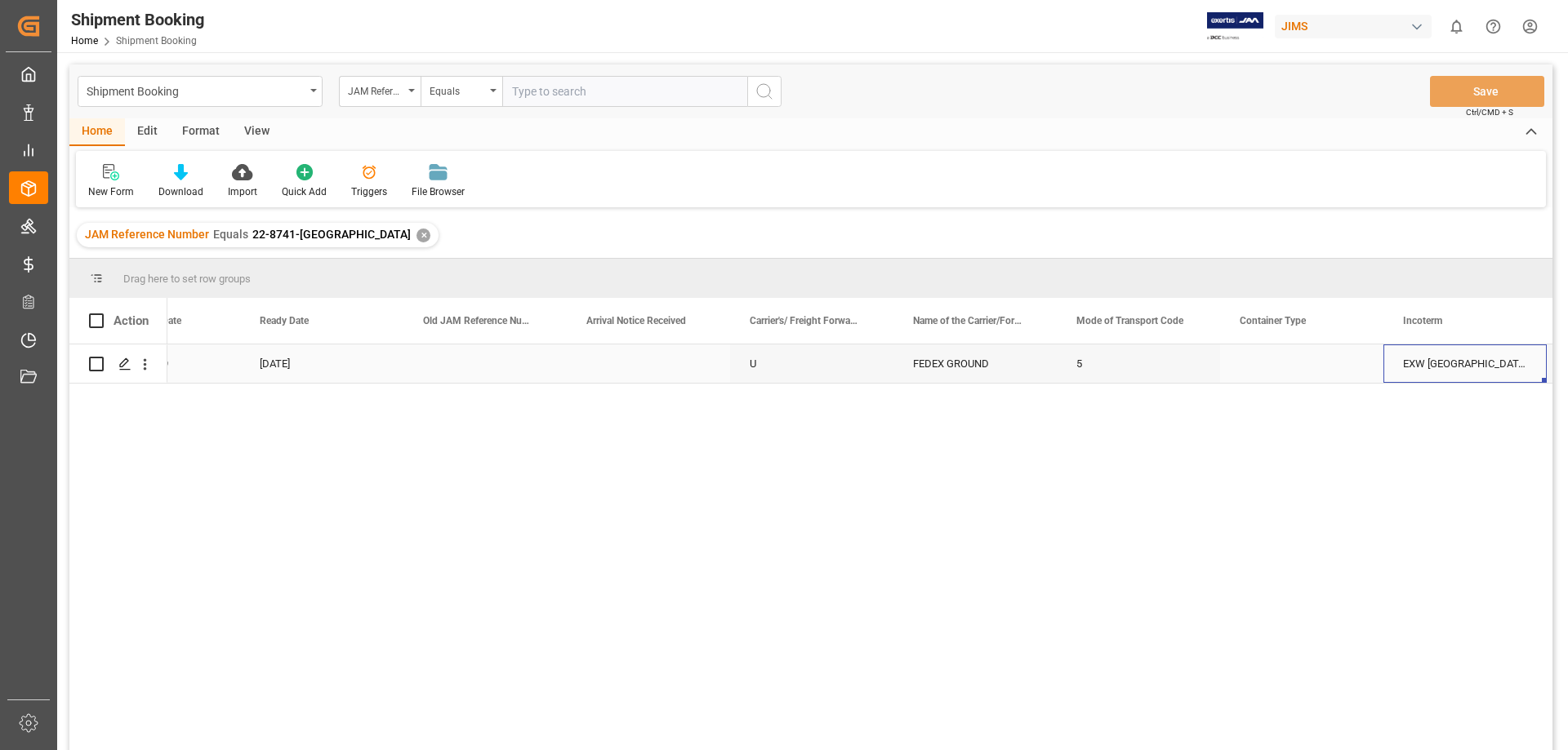
scroll to position [0, 1887]
click at [1278, 362] on div "EXW [GEOGRAPHIC_DATA] [GEOGRAPHIC_DATA] [GEOGRAPHIC_DATA]" at bounding box center [1301, 363] width 163 height 38
click at [123, 362] on icon "Press SPACE to select this row." at bounding box center [124, 363] width 13 height 13
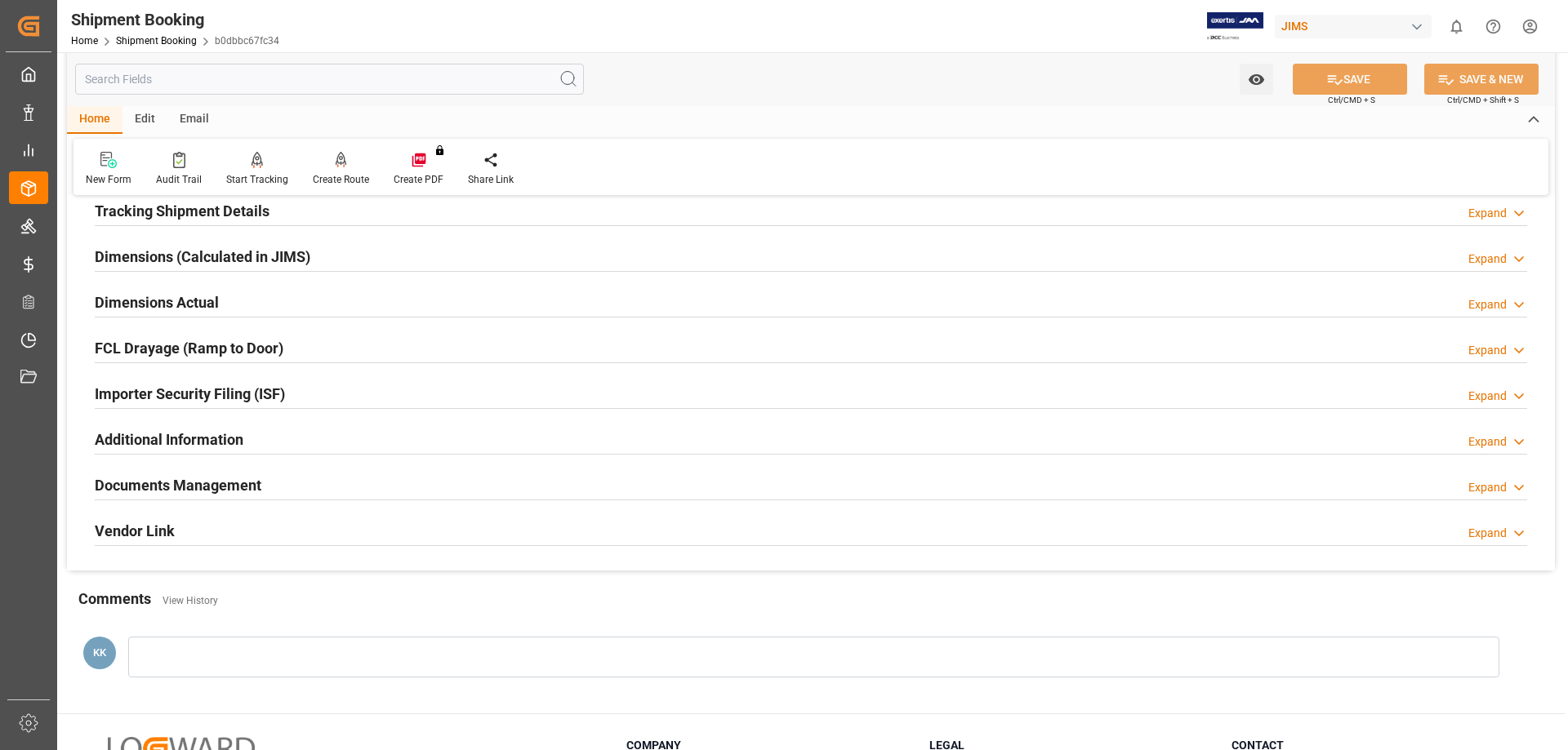
scroll to position [312, 0]
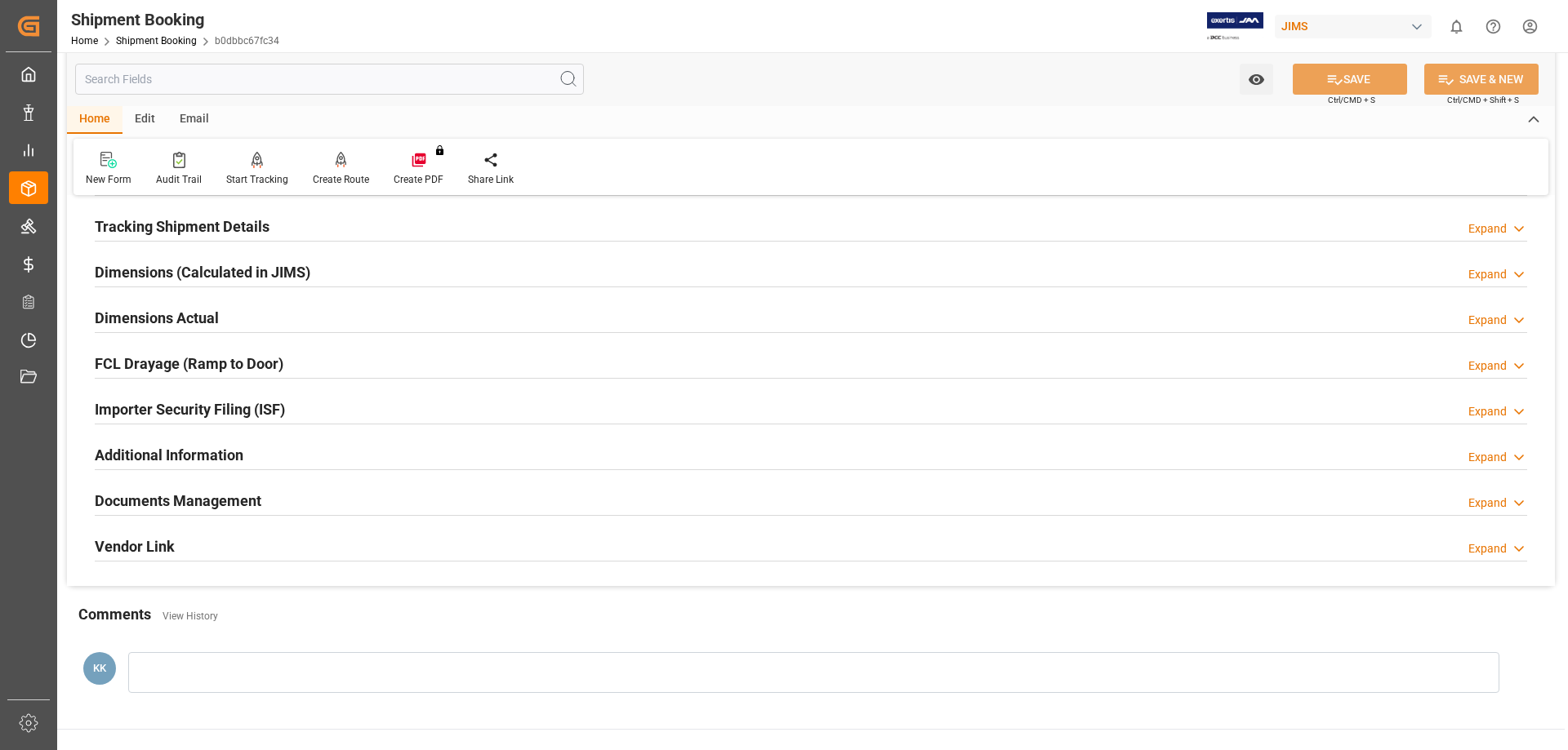
click at [218, 500] on h2 "Documents Management" at bounding box center [178, 501] width 167 height 22
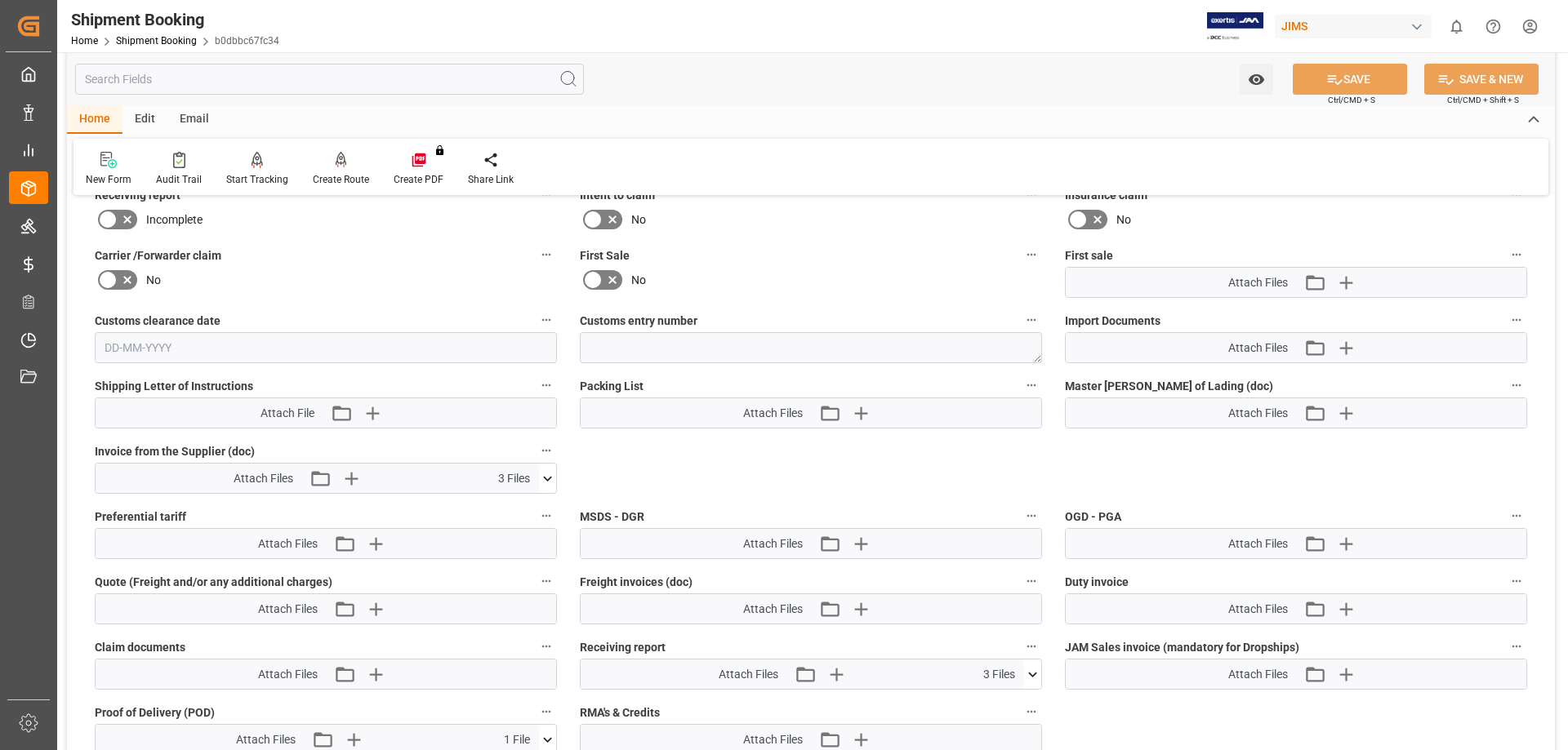
scroll to position [802, 0]
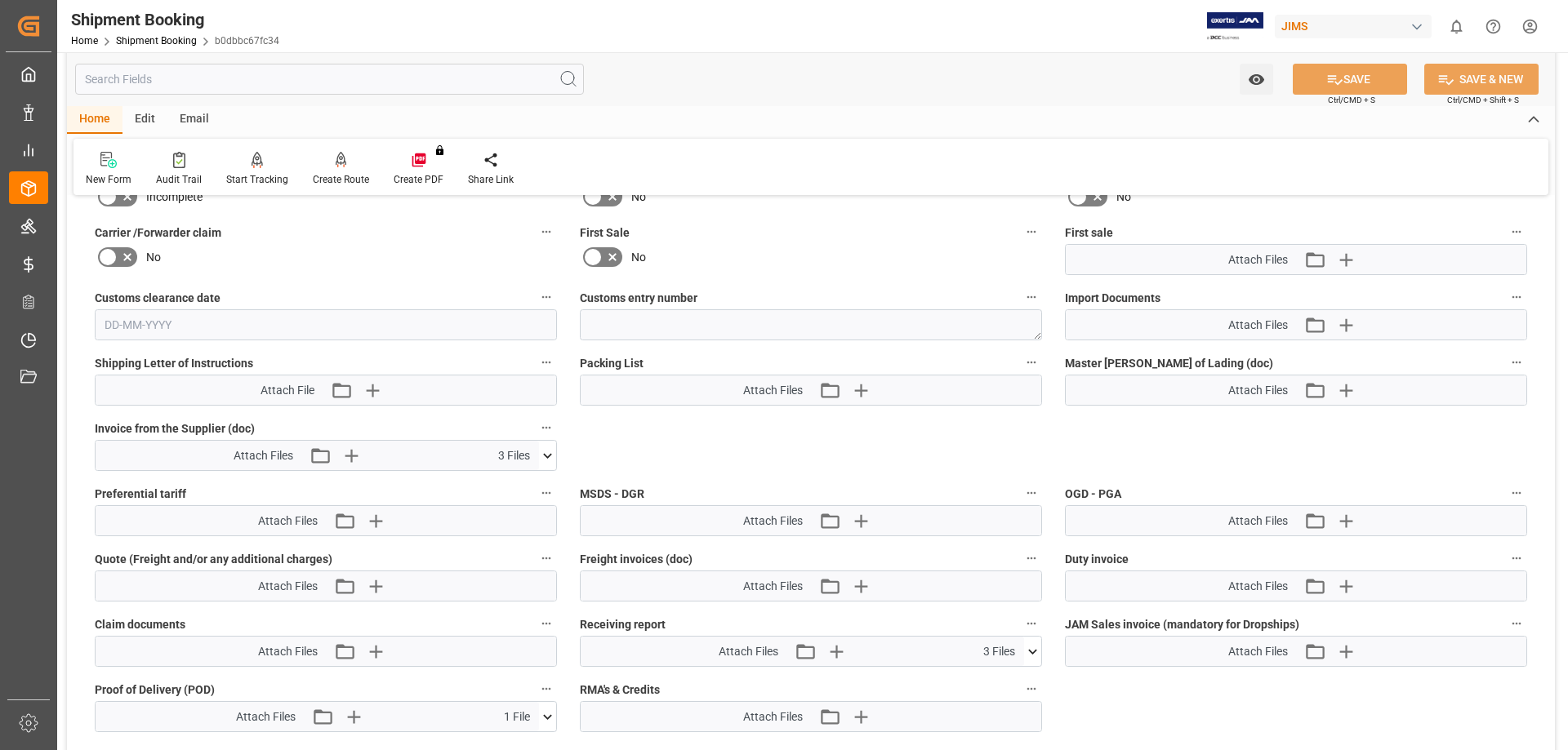
click at [549, 452] on icon at bounding box center [547, 456] width 17 height 17
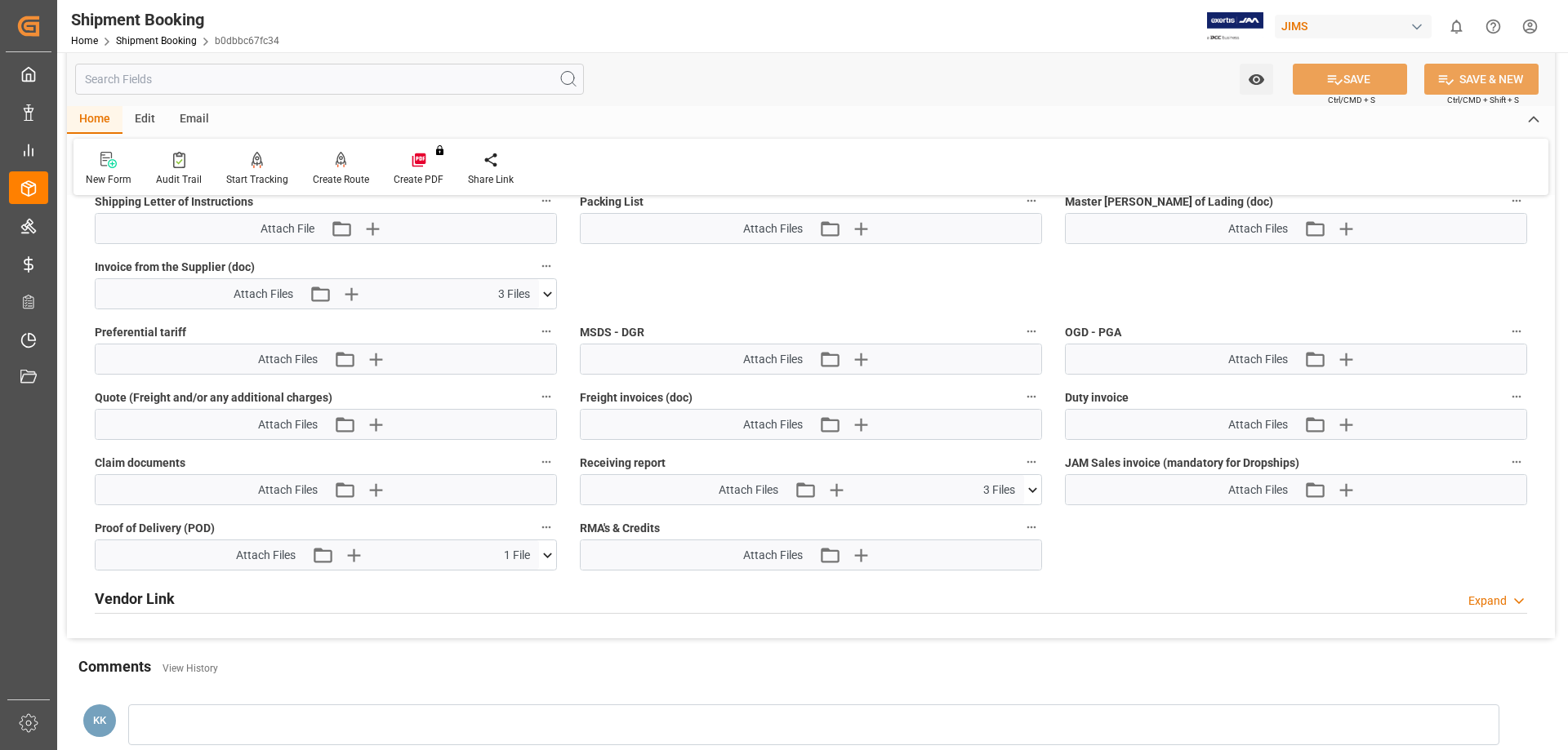
scroll to position [965, 0]
click at [547, 549] on icon at bounding box center [547, 554] width 17 height 17
click at [511, 581] on icon at bounding box center [504, 584] width 13 height 13
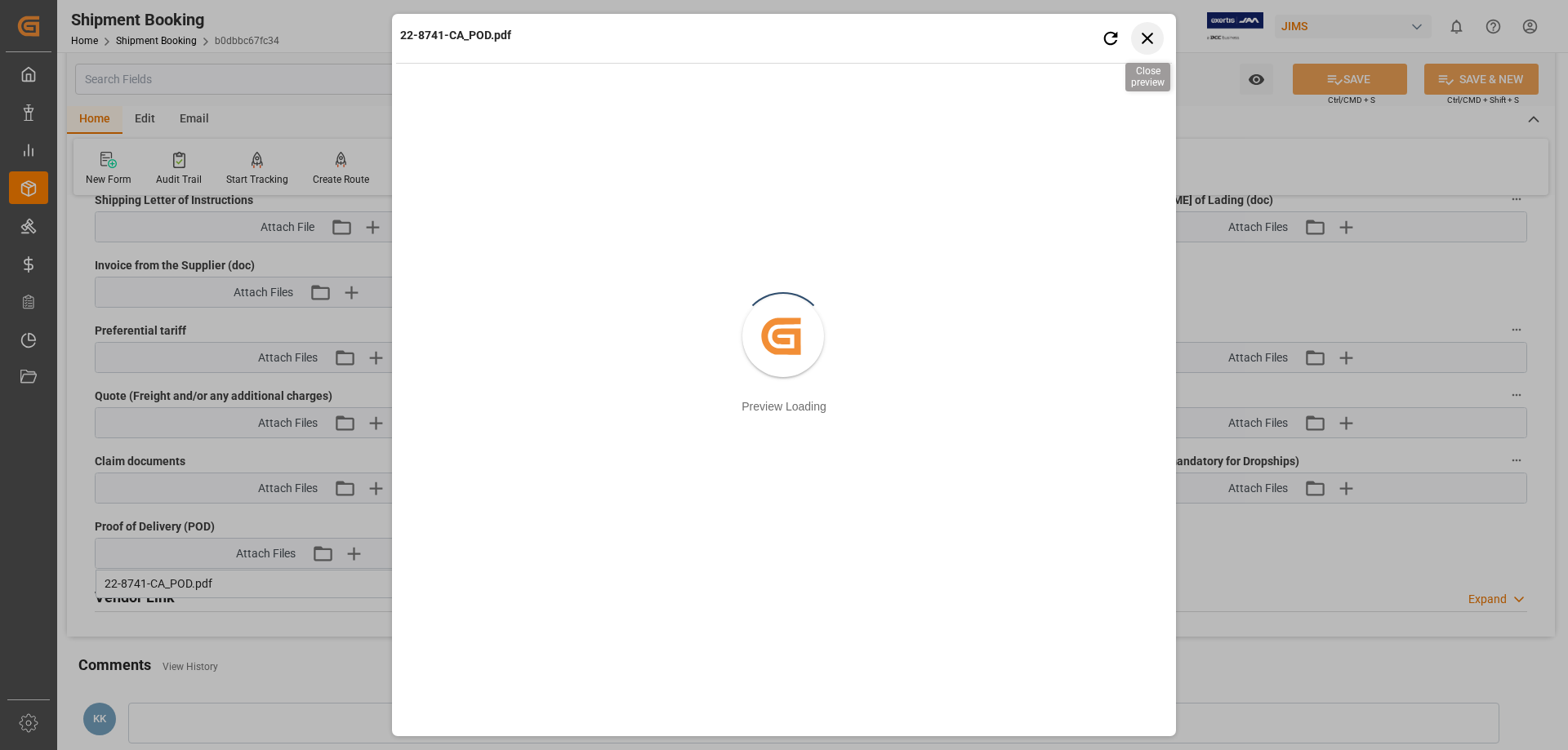
click at [1148, 33] on icon "button" at bounding box center [1148, 38] width 21 height 21
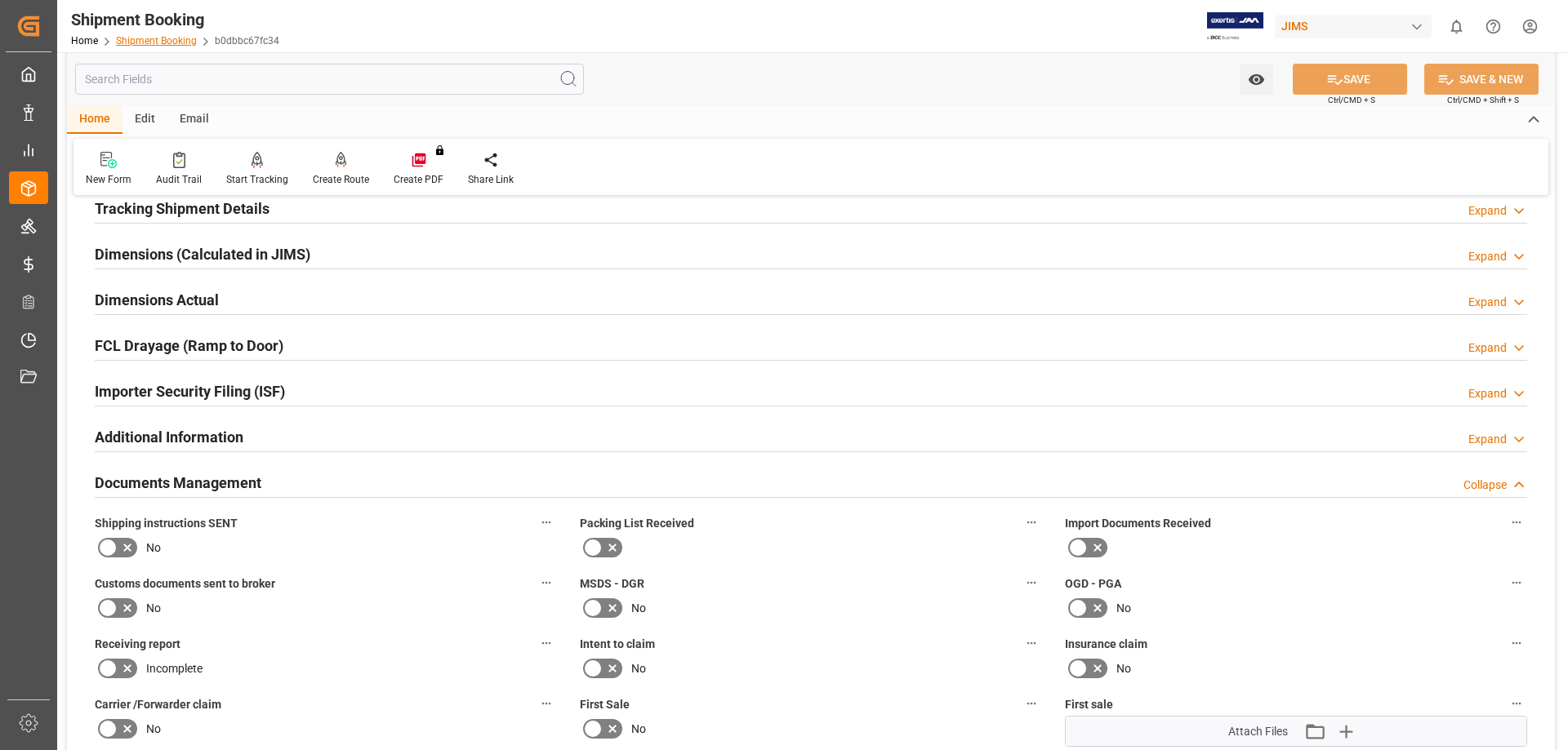
scroll to position [312, 0]
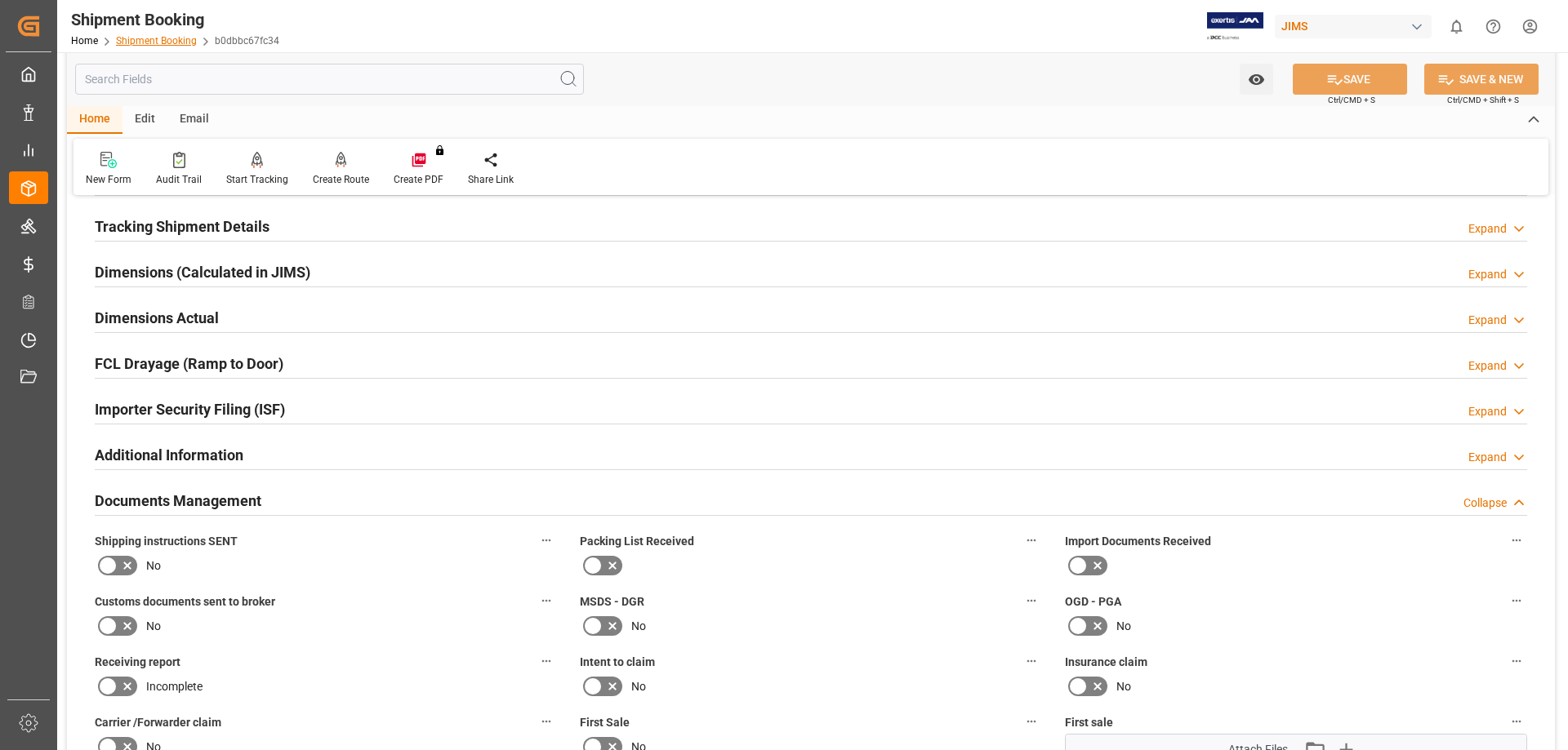
click at [148, 35] on link "Shipment Booking" at bounding box center [156, 41] width 81 height 11
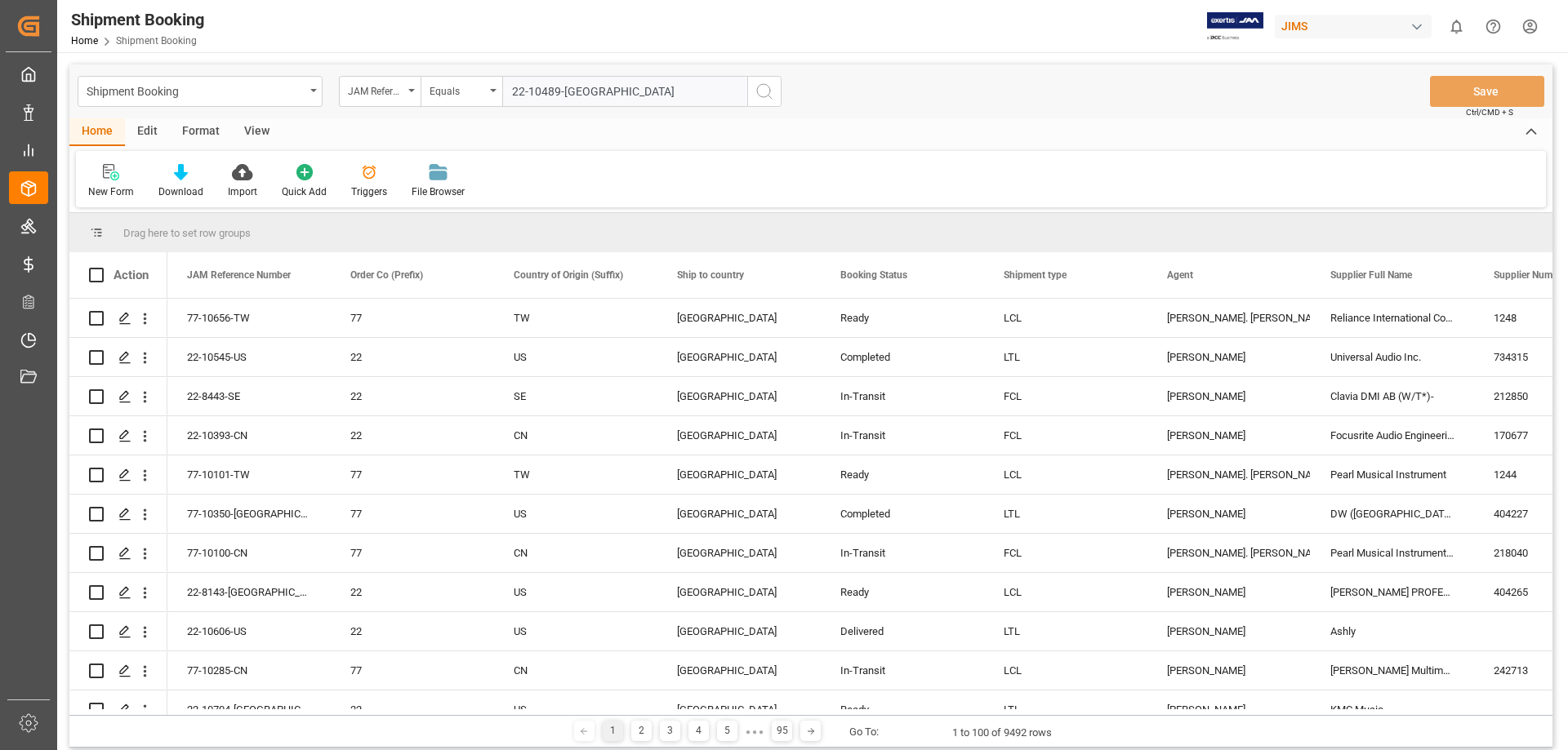
type input "22-10489-[GEOGRAPHIC_DATA]"
click at [765, 88] on icon "search button" at bounding box center [764, 91] width 20 height 20
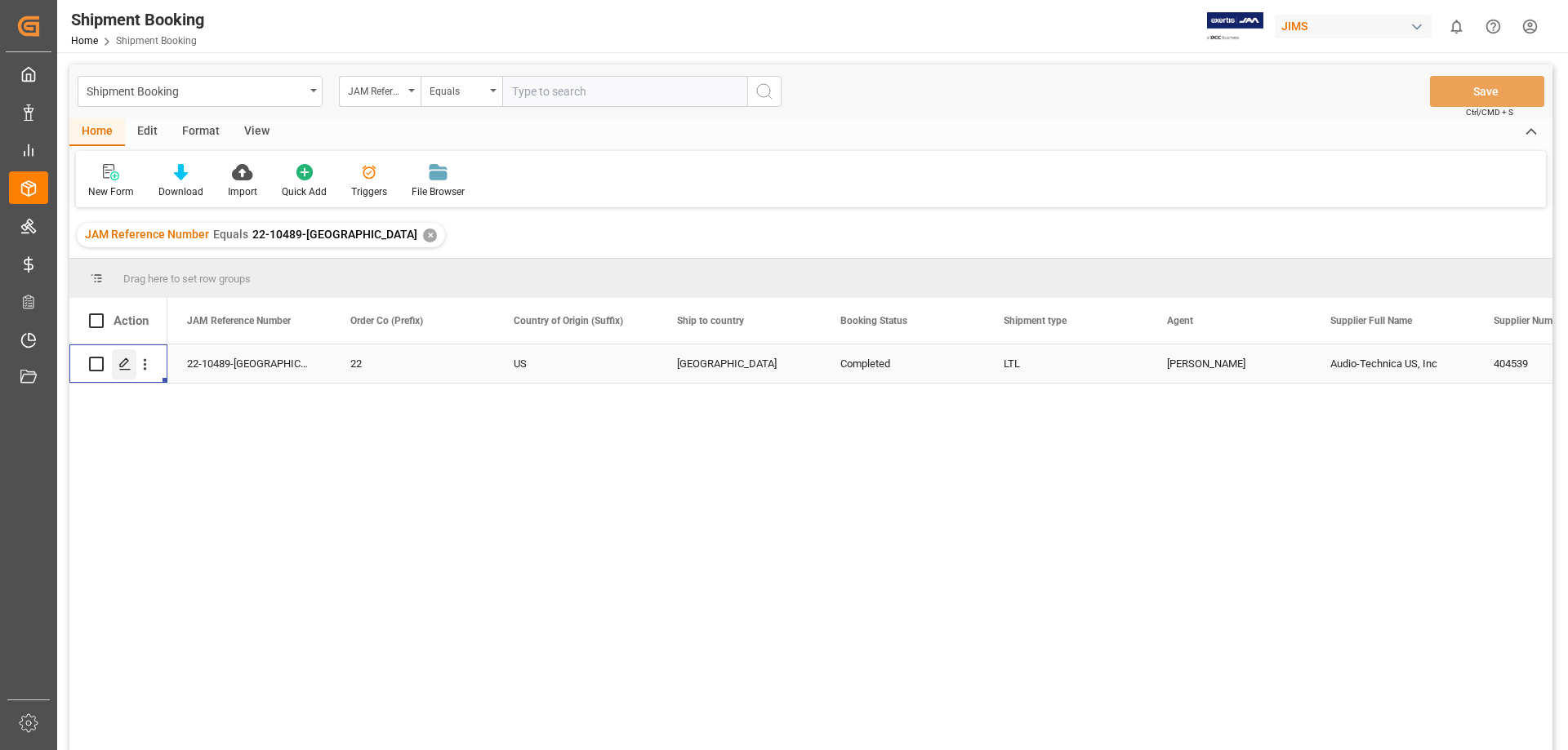
click at [121, 363] on icon "Press SPACE to select this row." at bounding box center [124, 363] width 13 height 13
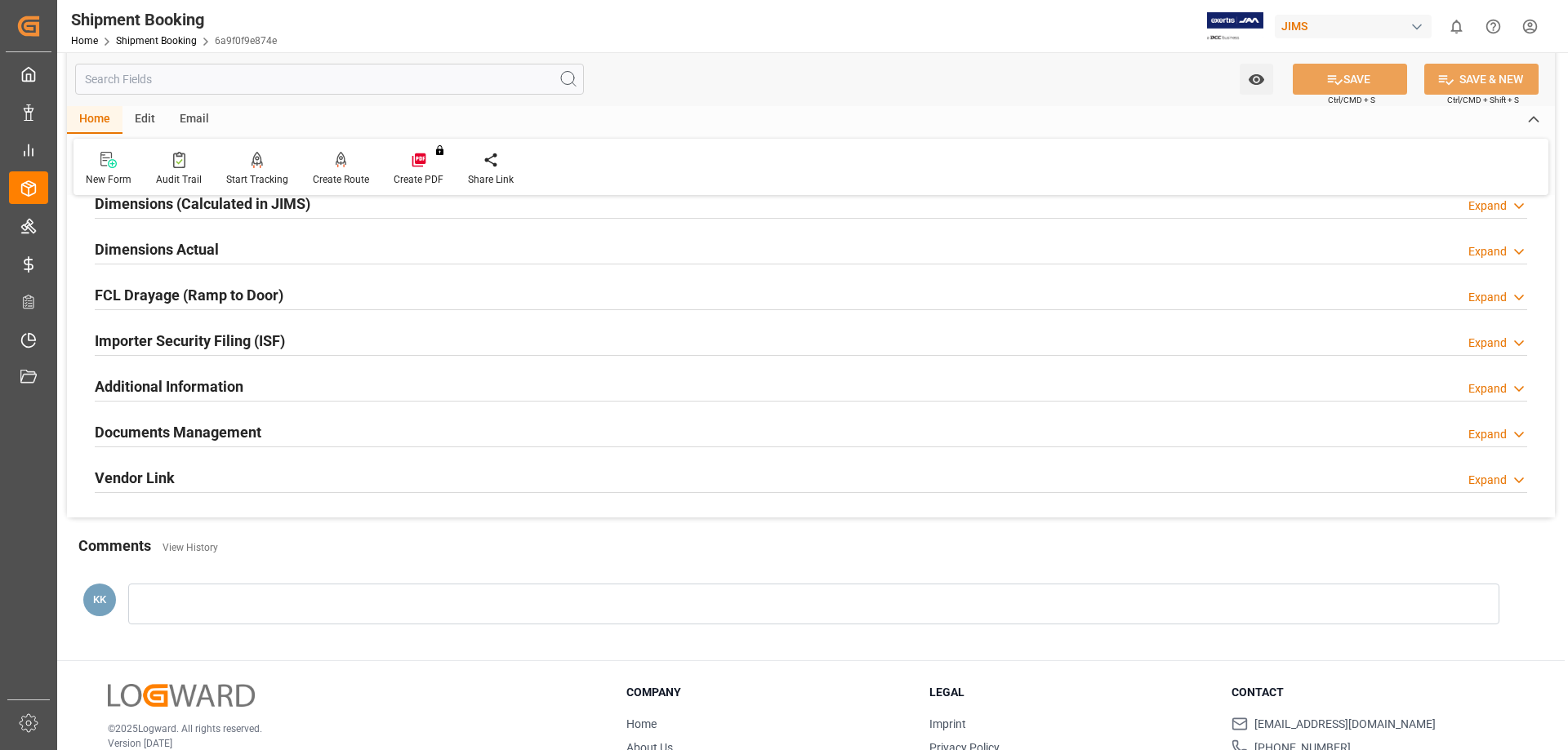
scroll to position [408, 0]
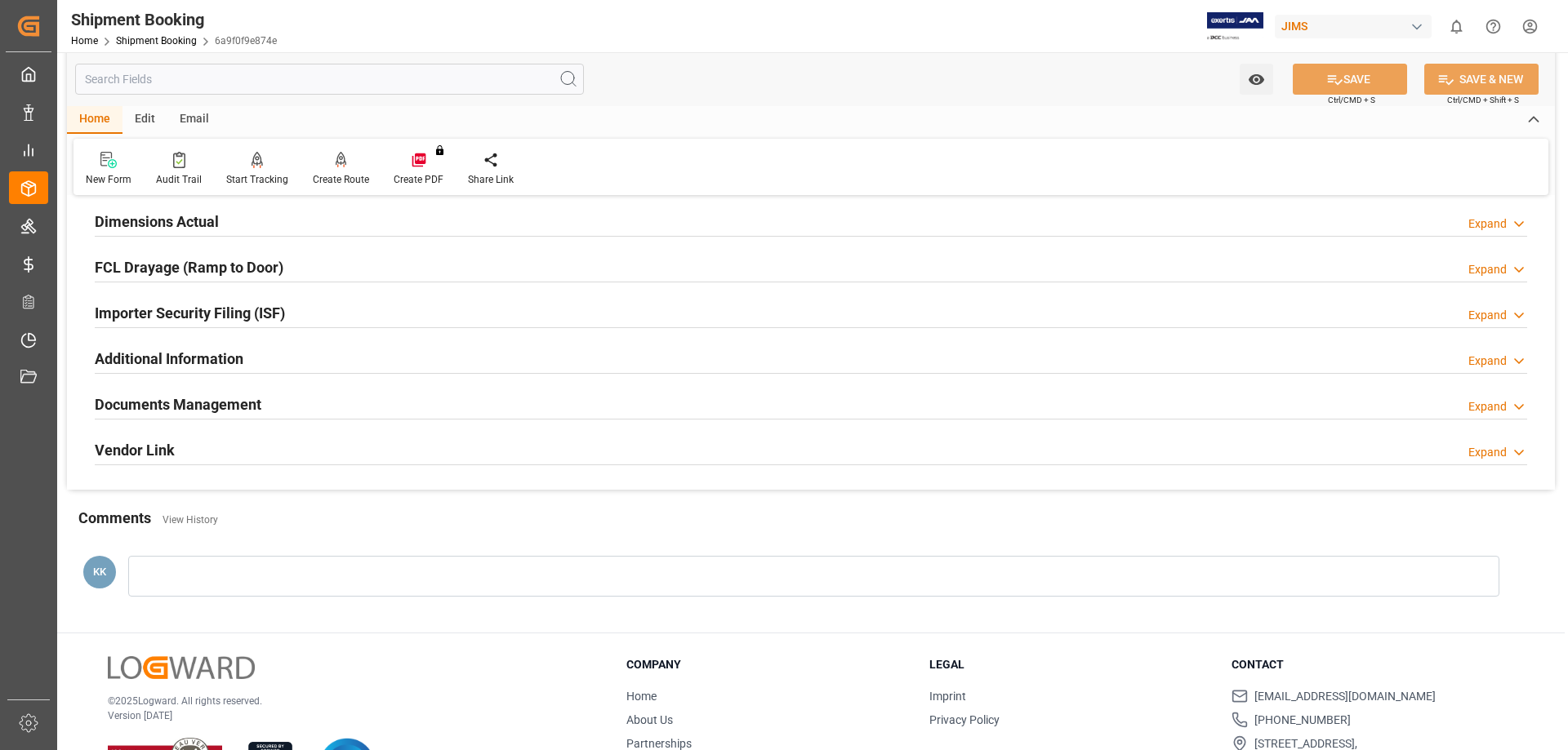
click at [204, 398] on h2 "Documents Management" at bounding box center [178, 405] width 167 height 22
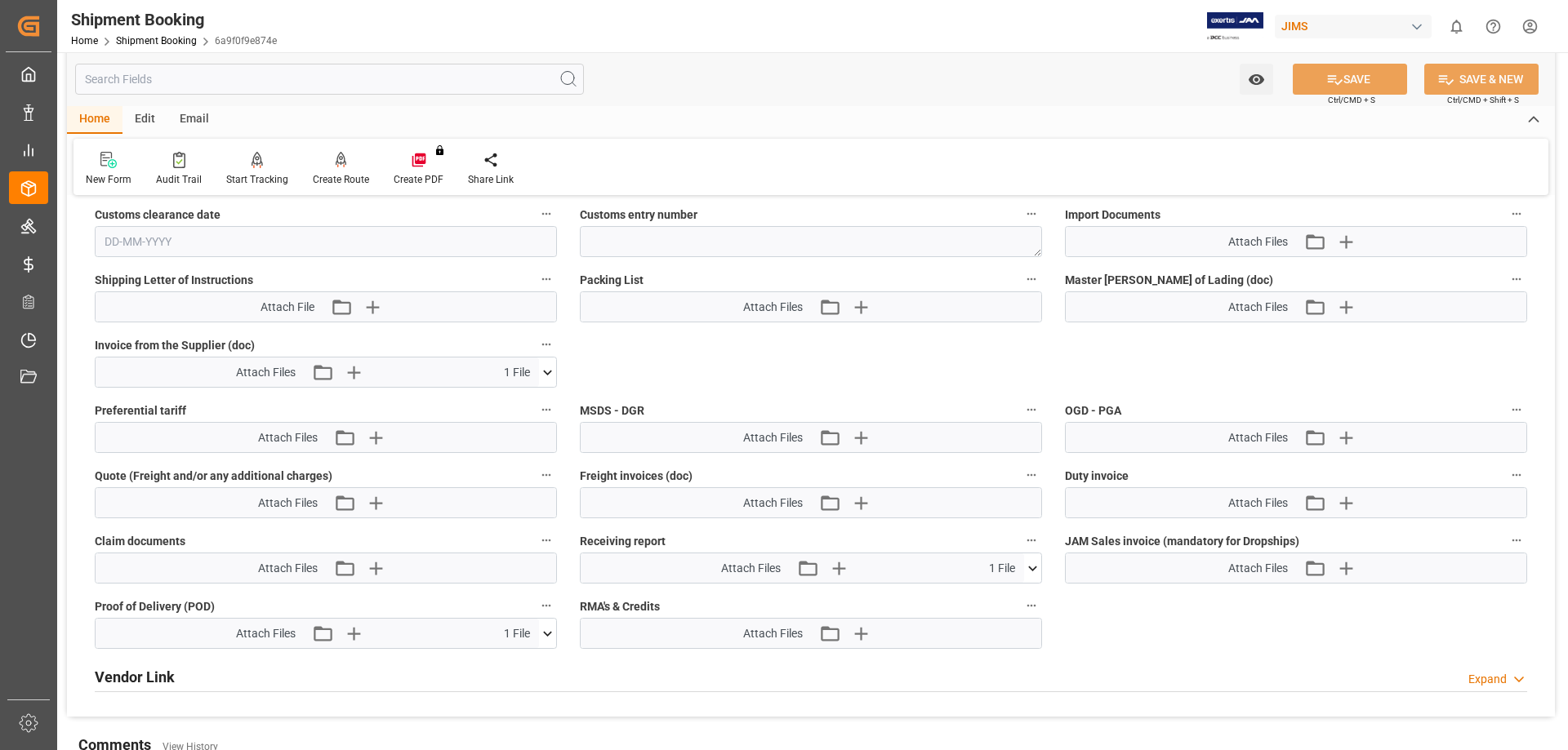
scroll to position [898, 0]
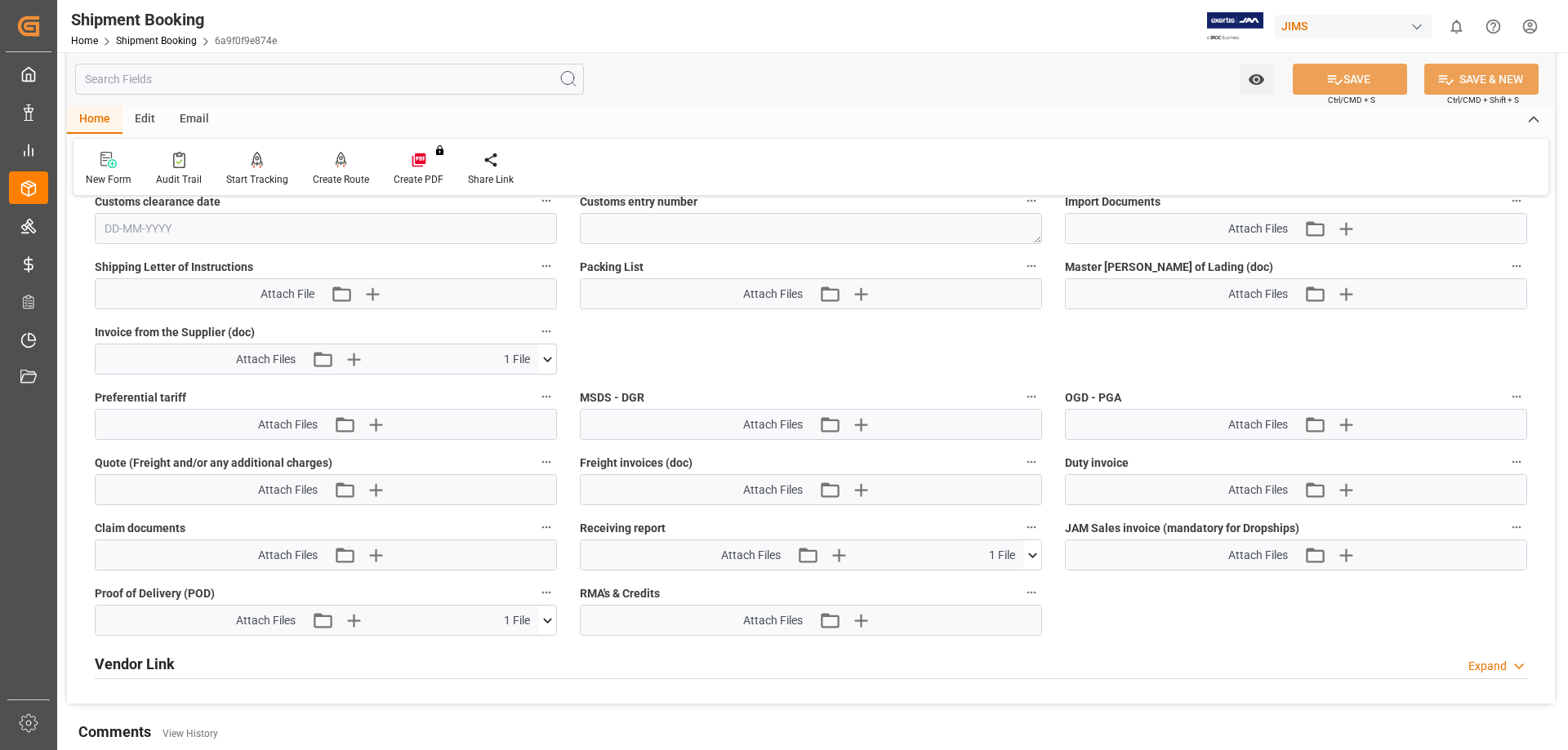
click at [546, 355] on icon at bounding box center [547, 360] width 17 height 17
click at [513, 388] on icon at bounding box center [504, 390] width 17 height 17
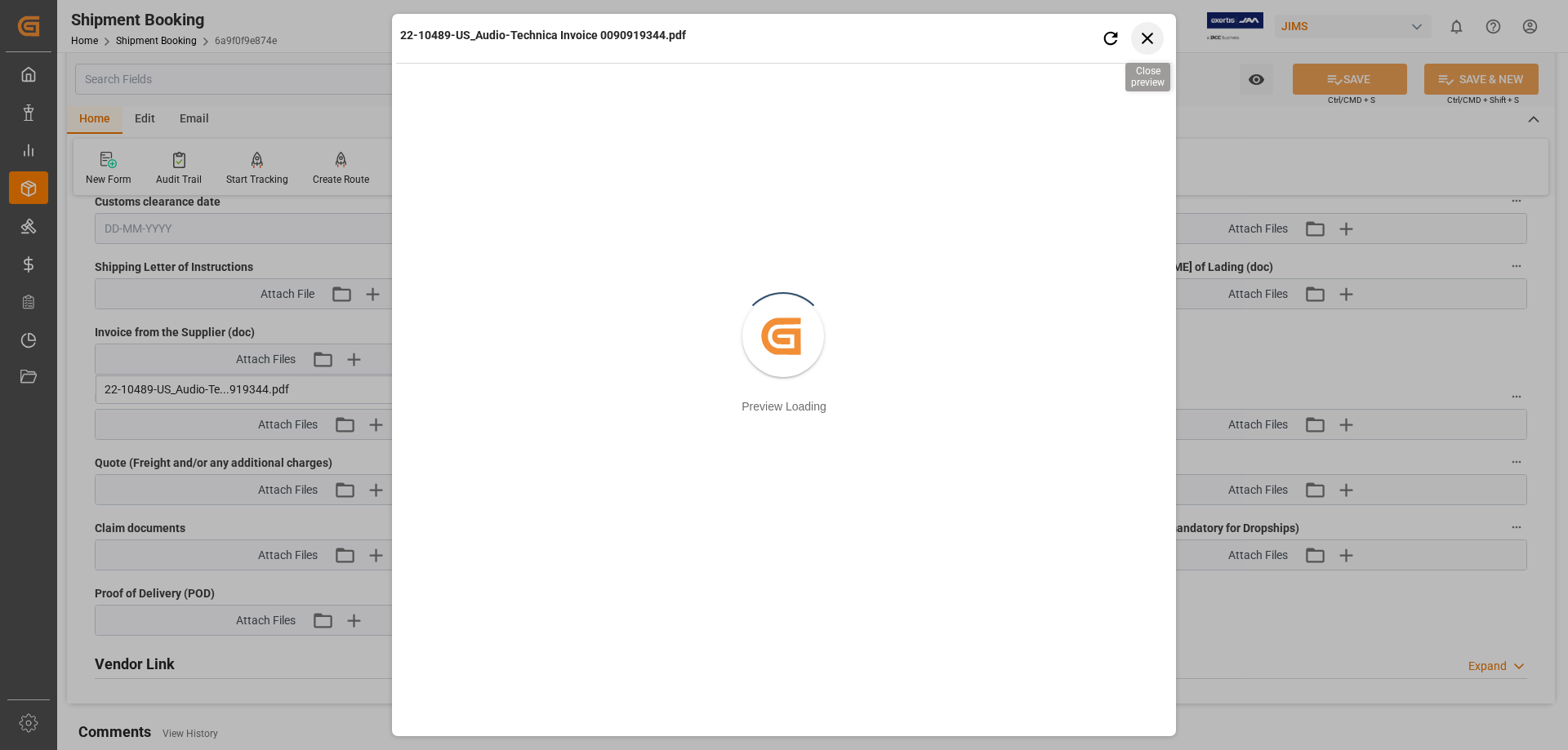
click at [1152, 38] on icon "button" at bounding box center [1148, 38] width 21 height 21
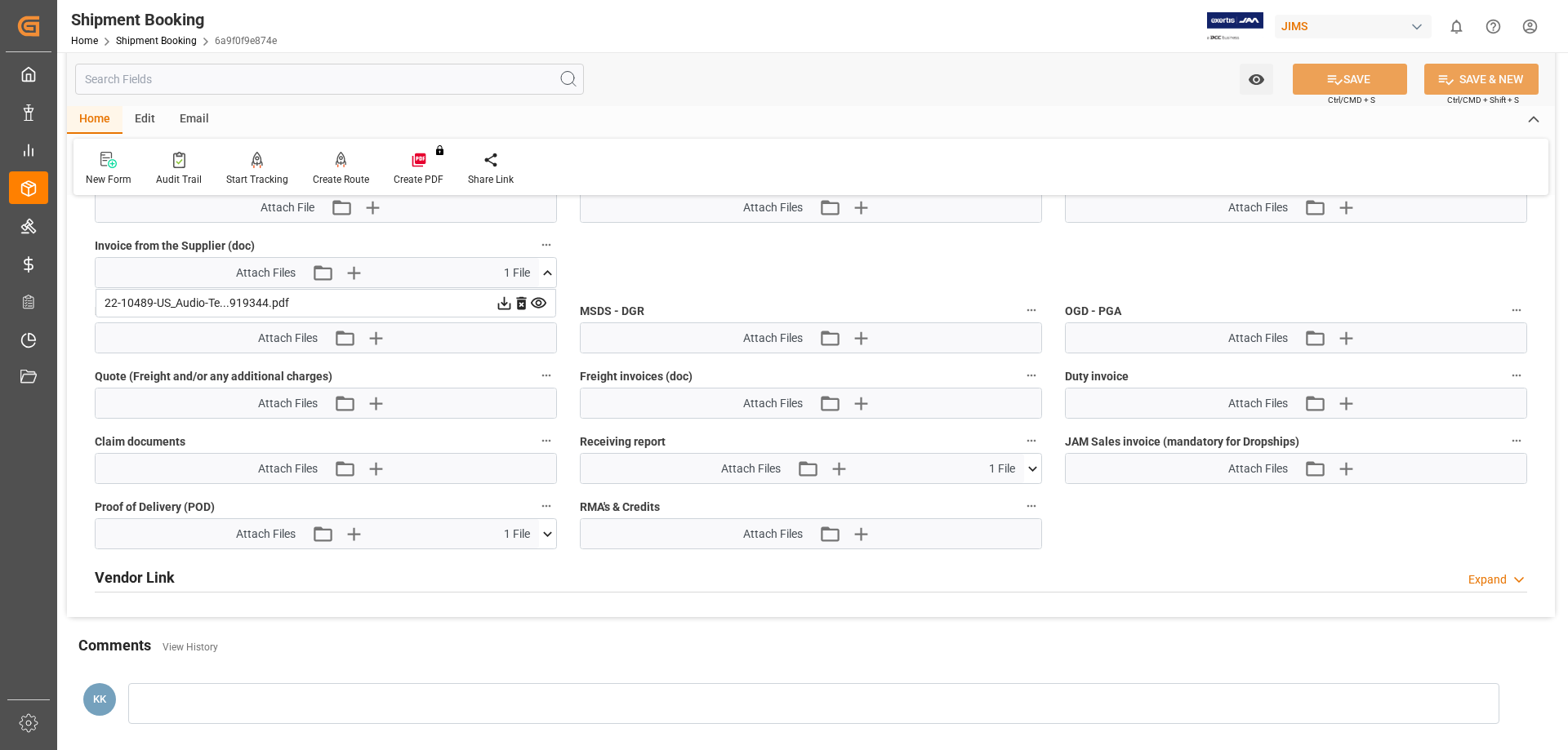
scroll to position [980, 0]
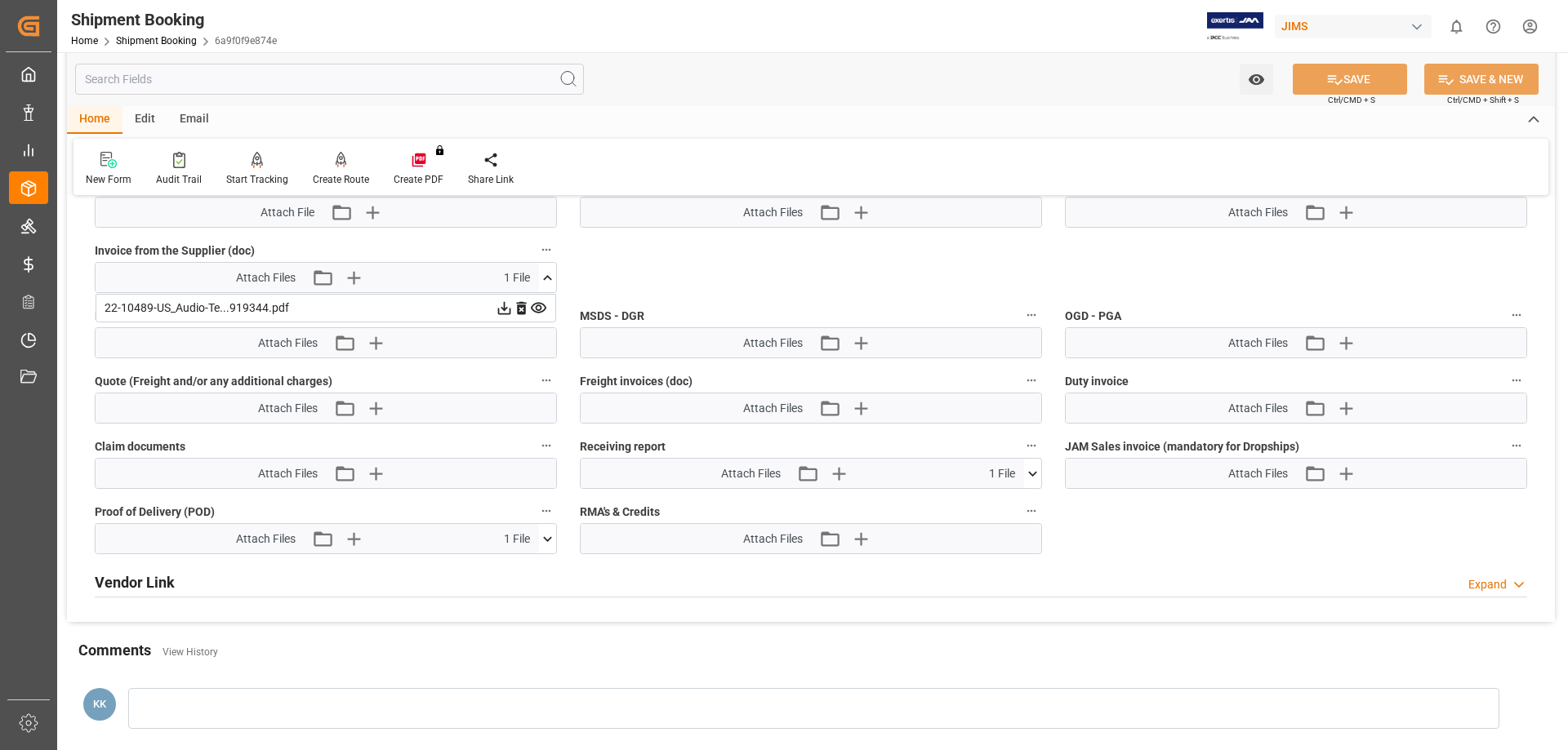
click at [147, 34] on div "Home Shipment Booking 6a9f0f9e874e" at bounding box center [174, 41] width 205 height 17
click at [155, 40] on link "Shipment Booking" at bounding box center [156, 41] width 81 height 11
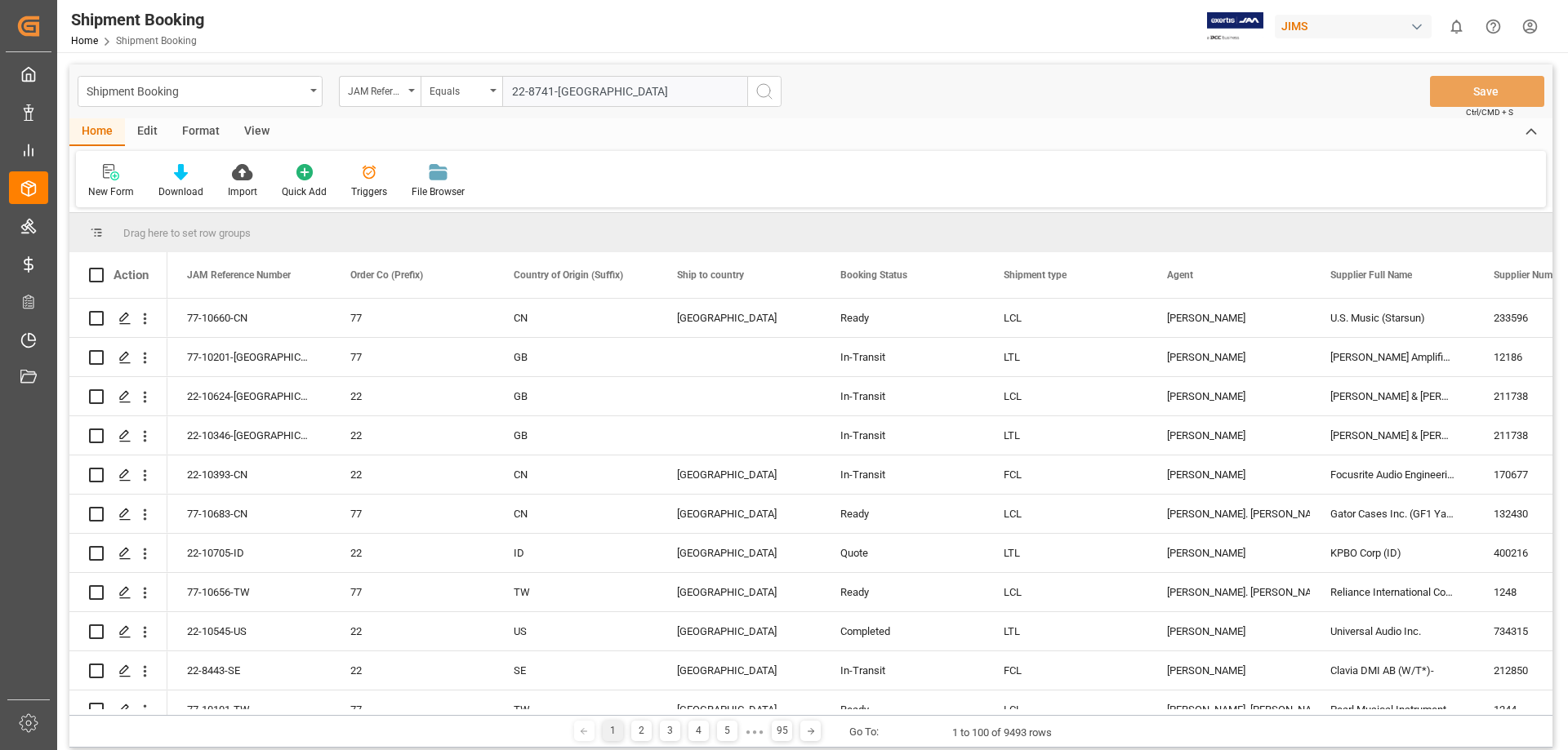
type input "22-8741-[GEOGRAPHIC_DATA]"
click at [762, 91] on icon "search button" at bounding box center [764, 91] width 20 height 20
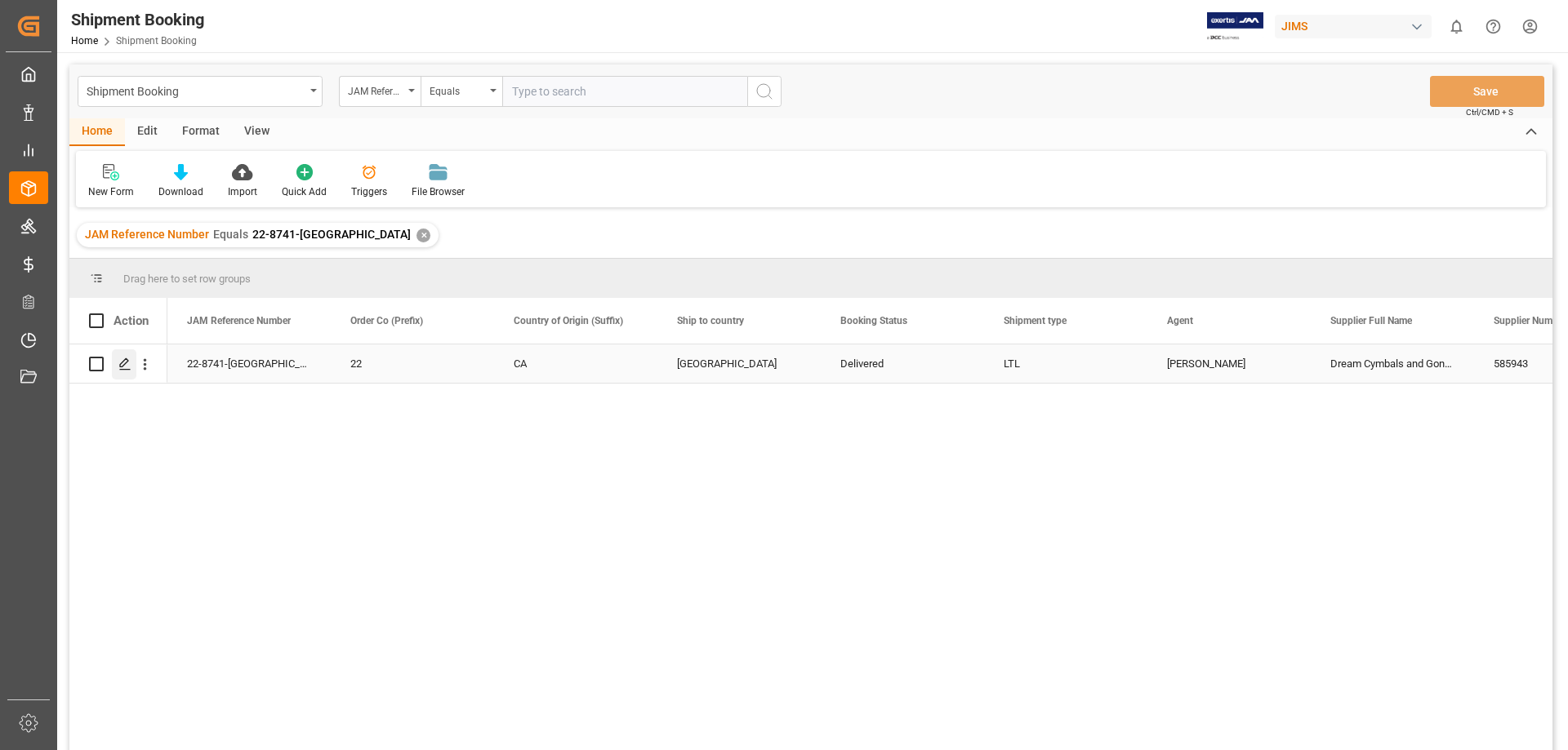
click at [123, 367] on polygon "Press SPACE to select this row." at bounding box center [123, 362] width 8 height 8
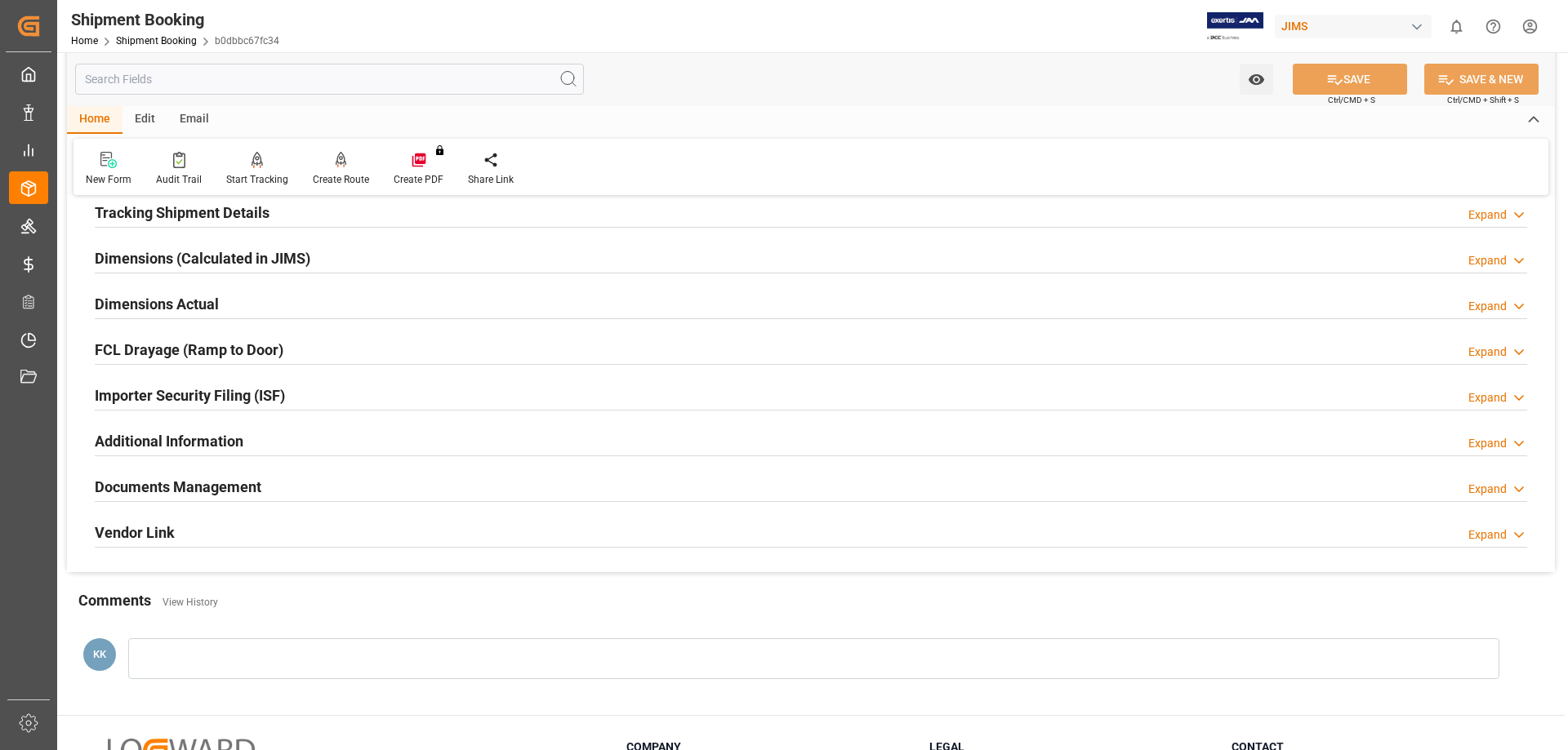
scroll to position [326, 0]
click at [178, 486] on h2 "Documents Management" at bounding box center [178, 486] width 167 height 22
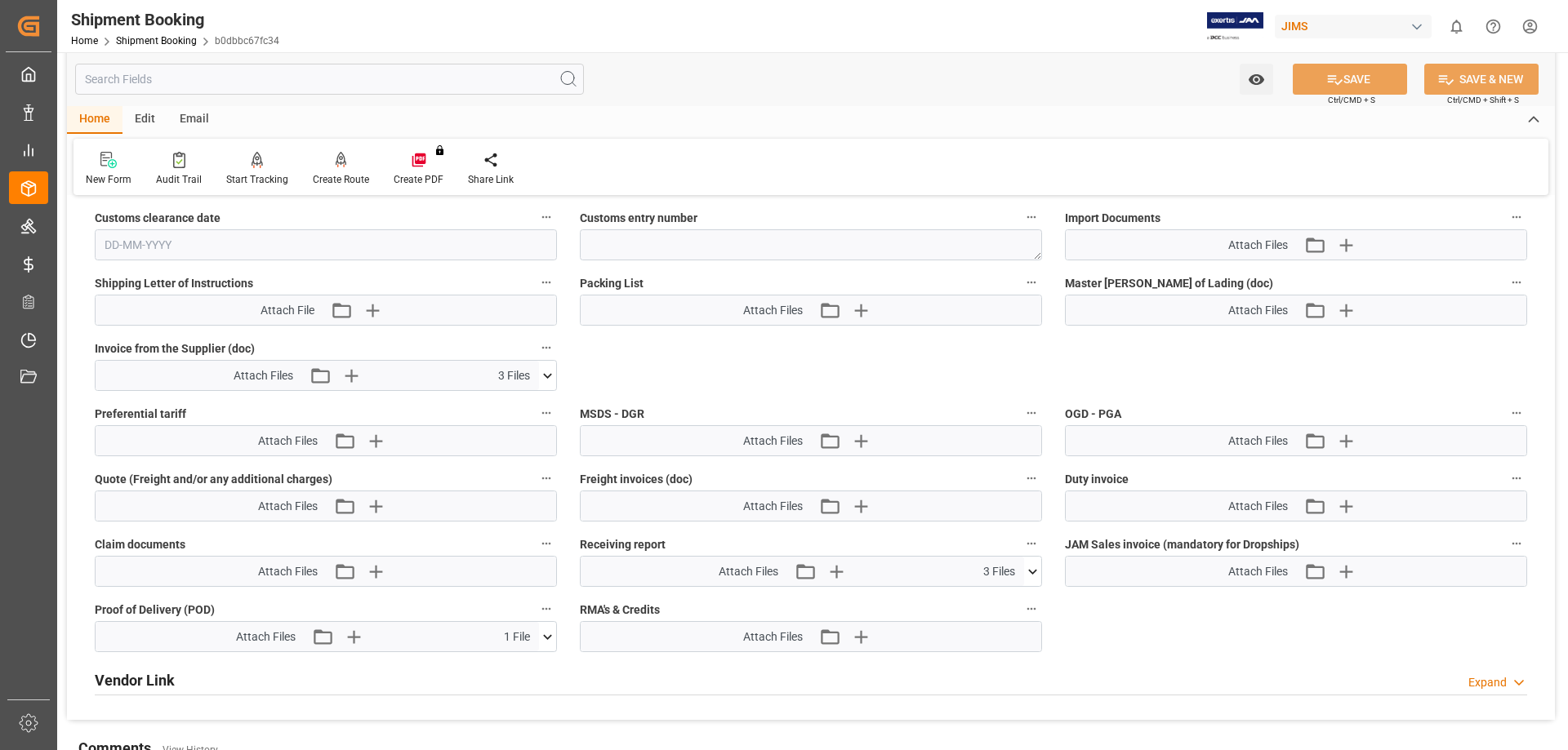
scroll to position [898, 0]
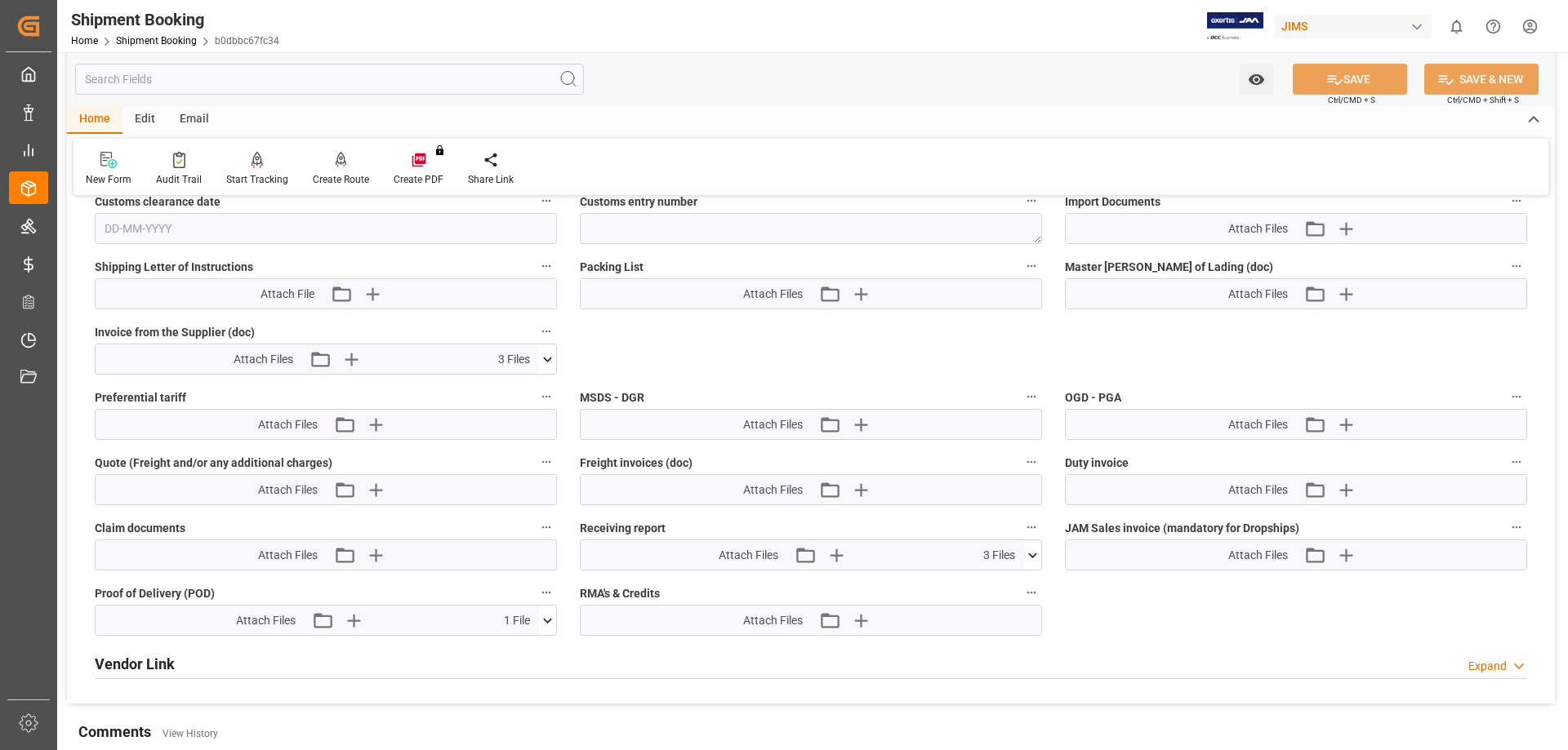
click at [546, 621] on icon at bounding box center [547, 621] width 17 height 17
click at [511, 646] on icon at bounding box center [504, 651] width 13 height 13
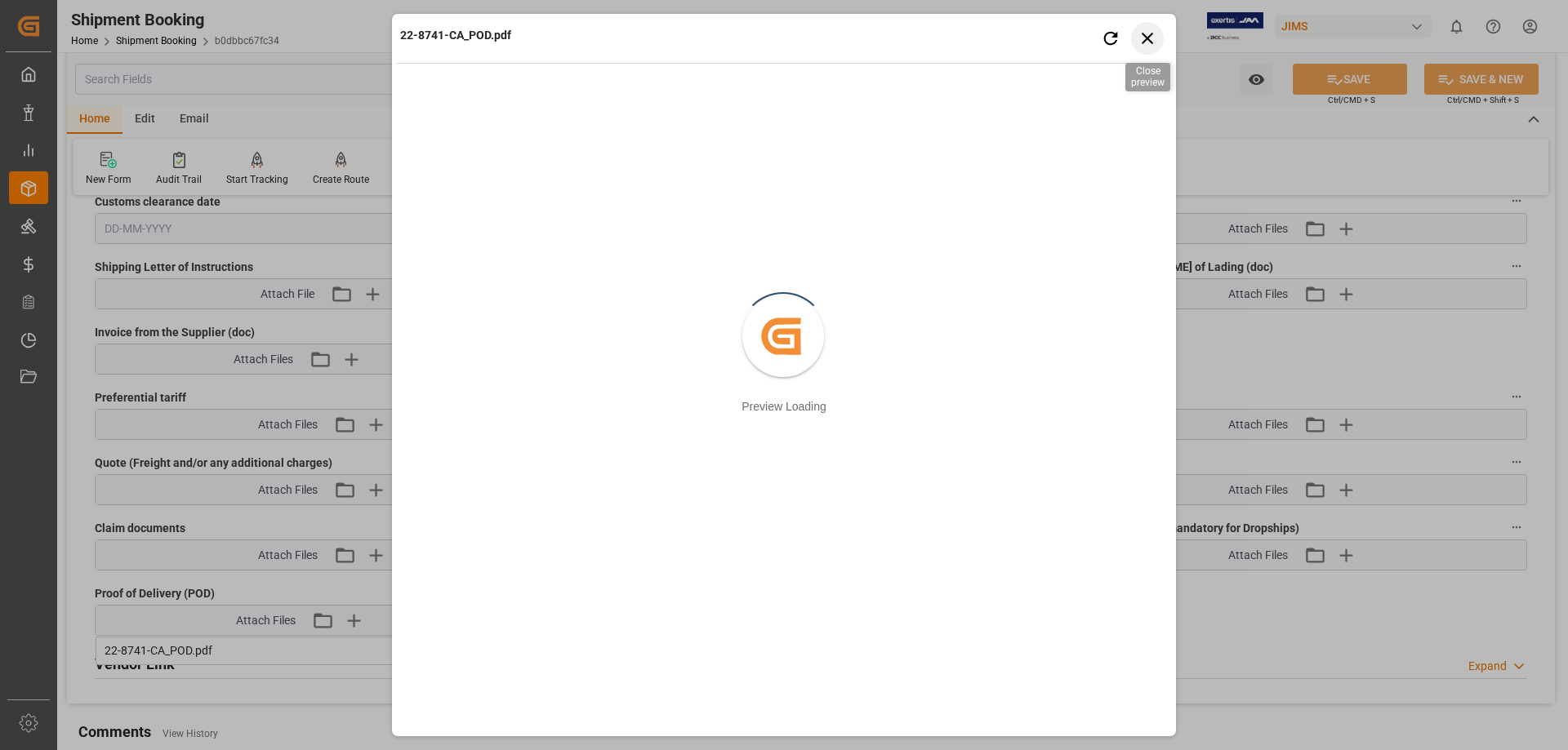
click at [1146, 36] on icon "button" at bounding box center [1147, 38] width 11 height 11
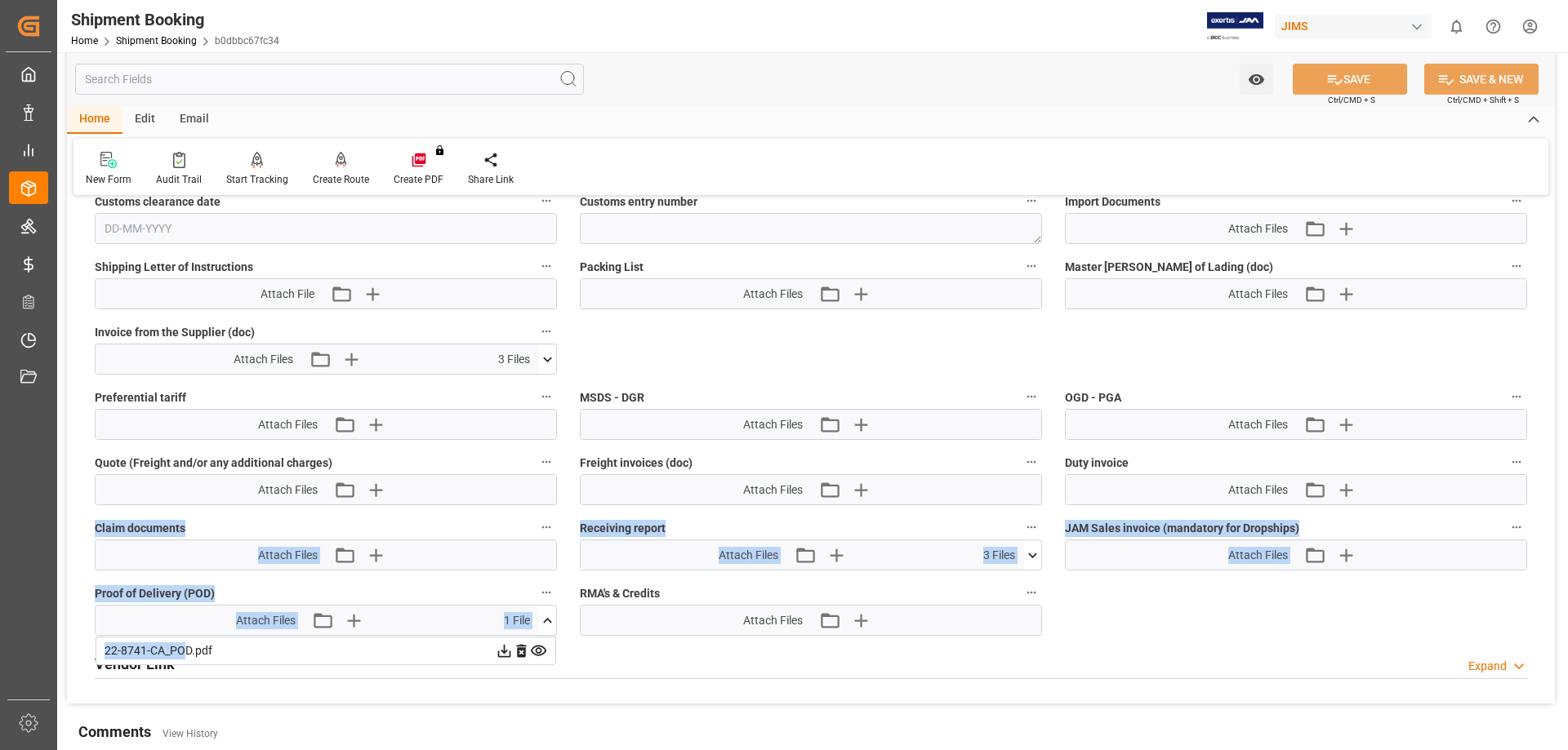
drag, startPoint x: 187, startPoint y: 646, endPoint x: 2254, endPoint y: 504, distance: 2071.9
click at [1567, 504] on html "Created by potrace 1.15, written by [PERSON_NAME] [DATE]-[DATE] Created by potr…" at bounding box center [784, 375] width 1568 height 750
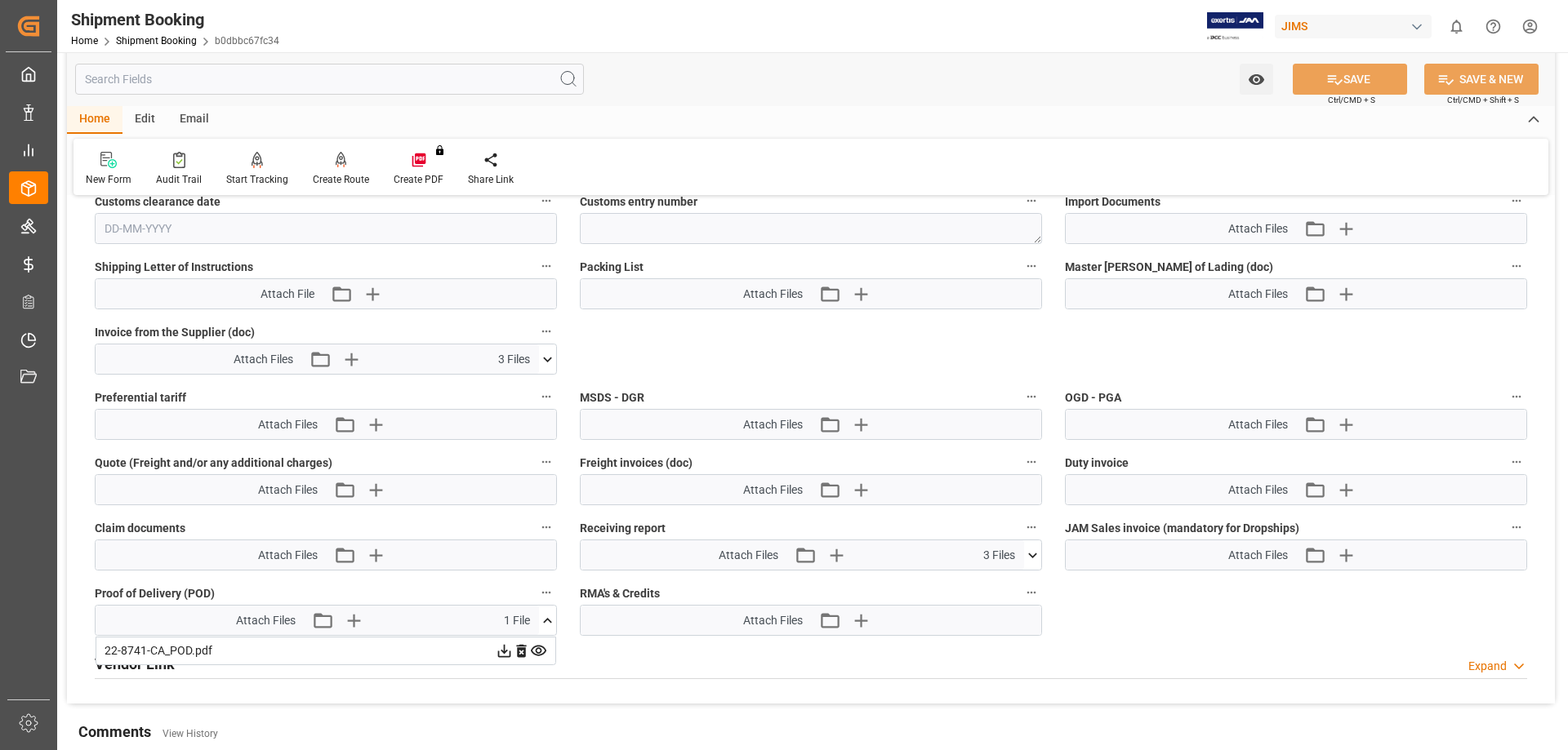
click at [278, 652] on div "22-8741-CA_POD.pdf" at bounding box center [326, 651] width 443 height 17
click at [143, 646] on div "22-8741-CA_POD.pdf" at bounding box center [326, 651] width 443 height 17
click at [502, 650] on icon at bounding box center [504, 651] width 13 height 13
